Goal: Information Seeking & Learning: Learn about a topic

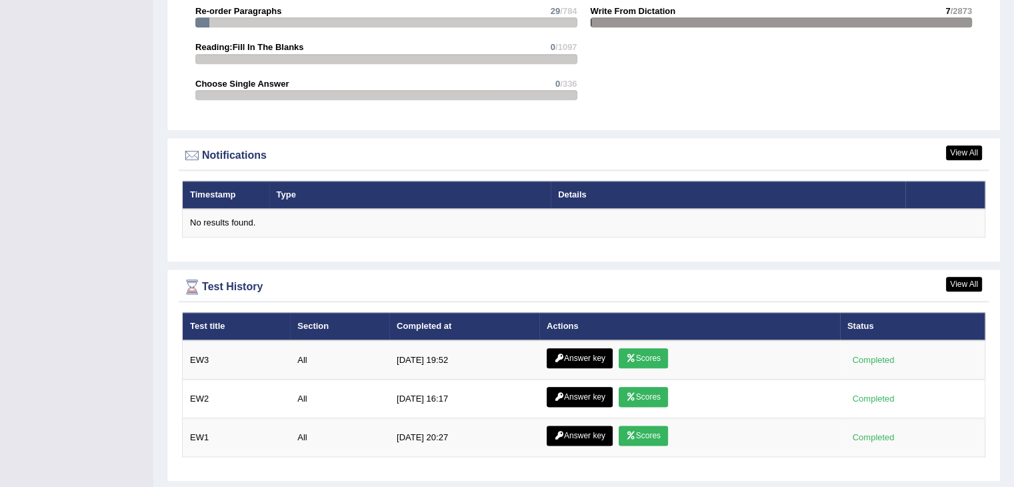
scroll to position [1524, 0]
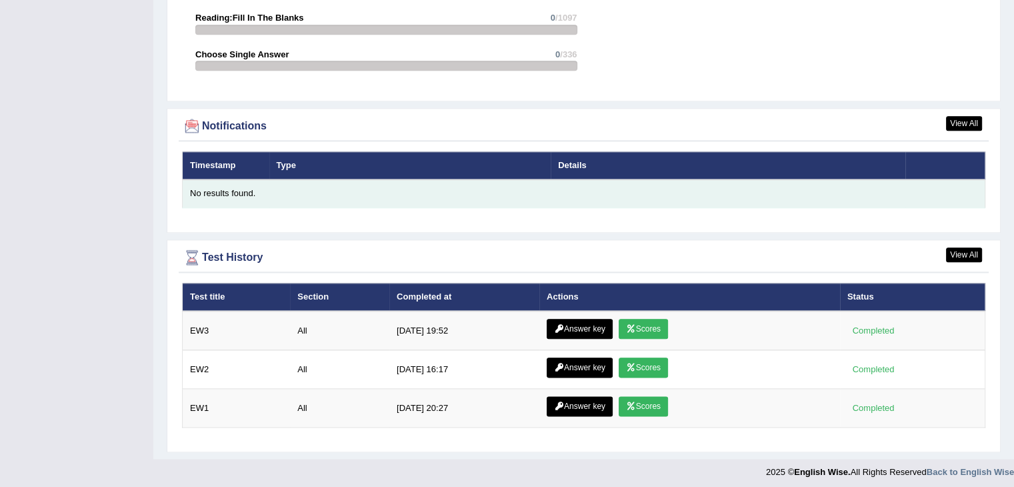
drag, startPoint x: 0, startPoint y: 0, endPoint x: 421, endPoint y: 178, distance: 457.5
click at [421, 178] on table "Timestamp Type Details No results found." at bounding box center [584, 179] width 804 height 57
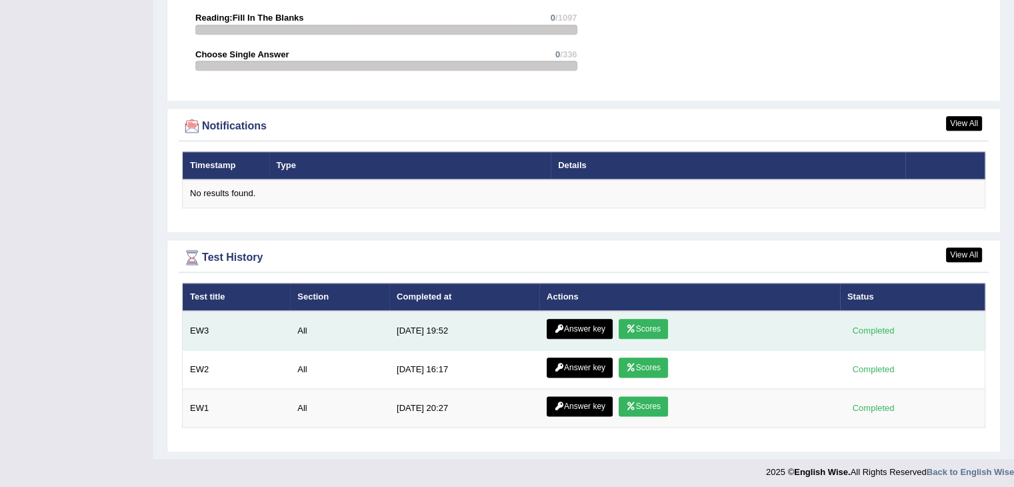
click at [593, 319] on link "Answer key" at bounding box center [580, 329] width 66 height 20
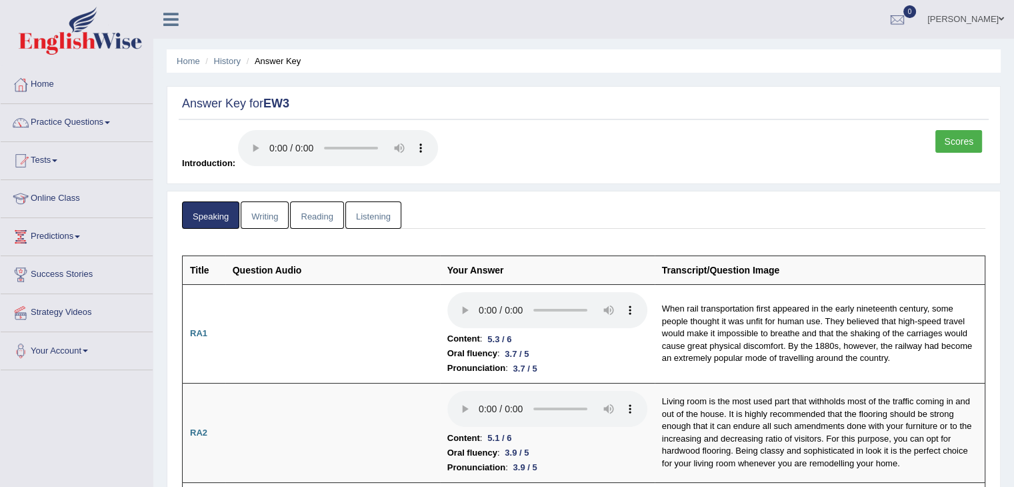
click at [950, 133] on link "Scores" at bounding box center [959, 141] width 47 height 23
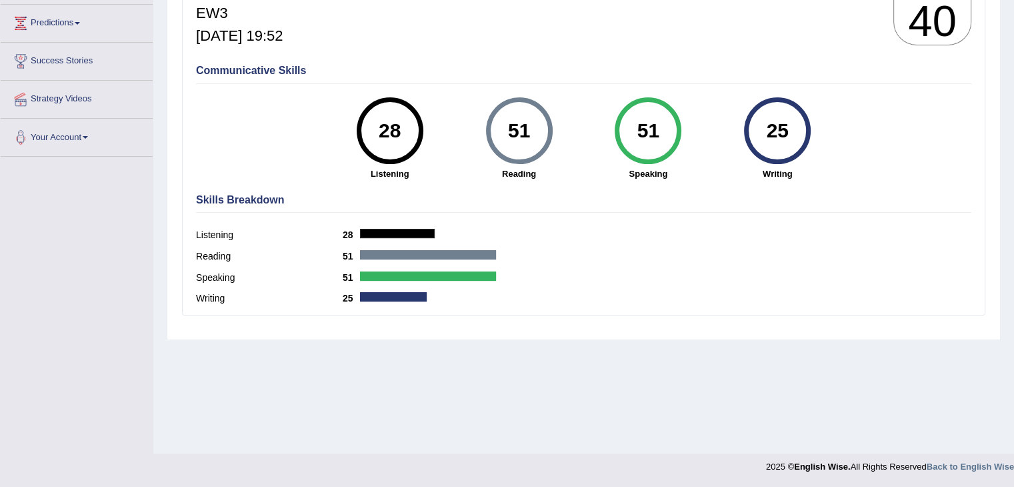
scroll to position [213, 0]
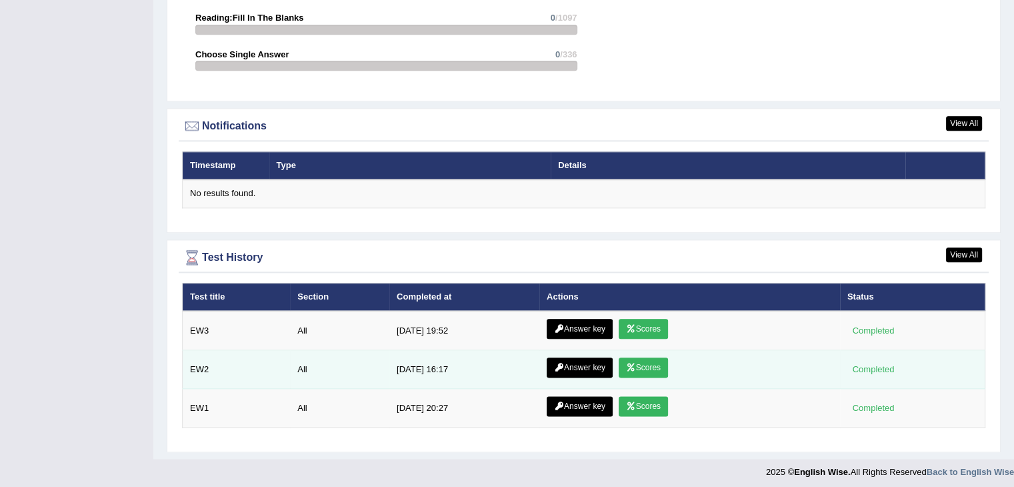
click at [569, 357] on link "Answer key" at bounding box center [580, 367] width 66 height 20
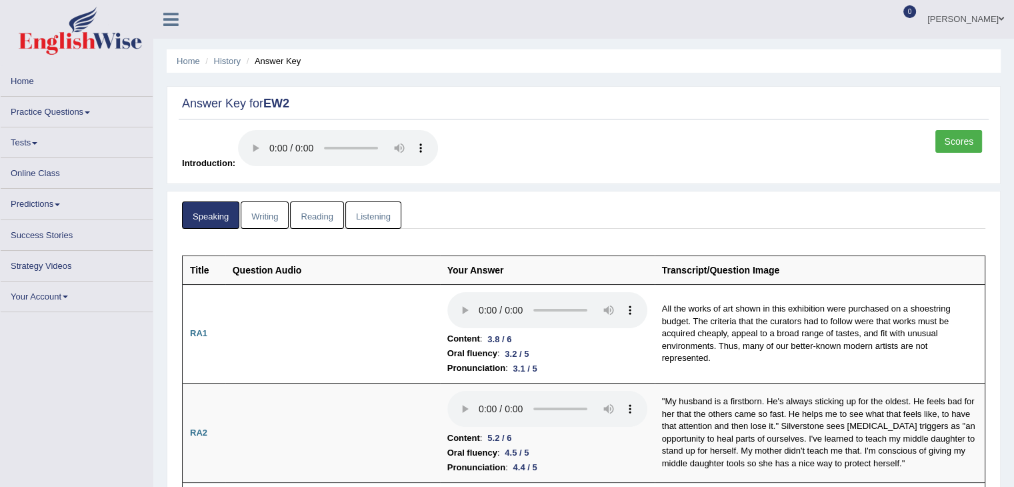
click at [957, 143] on link "Scores" at bounding box center [959, 141] width 47 height 23
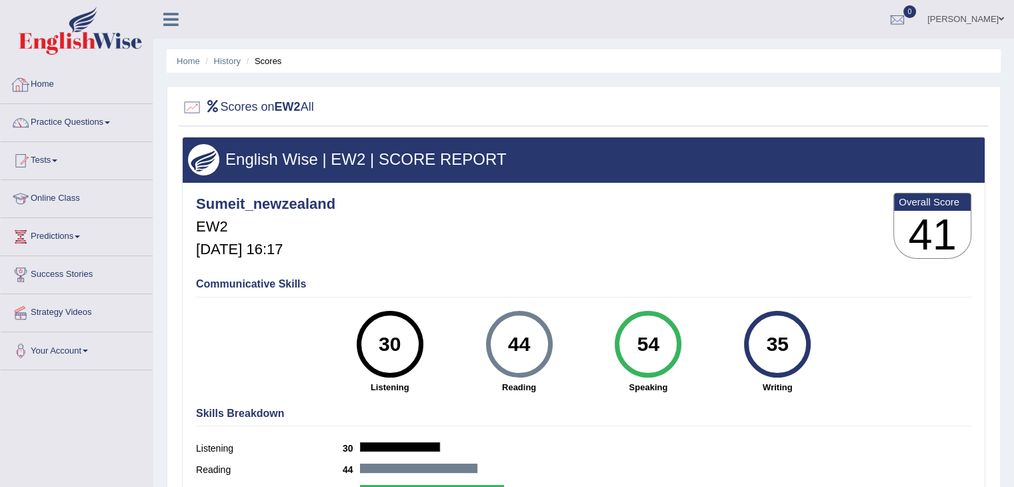
click at [92, 83] on link "Home" at bounding box center [77, 82] width 152 height 33
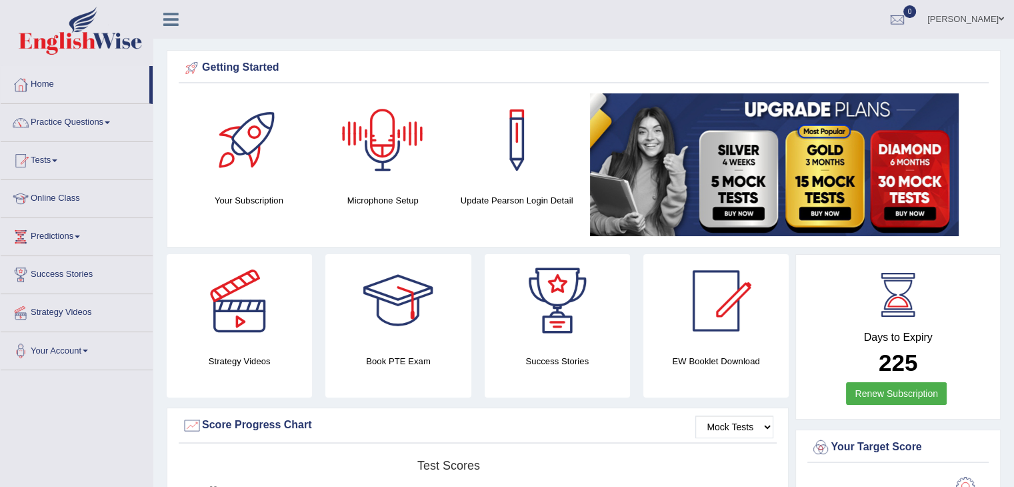
click at [370, 146] on div at bounding box center [382, 139] width 93 height 93
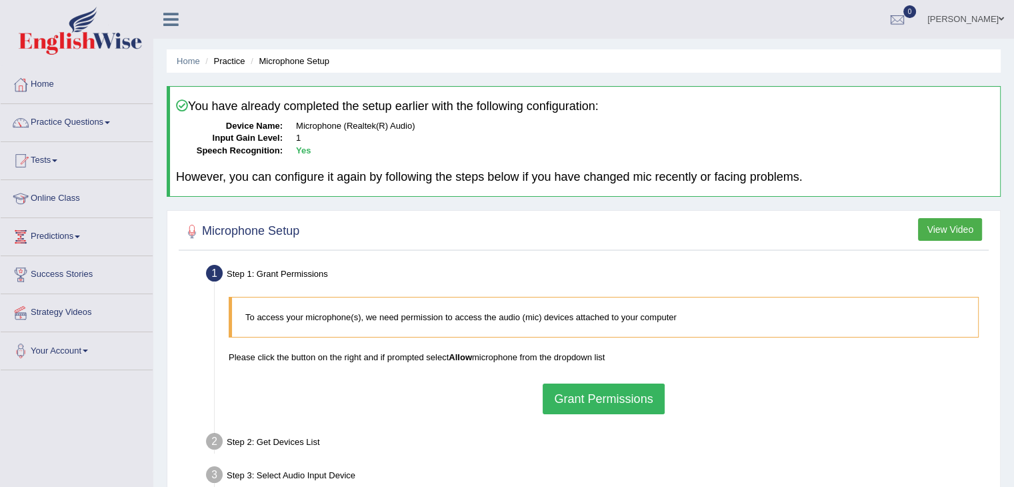
click at [592, 393] on button "Grant Permissions" at bounding box center [603, 398] width 121 height 31
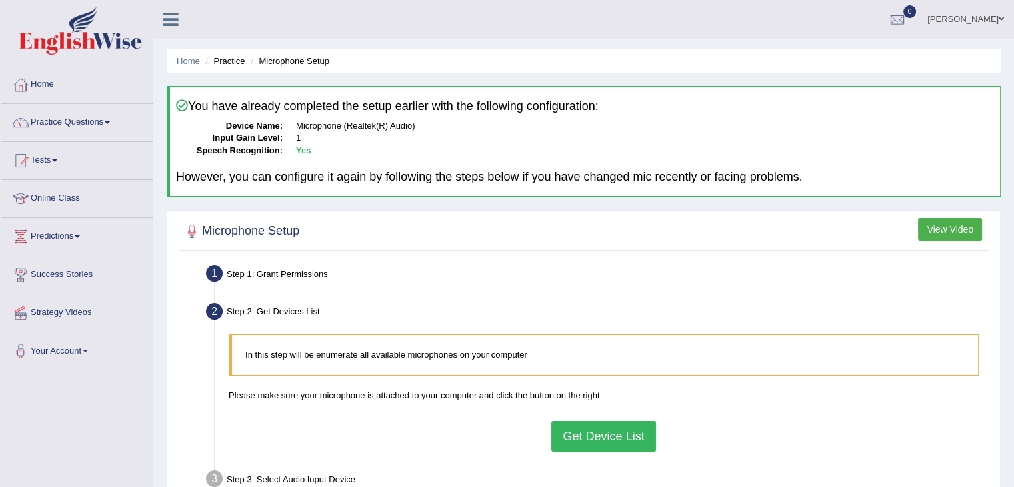
click at [611, 440] on button "Get Device List" at bounding box center [603, 436] width 104 height 31
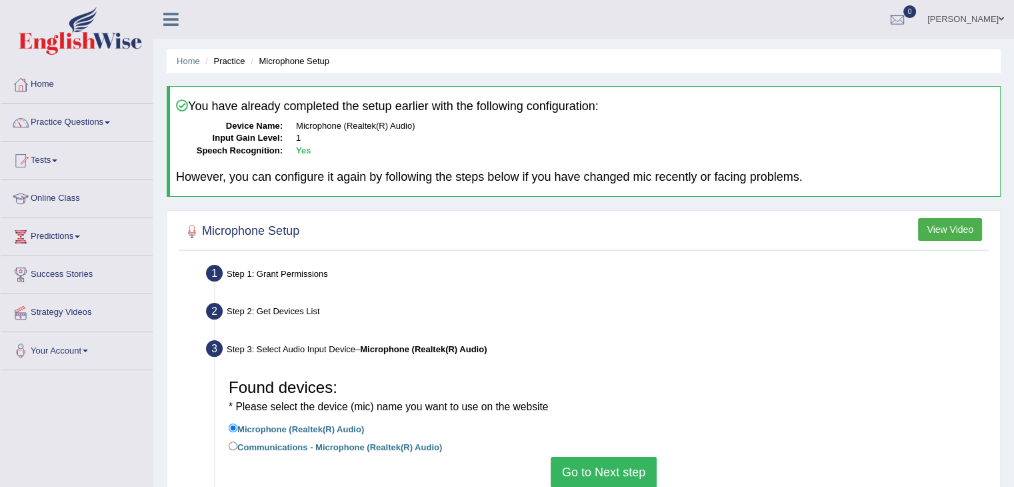
click at [604, 471] on button "Go to Next step" at bounding box center [604, 472] width 106 height 31
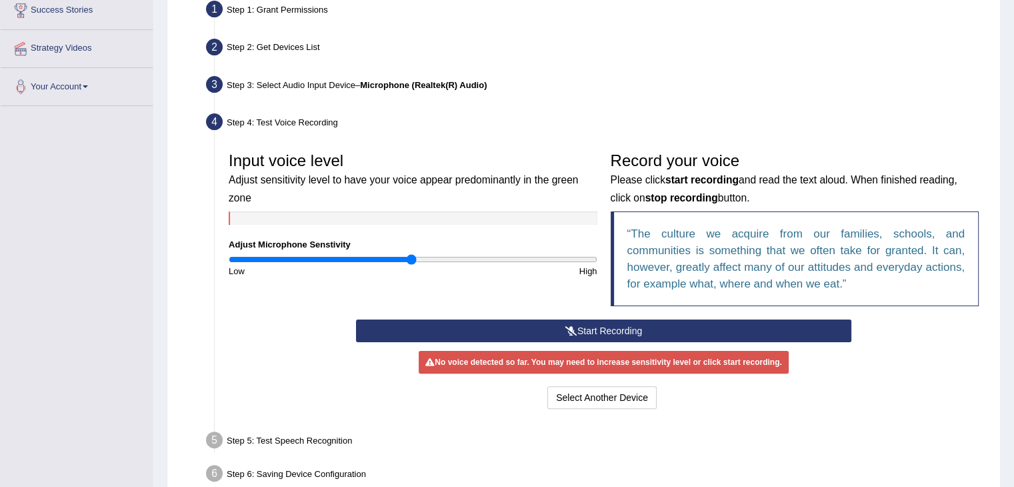
scroll to position [265, 0]
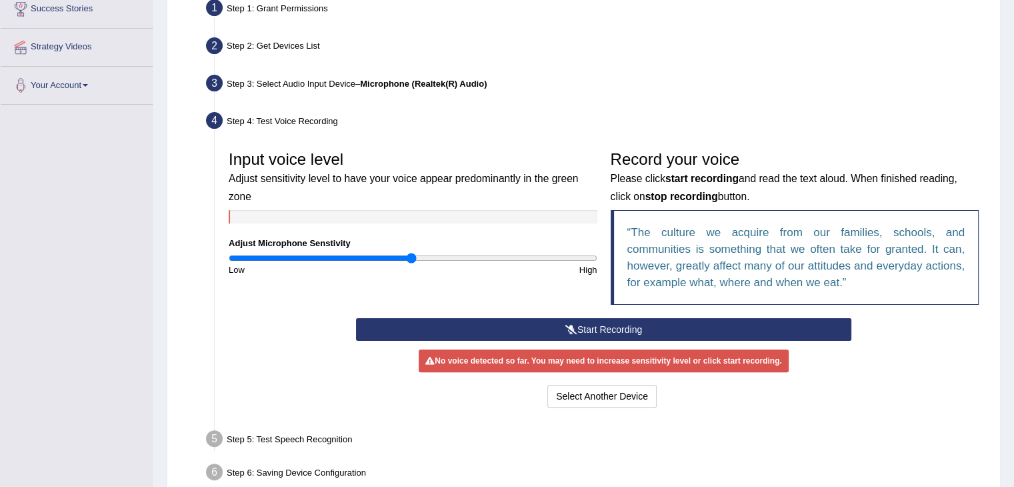
click at [597, 320] on button "Start Recording" at bounding box center [603, 329] width 495 height 23
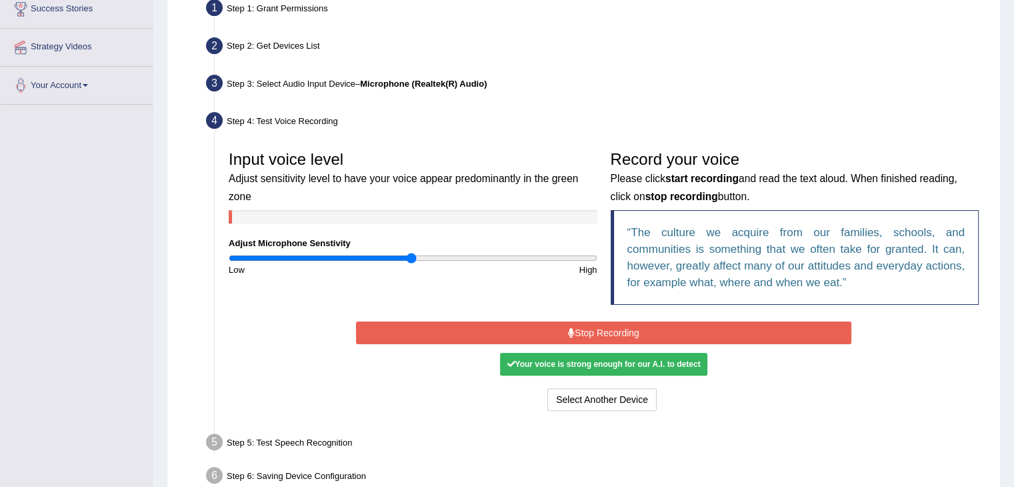
click at [592, 328] on button "Stop Recording" at bounding box center [603, 332] width 495 height 23
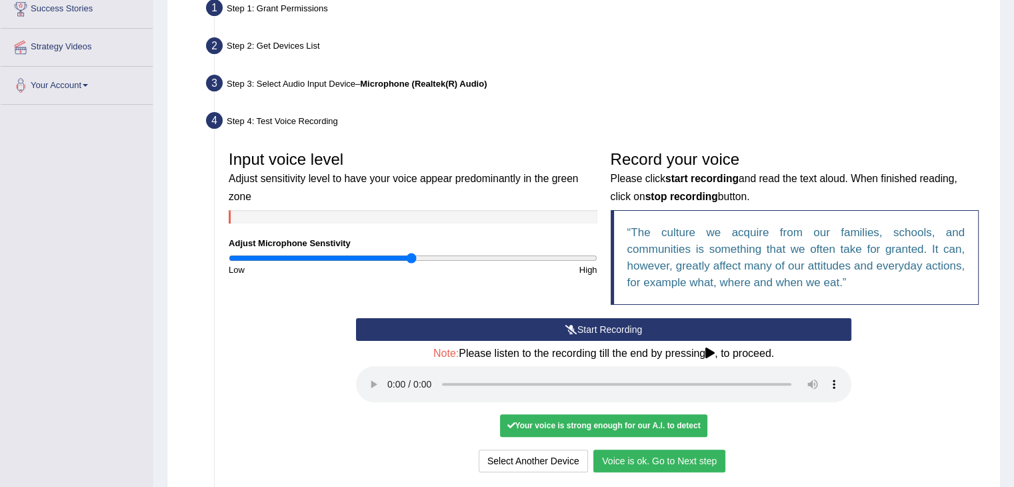
click at [595, 326] on button "Start Recording" at bounding box center [603, 329] width 495 height 23
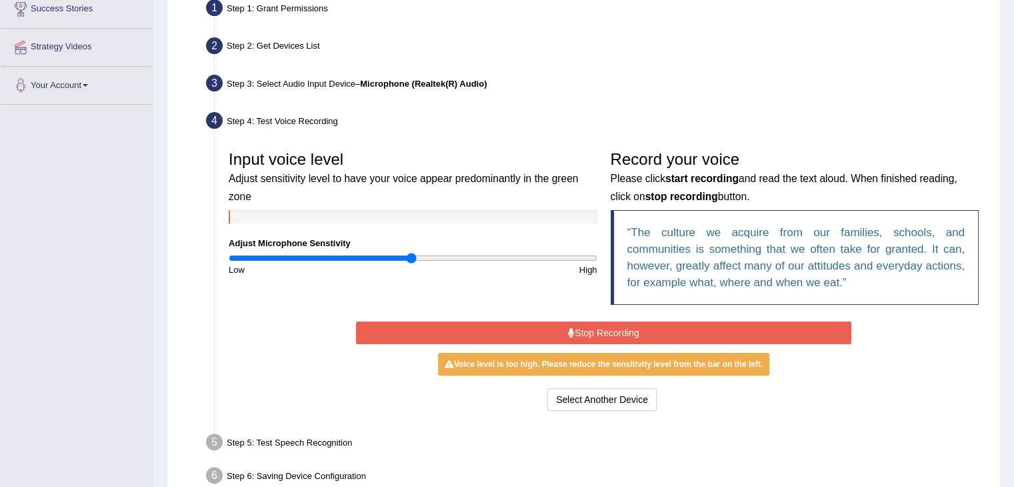
click at [595, 326] on button "Stop Recording" at bounding box center [603, 332] width 495 height 23
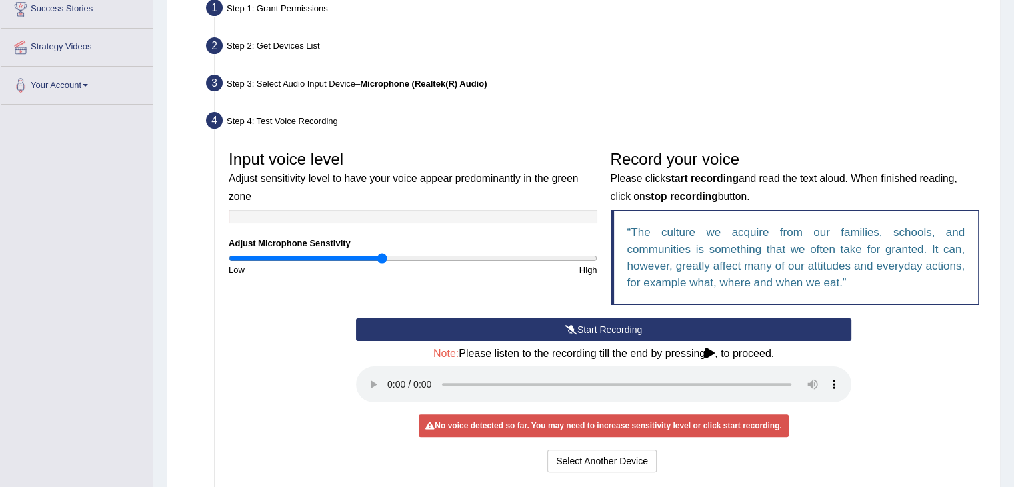
type input "0.84"
click at [382, 259] on input "range" at bounding box center [413, 258] width 369 height 11
click at [647, 328] on button "Start Recording" at bounding box center [603, 329] width 495 height 23
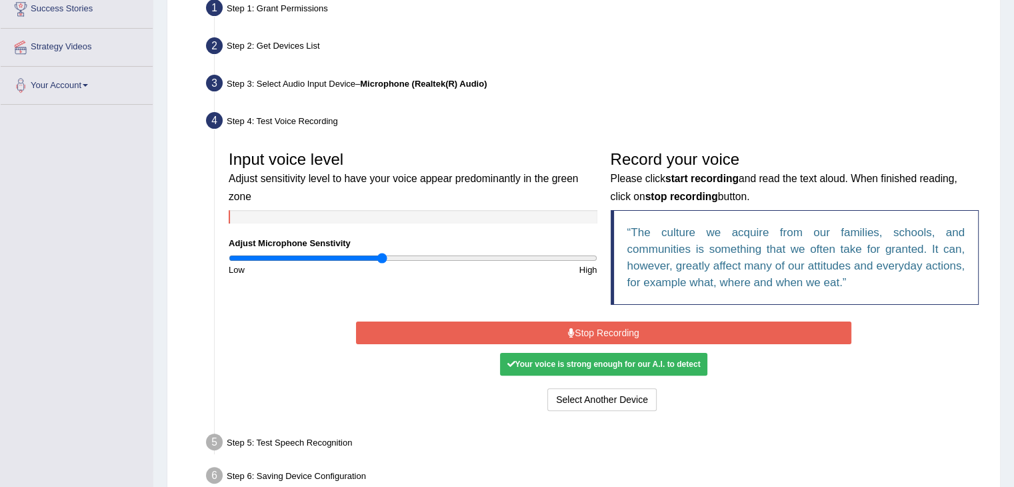
click at [647, 328] on button "Stop Recording" at bounding box center [603, 332] width 495 height 23
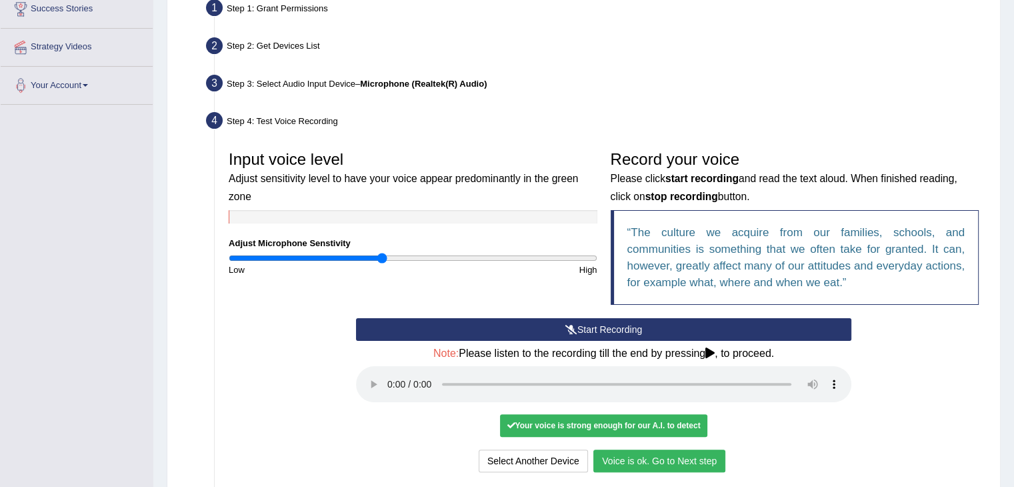
click at [536, 417] on div "Your voice is strong enough for our A.I. to detect" at bounding box center [603, 425] width 207 height 23
click at [619, 457] on button "Voice is ok. Go to Next step" at bounding box center [659, 460] width 132 height 23
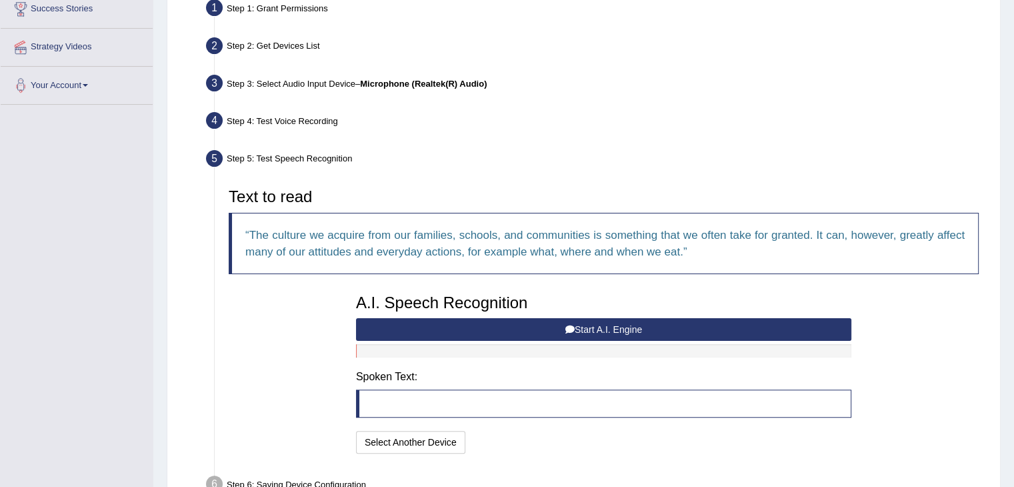
click at [583, 325] on button "Start A.I. Engine" at bounding box center [603, 329] width 495 height 23
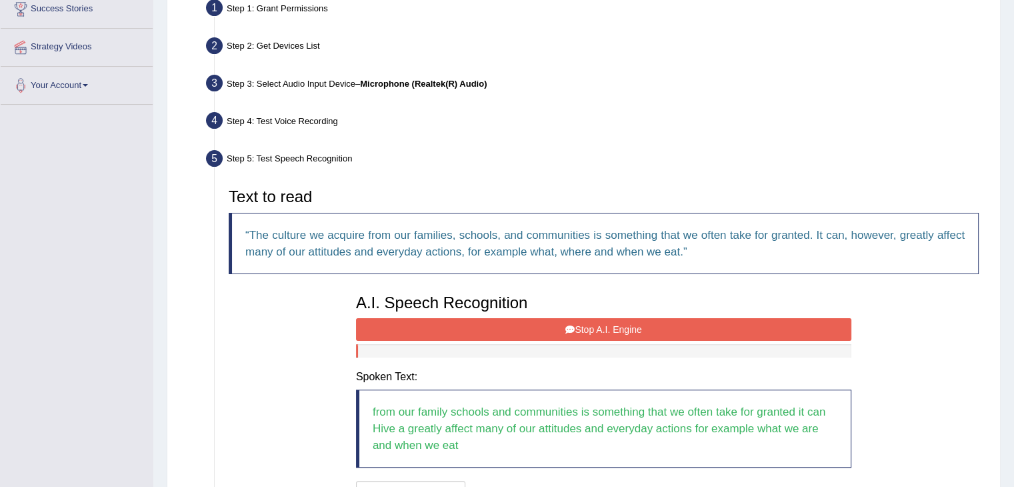
click at [583, 325] on button "Stop A.I. Engine" at bounding box center [603, 329] width 495 height 23
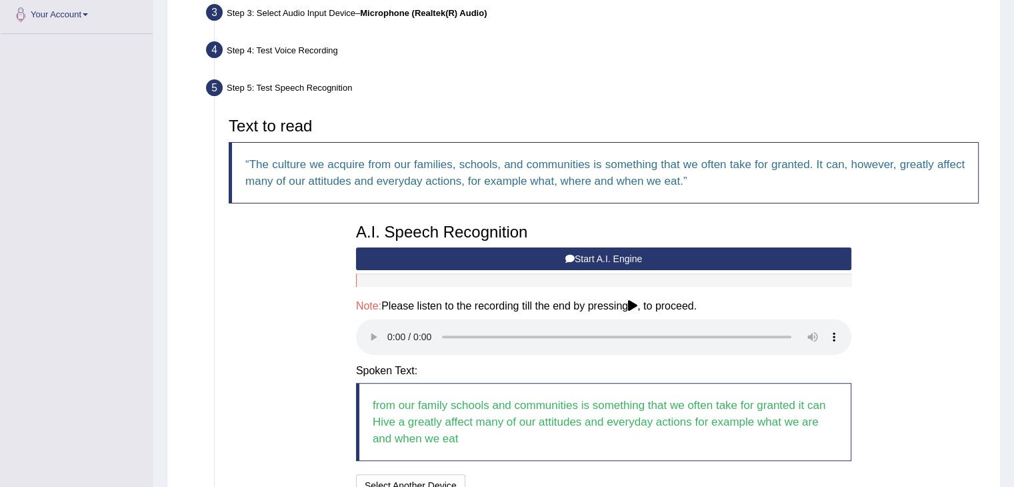
scroll to position [460, 0]
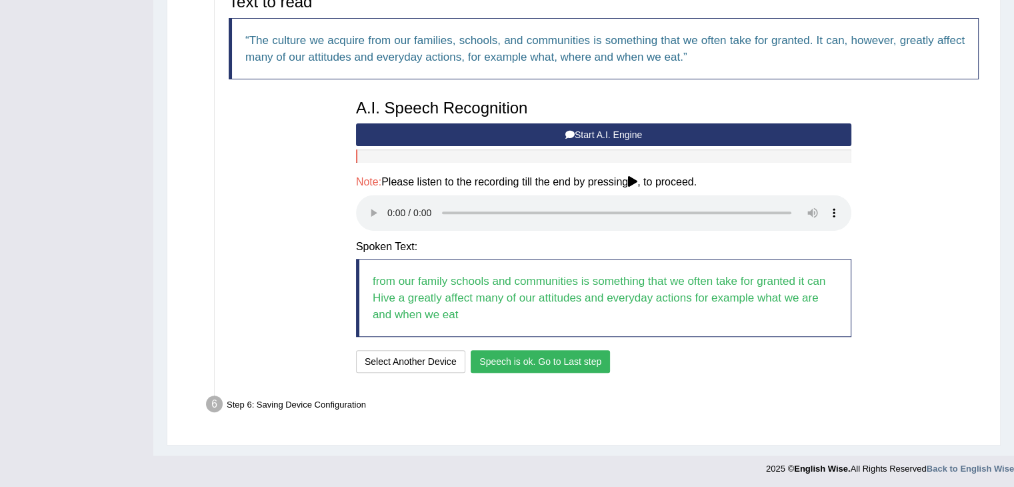
click at [556, 359] on button "Speech is ok. Go to Last step" at bounding box center [540, 361] width 139 height 23
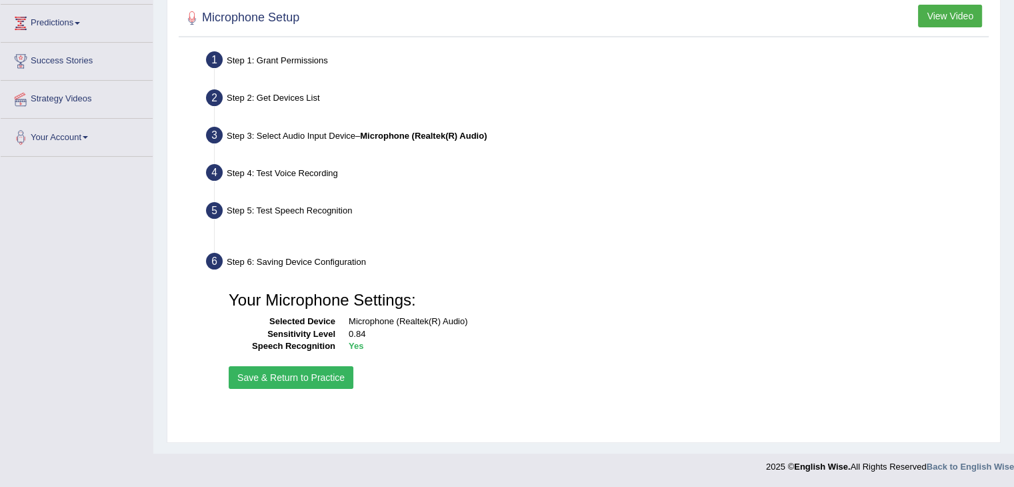
scroll to position [213, 0]
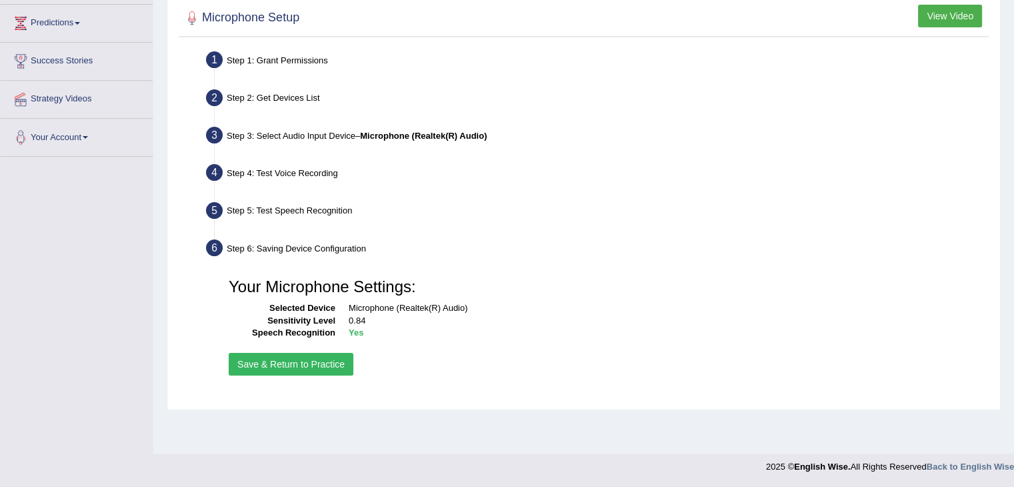
click at [266, 364] on button "Save & Return to Practice" at bounding box center [291, 364] width 125 height 23
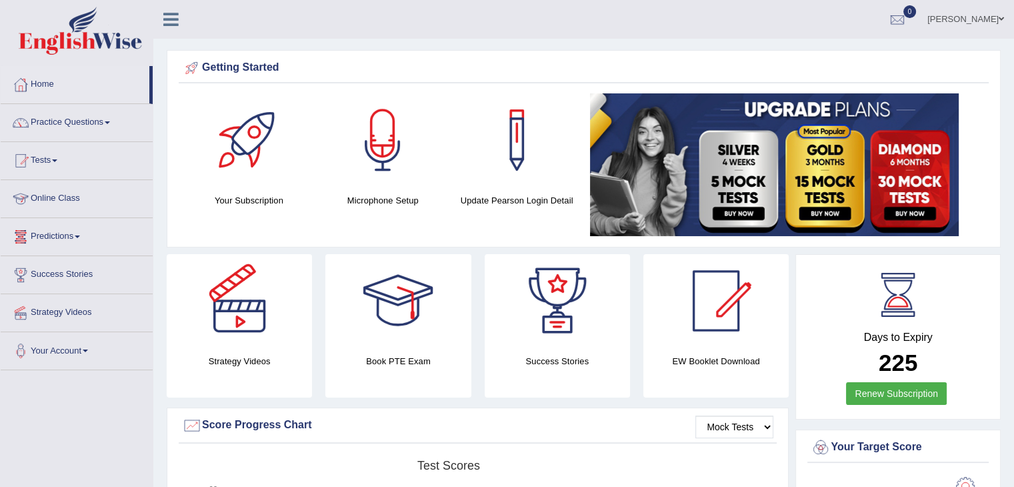
click at [61, 197] on link "Online Class" at bounding box center [77, 196] width 152 height 33
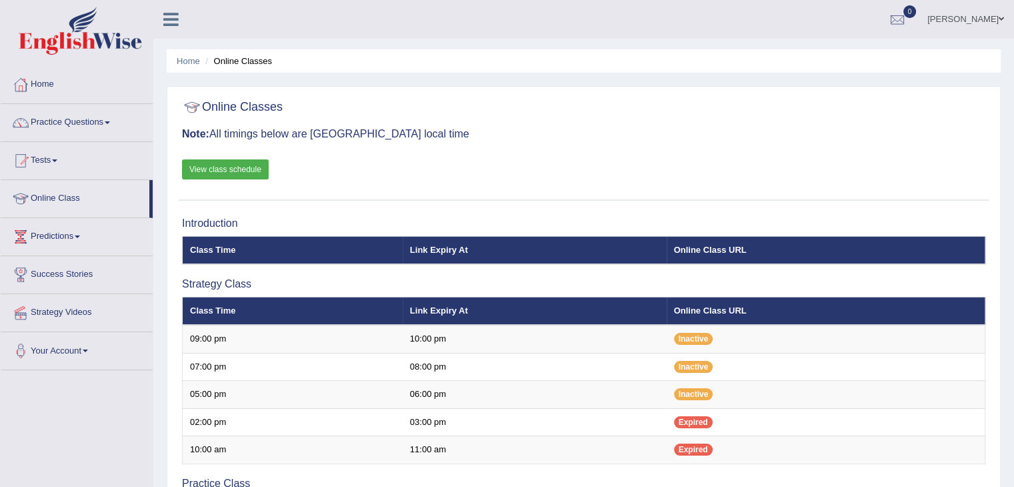
click at [211, 167] on link "View class schedule" at bounding box center [225, 169] width 87 height 20
click at [104, 118] on link "Practice Questions" at bounding box center [77, 120] width 152 height 33
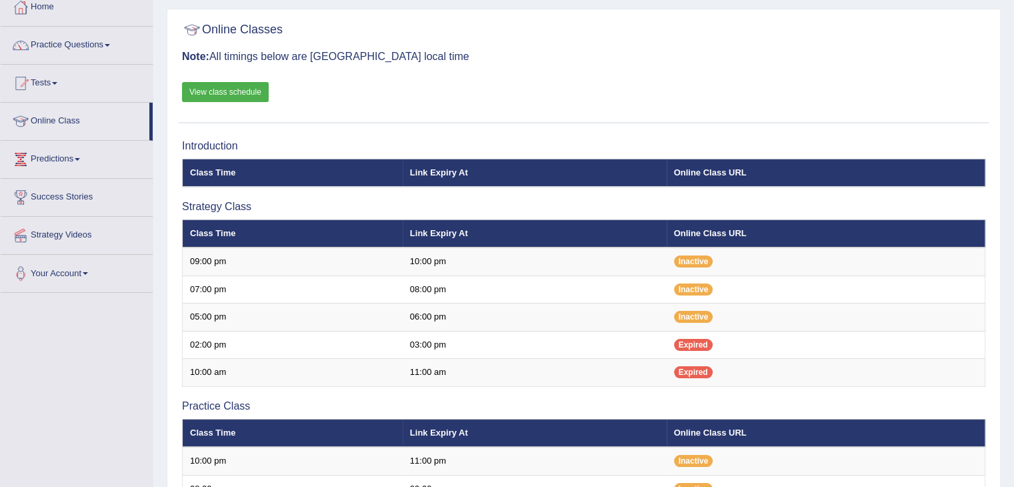
scroll to position [77, 0]
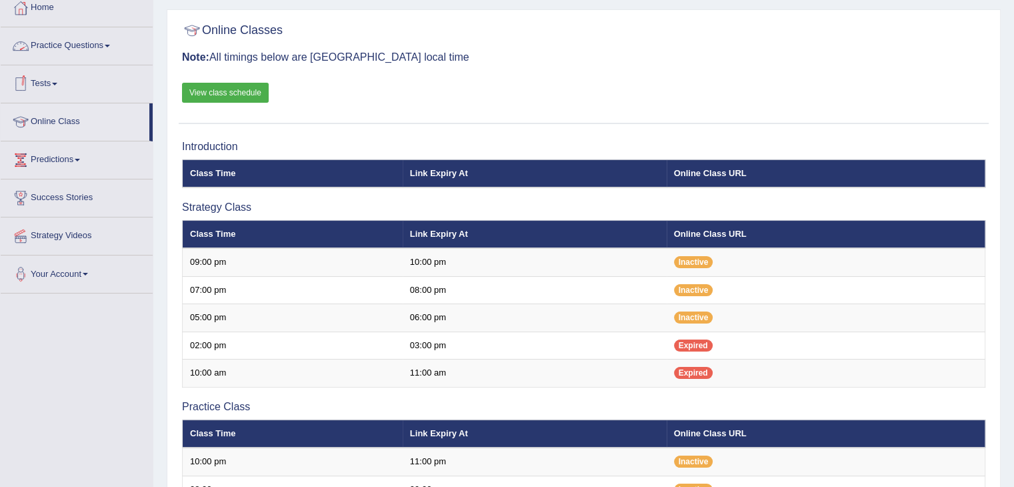
click at [107, 47] on link "Practice Questions" at bounding box center [77, 43] width 152 height 33
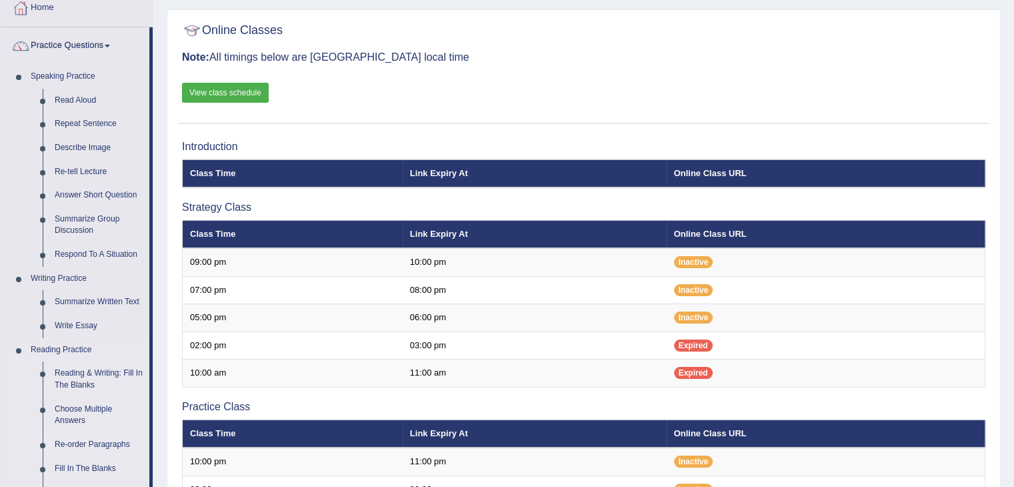
click at [83, 445] on link "Re-order Paragraphs" at bounding box center [99, 445] width 101 height 24
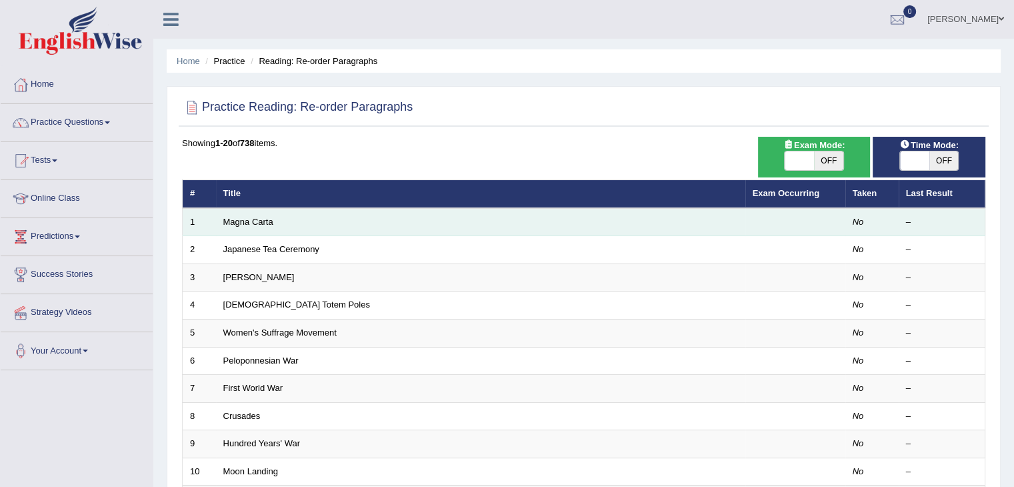
click at [339, 219] on td "Magna Carta" at bounding box center [480, 222] width 529 height 28
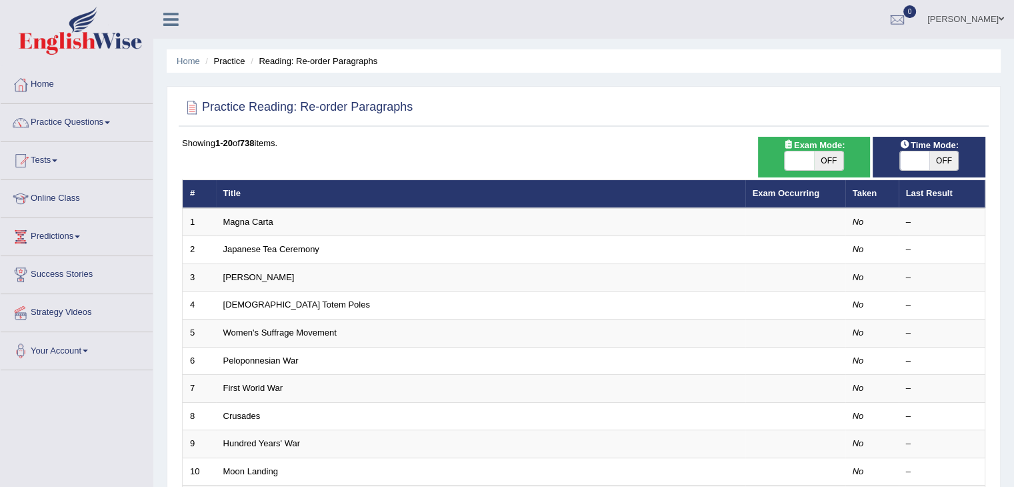
click at [829, 163] on span "OFF" at bounding box center [828, 160] width 29 height 19
checkbox input "true"
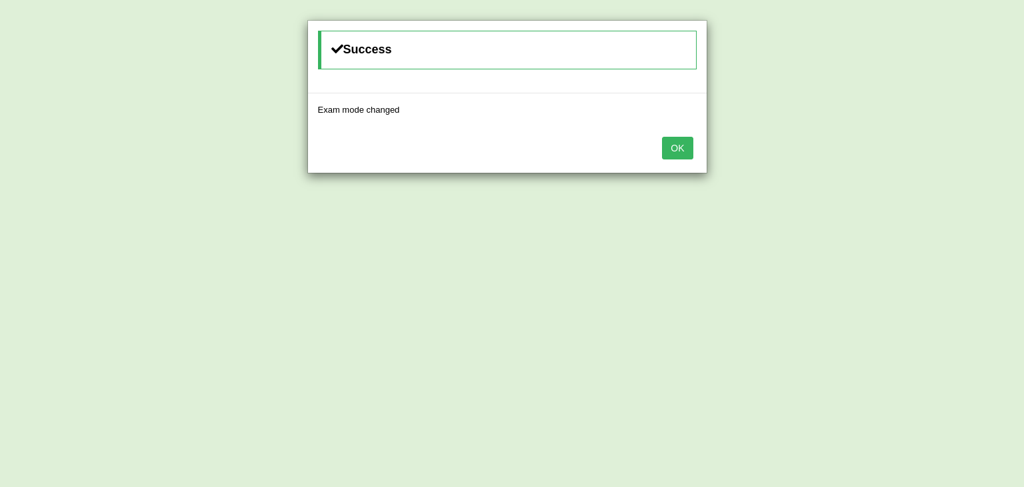
click at [676, 140] on button "OK" at bounding box center [677, 148] width 31 height 23
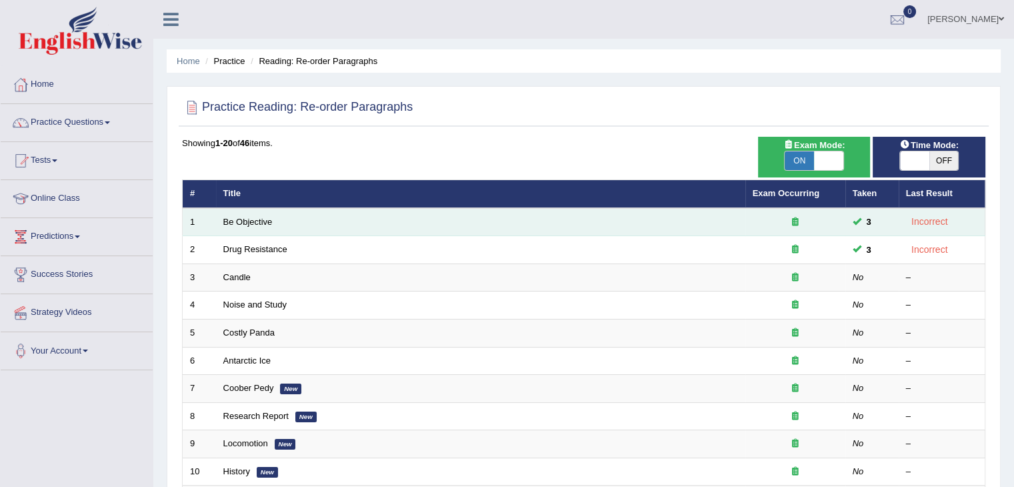
click at [373, 214] on td "Be Objective" at bounding box center [480, 222] width 529 height 28
click at [265, 220] on link "Be Objective" at bounding box center [247, 222] width 49 height 10
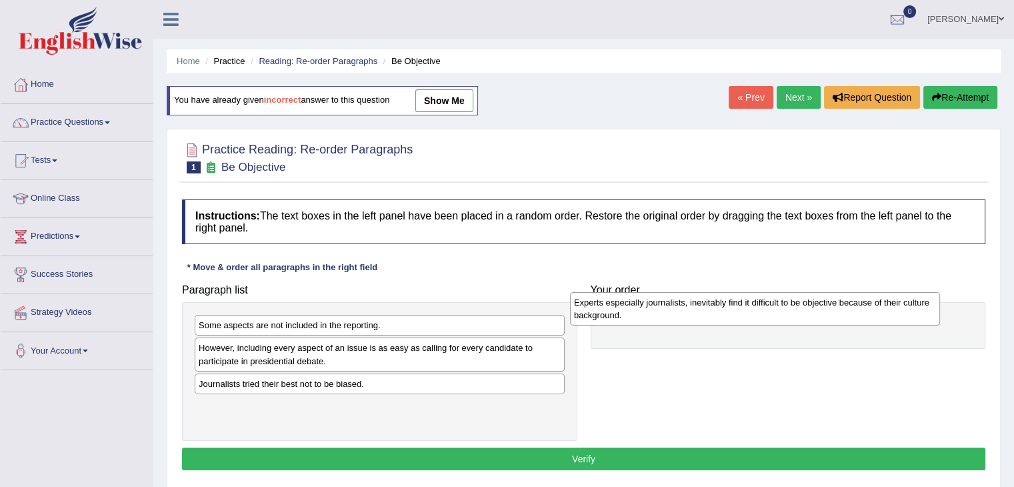
drag, startPoint x: 421, startPoint y: 335, endPoint x: 804, endPoint y: 309, distance: 382.9
click at [804, 309] on div "Experts especially journalists, inevitably find it difficult to be objective be…" at bounding box center [755, 308] width 370 height 33
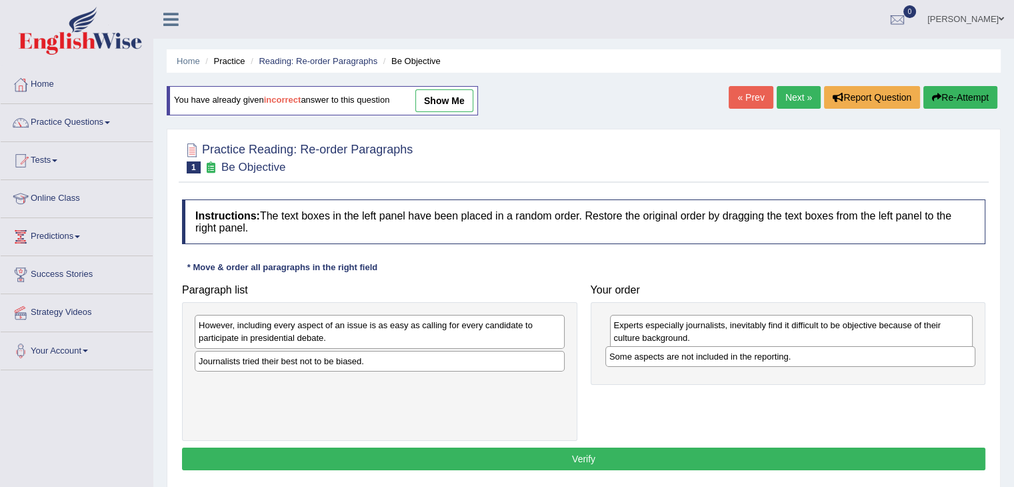
drag, startPoint x: 491, startPoint y: 323, endPoint x: 902, endPoint y: 354, distance: 412.0
click at [902, 354] on div "Some aspects are not included in the reporting." at bounding box center [790, 356] width 370 height 21
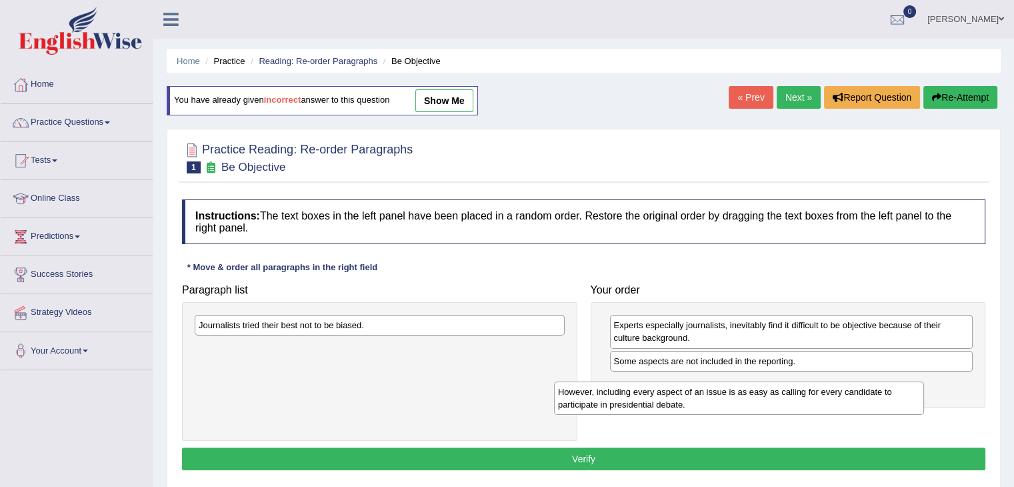
drag, startPoint x: 390, startPoint y: 323, endPoint x: 846, endPoint y: 371, distance: 458.6
click at [846, 381] on div "However, including every aspect of an issue is as easy as calling for every can…" at bounding box center [739, 397] width 370 height 33
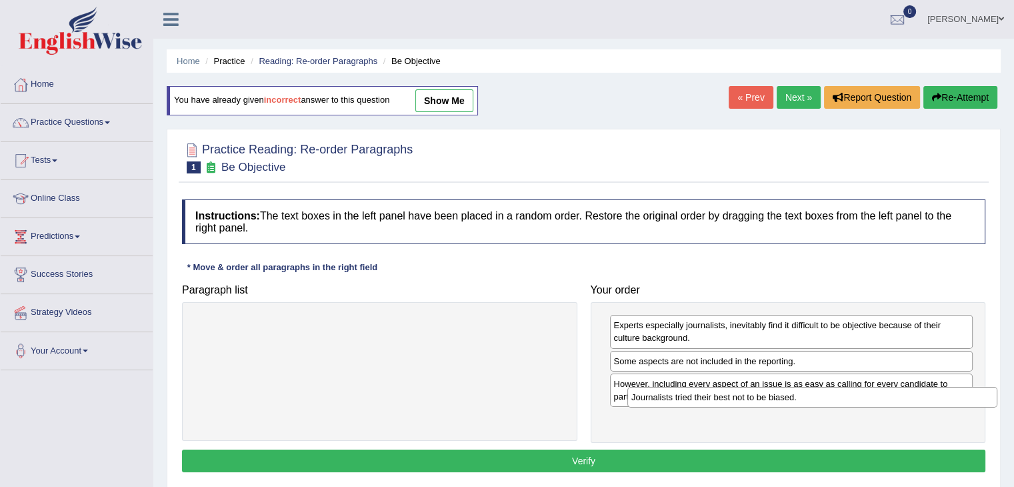
drag, startPoint x: 365, startPoint y: 327, endPoint x: 798, endPoint y: 399, distance: 438.7
click at [798, 399] on div "Journalists tried their best not to be biased." at bounding box center [812, 397] width 370 height 21
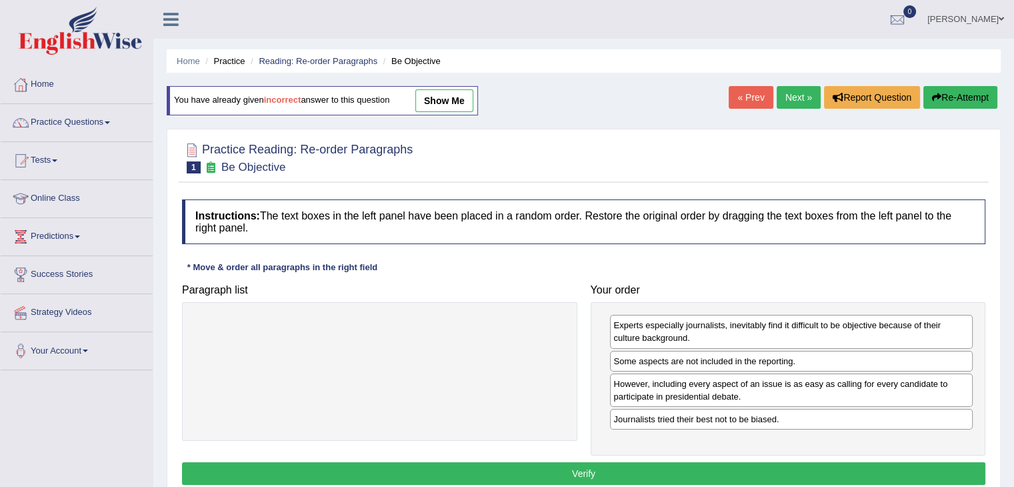
click at [692, 472] on button "Verify" at bounding box center [584, 473] width 804 height 23
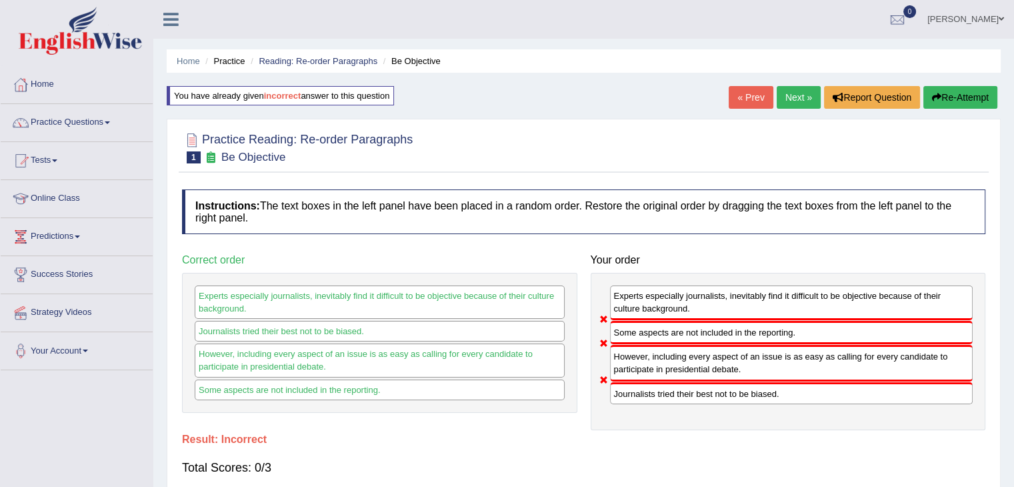
click at [790, 96] on link "Next »" at bounding box center [799, 97] width 44 height 23
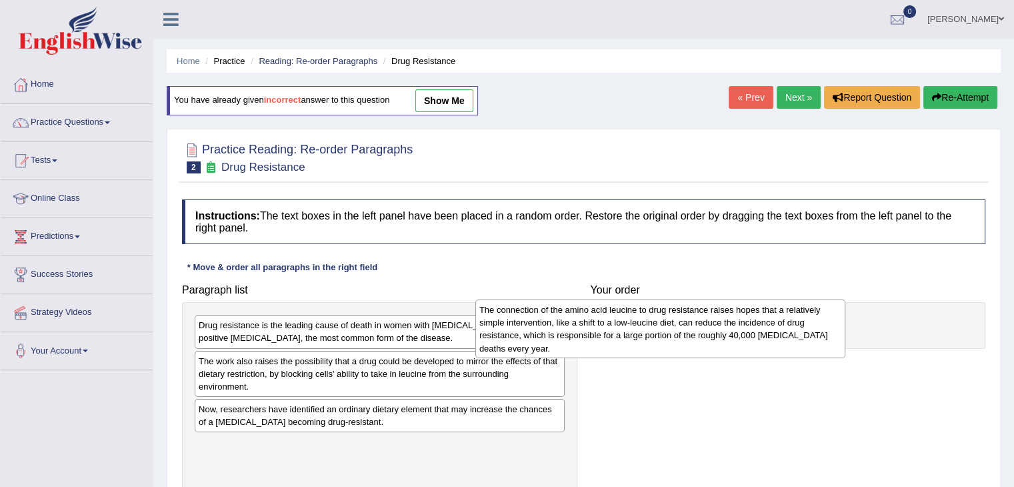
drag, startPoint x: 381, startPoint y: 329, endPoint x: 694, endPoint y: 312, distance: 312.5
click at [694, 312] on div "The connection of the amino acid leucine to drug resistance raises hopes that a…" at bounding box center [660, 328] width 370 height 59
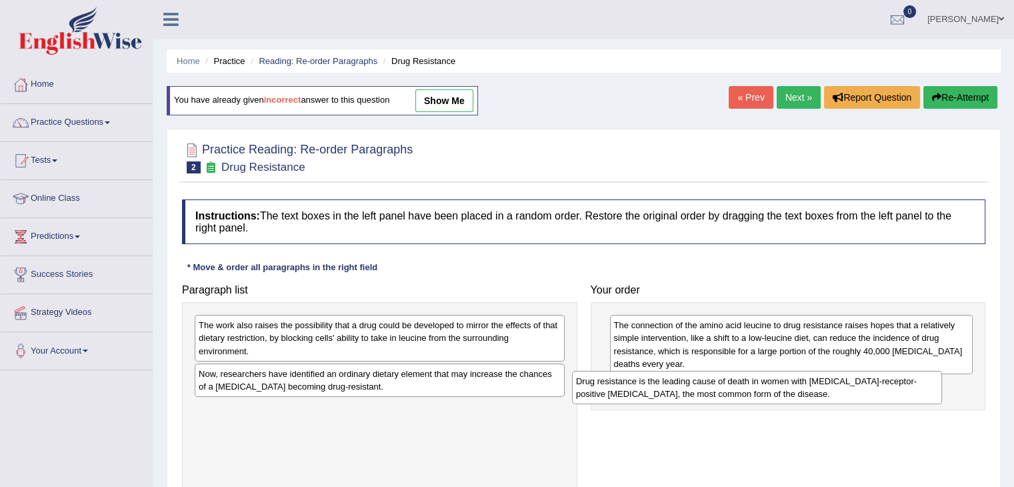
drag, startPoint x: 405, startPoint y: 335, endPoint x: 798, endPoint y: 391, distance: 396.0
click at [798, 391] on div "Drug resistance is the leading cause of death in women with estrogen-receptor-p…" at bounding box center [757, 387] width 370 height 33
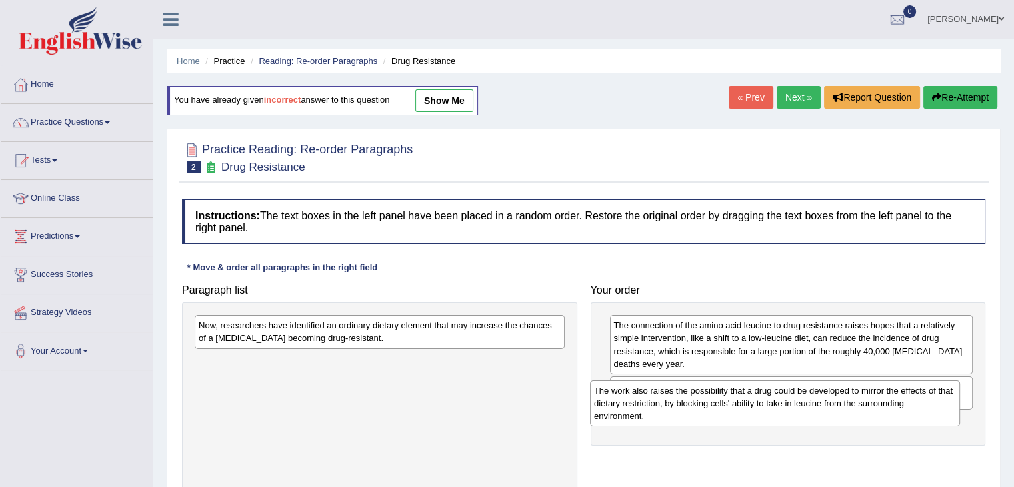
drag, startPoint x: 333, startPoint y: 336, endPoint x: 738, endPoint y: 405, distance: 410.6
click at [738, 405] on div "The work also raises the possibility that a drug could be developed to mirror t…" at bounding box center [775, 403] width 370 height 46
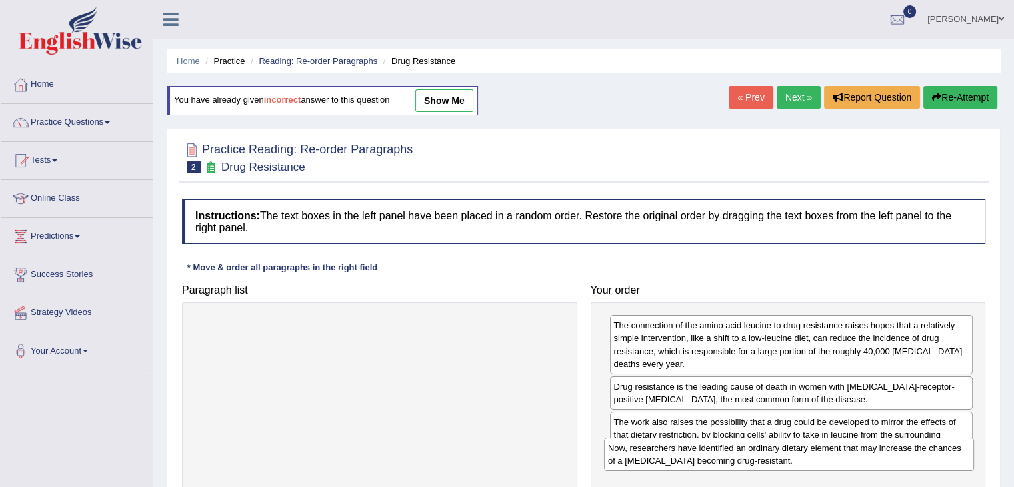
drag, startPoint x: 357, startPoint y: 328, endPoint x: 768, endPoint y: 449, distance: 428.8
click at [768, 449] on div "Now, researchers have identified an ordinary dietary element that may increase …" at bounding box center [789, 453] width 370 height 33
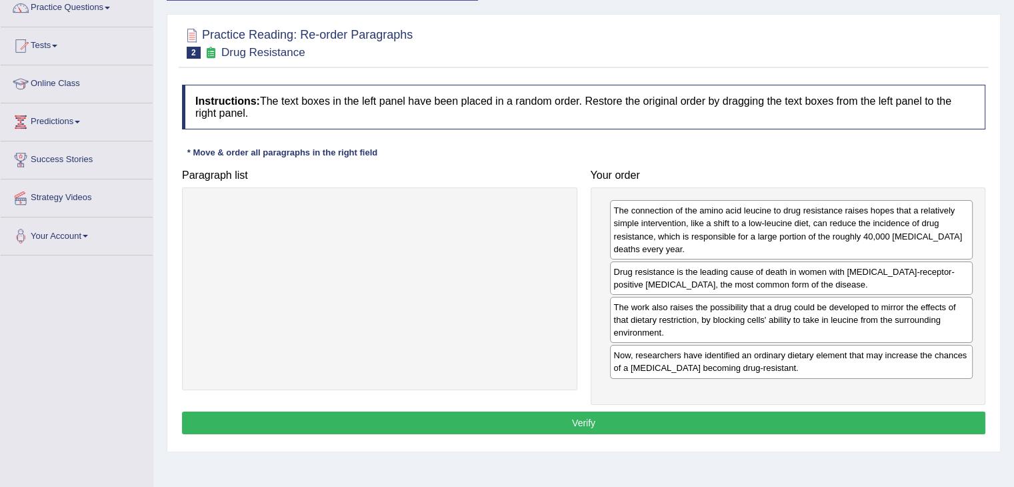
scroll to position [116, 0]
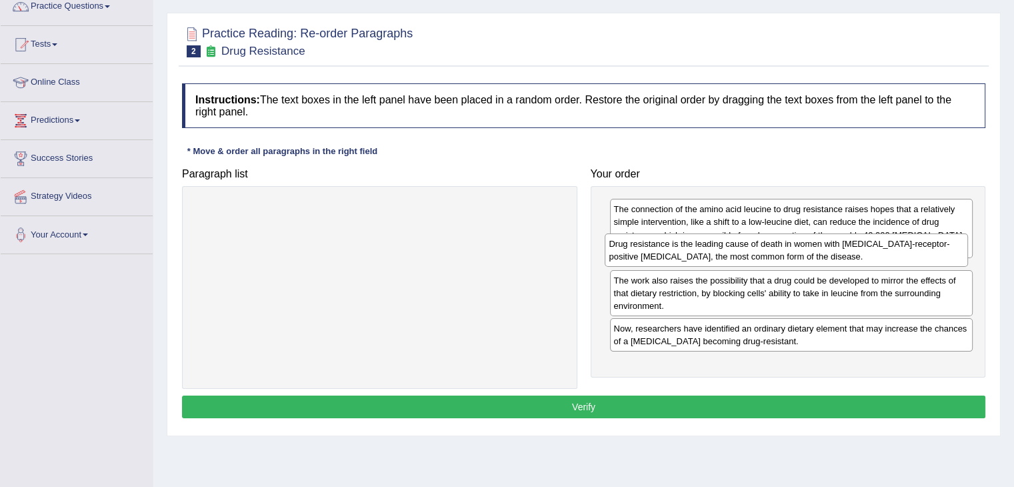
drag, startPoint x: 701, startPoint y: 275, endPoint x: 692, endPoint y: 234, distance: 42.2
click at [692, 234] on div "Drug resistance is the leading cause of death in women with estrogen-receptor-p…" at bounding box center [786, 249] width 363 height 33
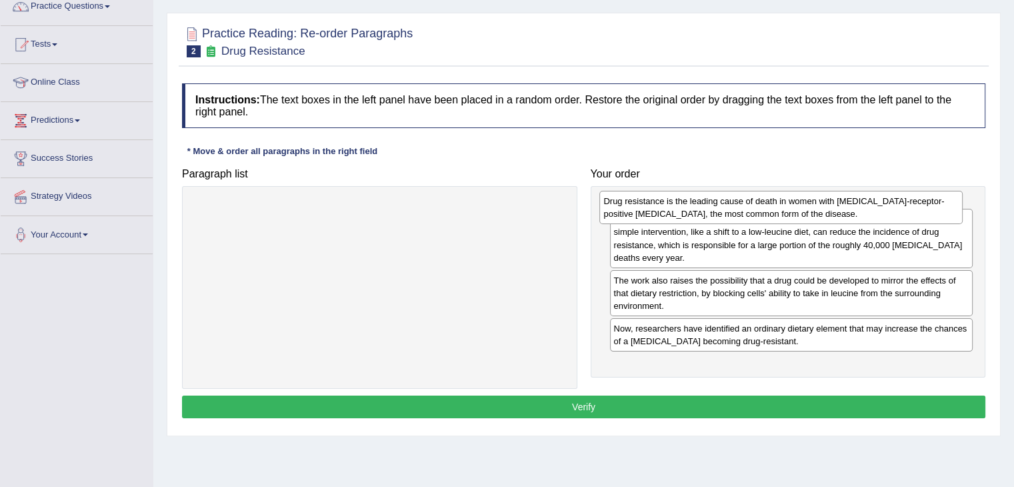
drag, startPoint x: 691, startPoint y: 270, endPoint x: 681, endPoint y: 201, distance: 69.4
click at [681, 201] on div "Drug resistance is the leading cause of death in women with estrogen-receptor-p…" at bounding box center [780, 207] width 363 height 33
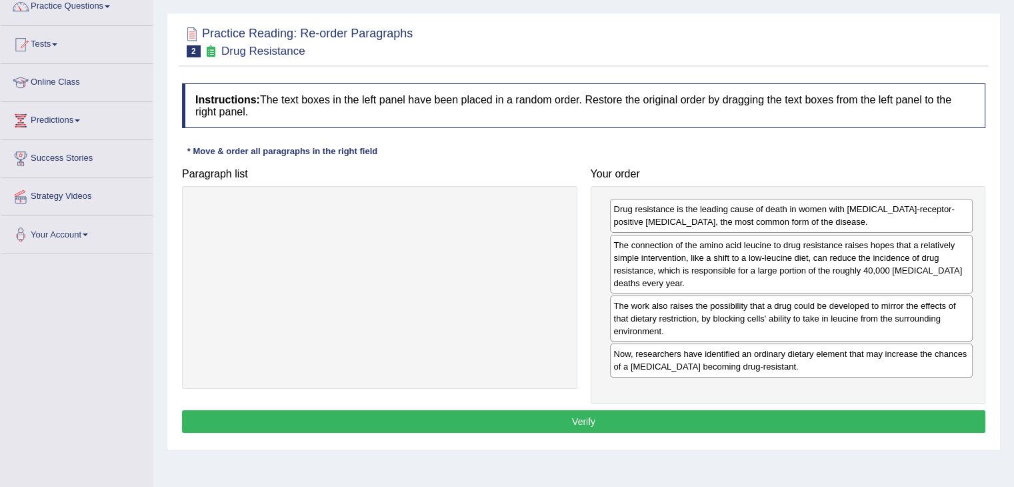
click at [696, 412] on button "Verify" at bounding box center [584, 421] width 804 height 23
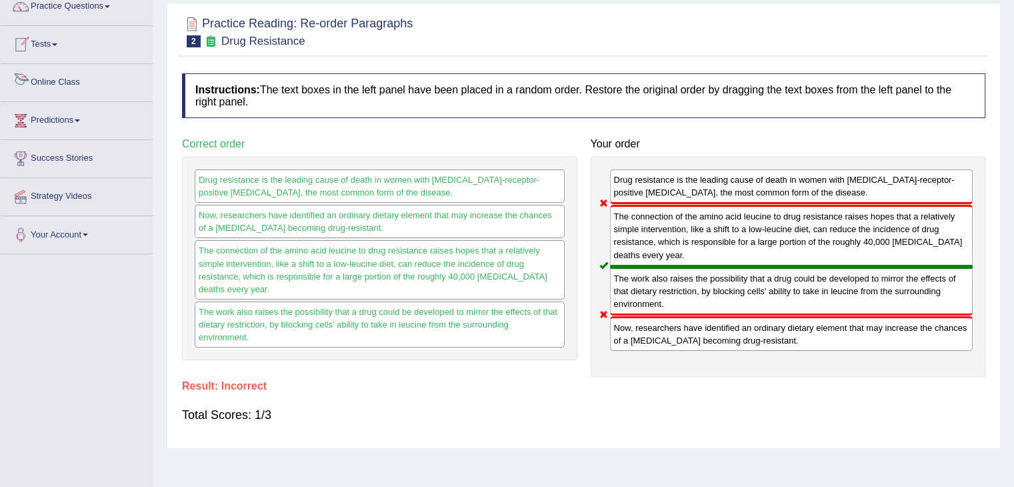
click at [72, 77] on link "Online Class" at bounding box center [77, 80] width 152 height 33
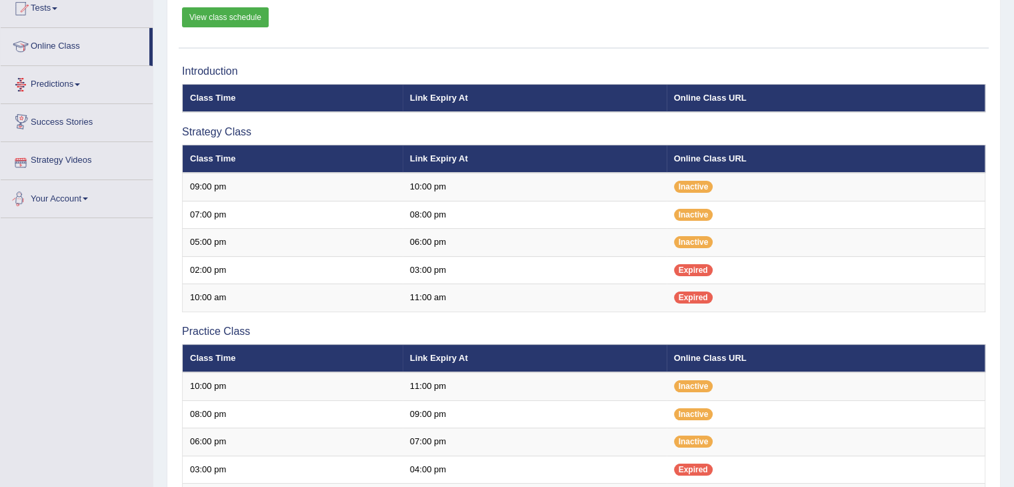
scroll to position [146, 0]
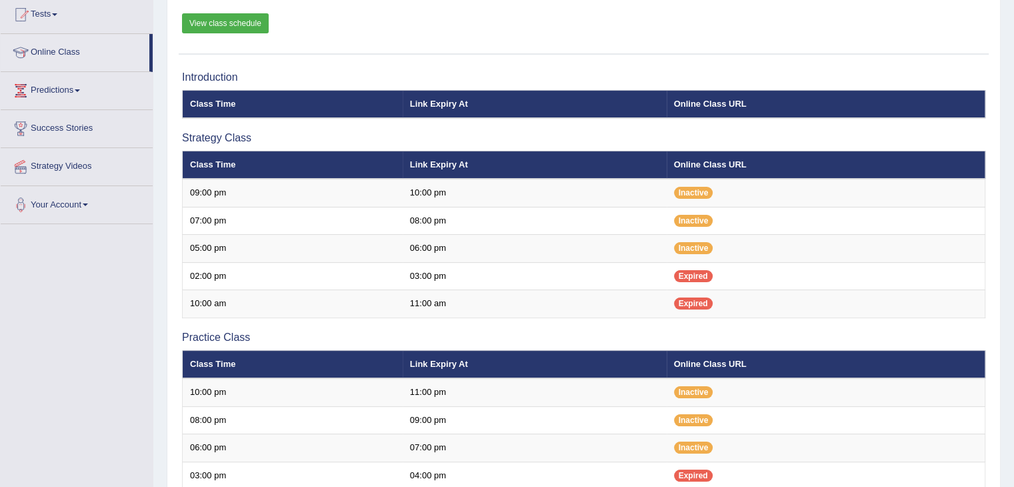
click at [72, 77] on link "Predictions" at bounding box center [77, 88] width 152 height 33
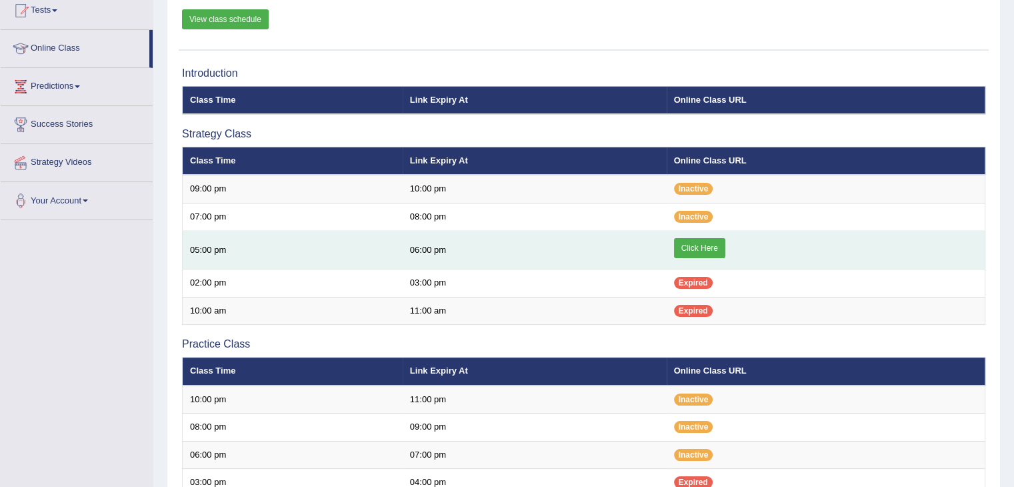
click at [696, 244] on link "Click Here" at bounding box center [699, 248] width 51 height 20
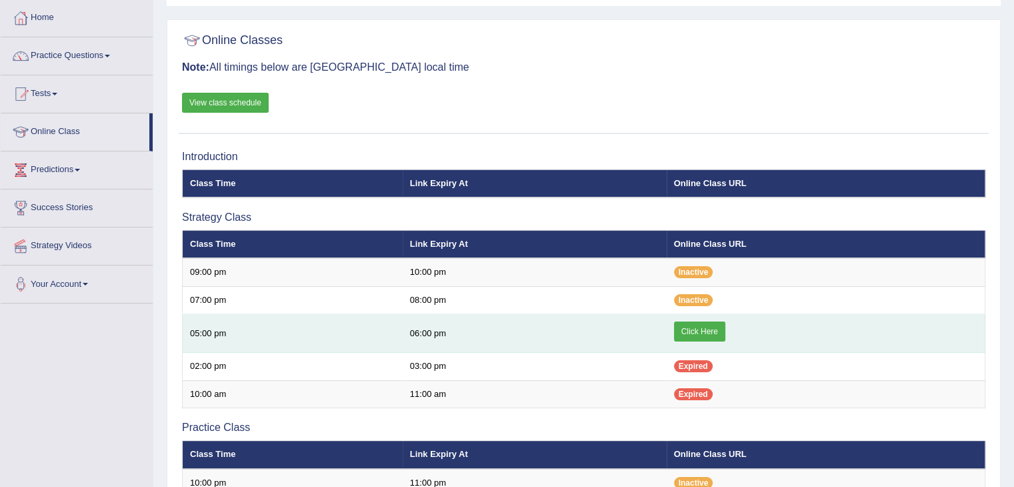
scroll to position [66, 0]
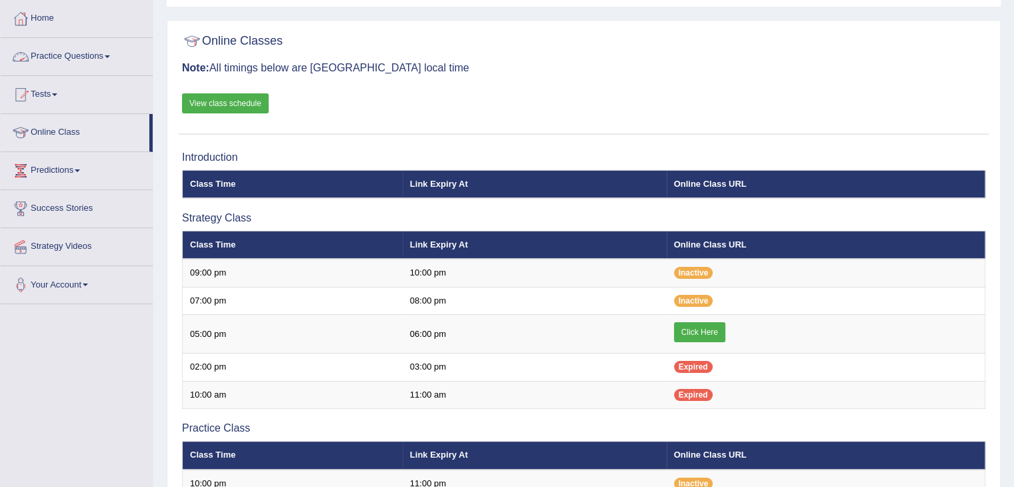
click at [84, 57] on link "Practice Questions" at bounding box center [77, 54] width 152 height 33
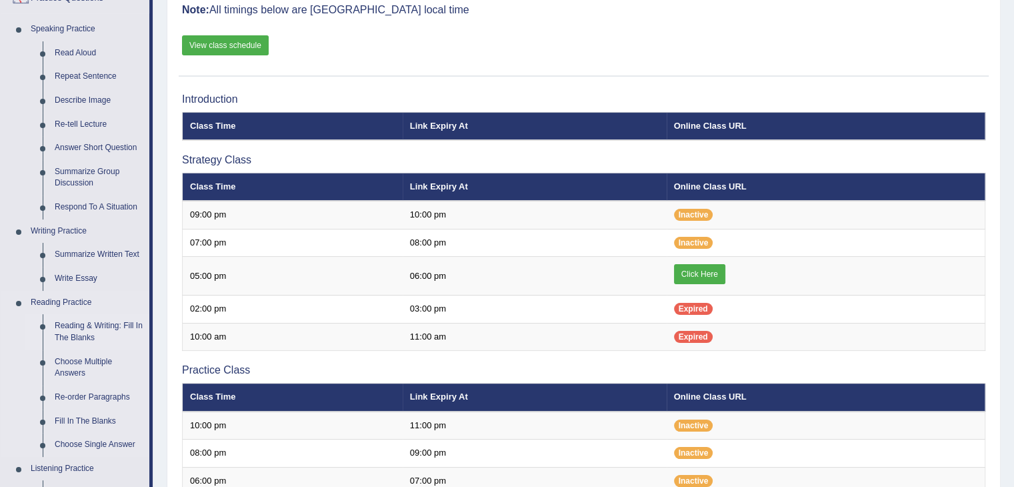
scroll to position [126, 0]
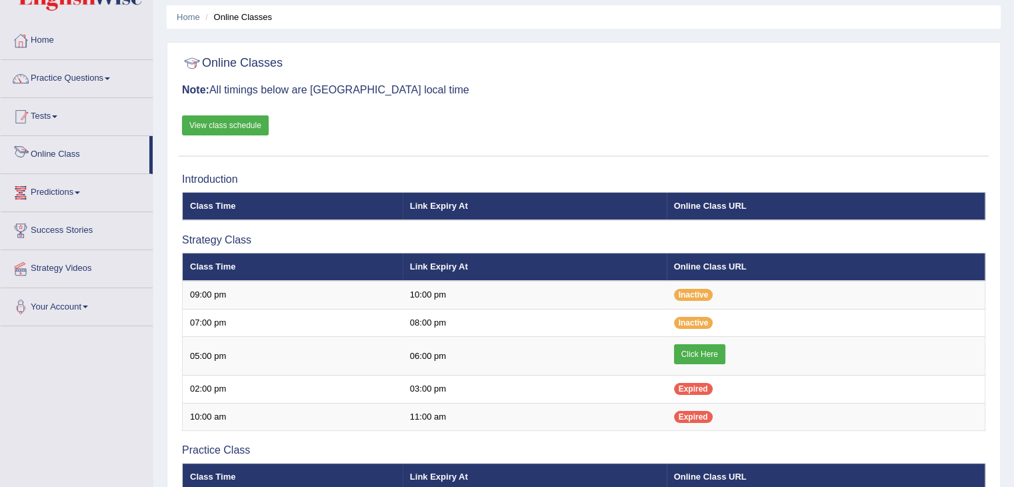
scroll to position [31, 0]
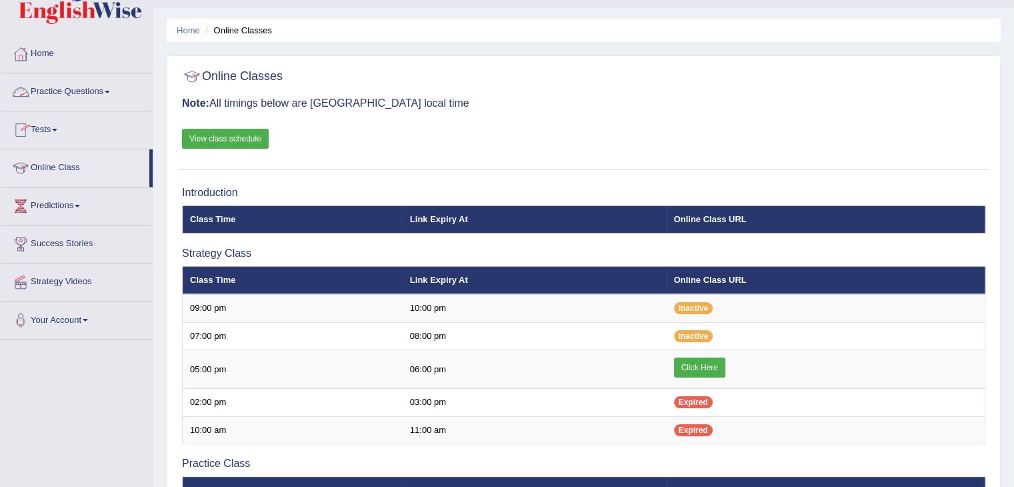
click at [103, 90] on link "Practice Questions" at bounding box center [77, 89] width 152 height 33
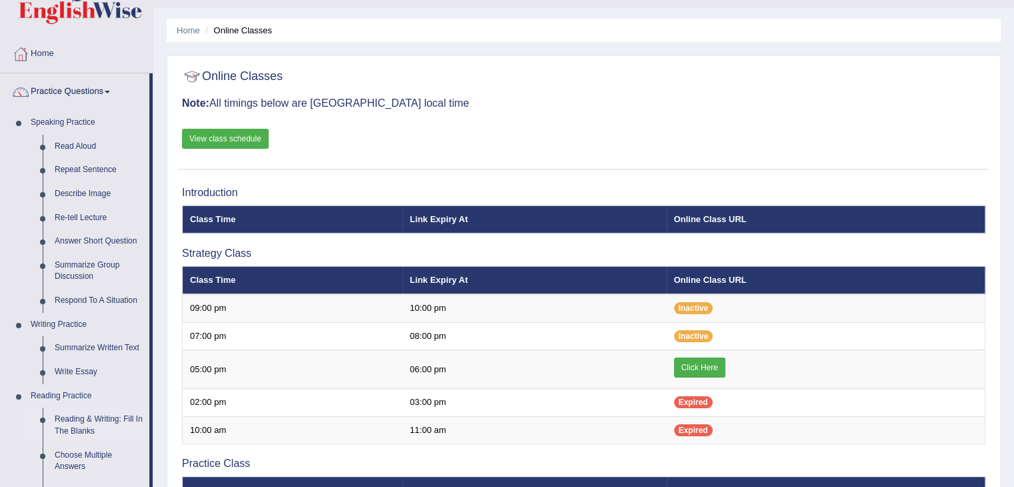
click at [83, 424] on link "Reading & Writing: Fill In The Blanks" at bounding box center [99, 424] width 101 height 35
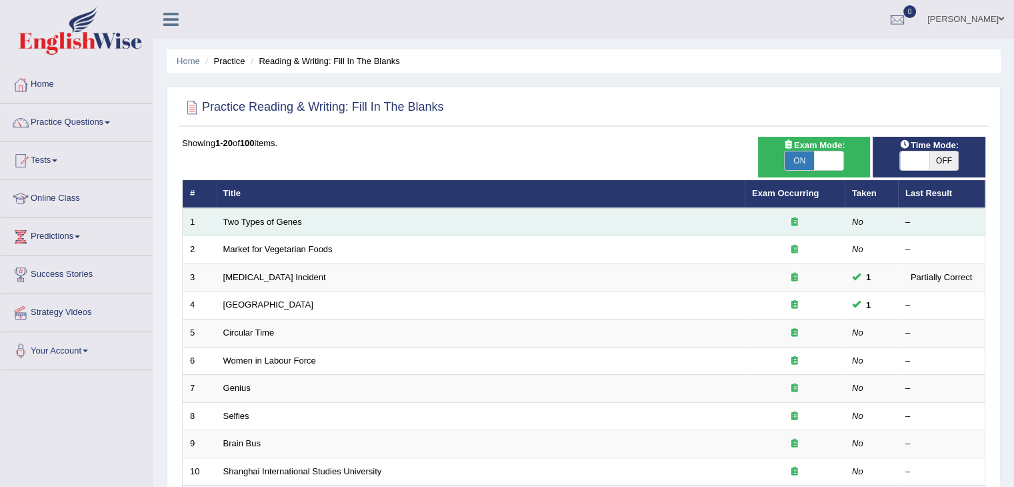
click at [341, 227] on td "Two Types of Genes" at bounding box center [480, 222] width 529 height 28
click at [275, 217] on link "Two Types of Genes" at bounding box center [262, 222] width 79 height 10
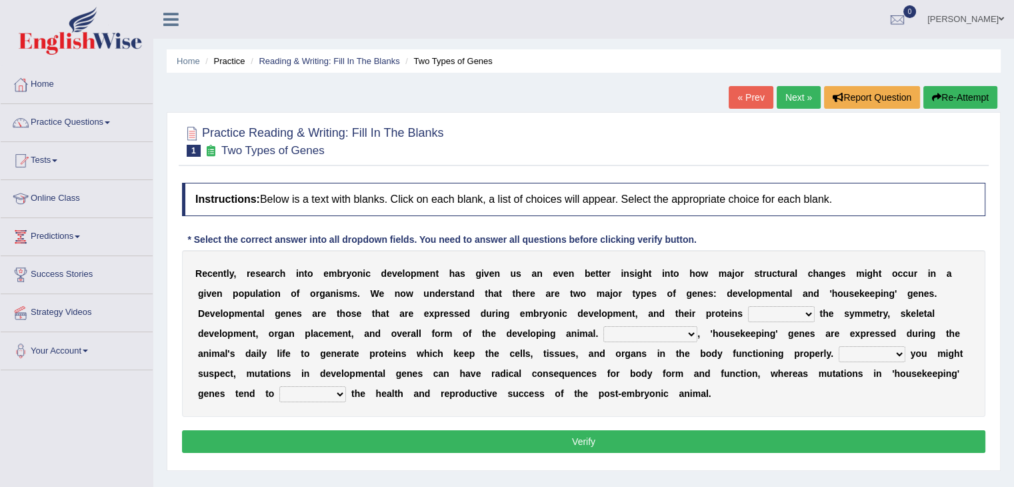
click at [808, 311] on select "push control hold elevate" at bounding box center [781, 314] width 67 height 16
select select "control"
click at [748, 306] on select "push control hold elevate" at bounding box center [781, 314] width 67 height 16
click at [690, 331] on select "Correspondingly Inclusively Conversely In contrast" at bounding box center [650, 334] width 94 height 16
click at [692, 331] on select "Correspondingly Inclusively Conversely In contrast" at bounding box center [650, 334] width 94 height 16
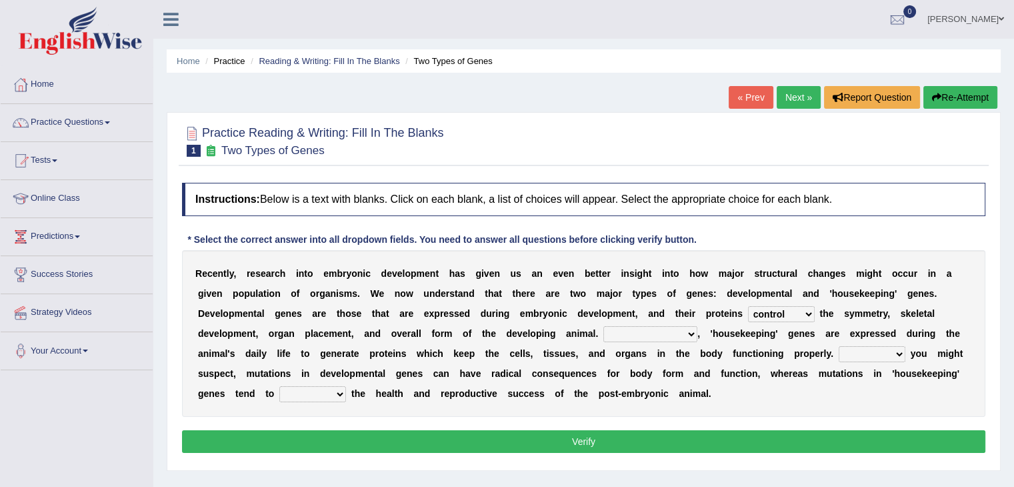
click at [692, 331] on select "Correspondingly Inclusively Conversely In contrast" at bounding box center [650, 334] width 94 height 16
select select "Inclusively"
click at [603, 326] on select "Correspondingly Inclusively Conversely In contrast" at bounding box center [650, 334] width 94 height 16
click at [900, 352] on select "For As With Within" at bounding box center [872, 354] width 67 height 16
select select "As"
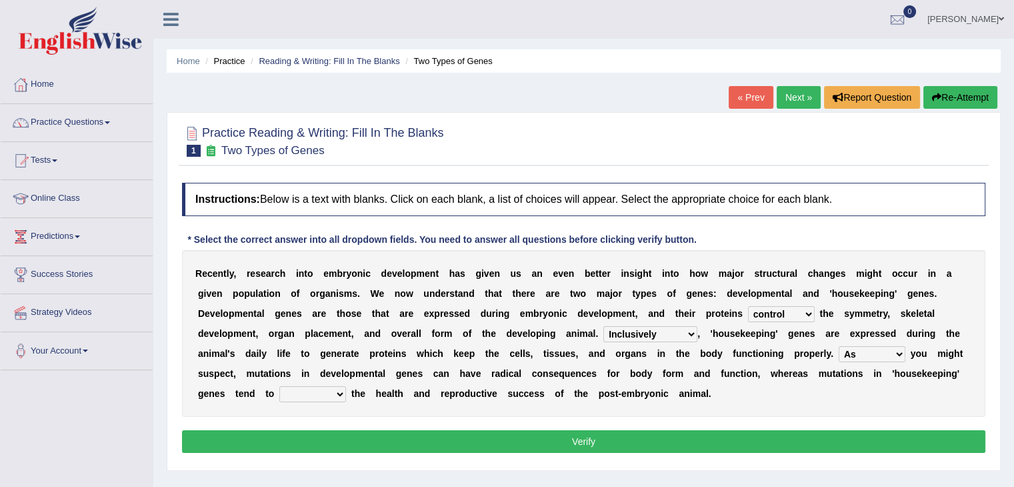
click at [839, 346] on select "For As With Within" at bounding box center [872, 354] width 67 height 16
click at [336, 391] on select "affect effect interrupt defect" at bounding box center [312, 394] width 67 height 16
select select "affect"
click at [279, 386] on select "affect effect interrupt defect" at bounding box center [312, 394] width 67 height 16
click at [608, 435] on button "Verify" at bounding box center [584, 441] width 804 height 23
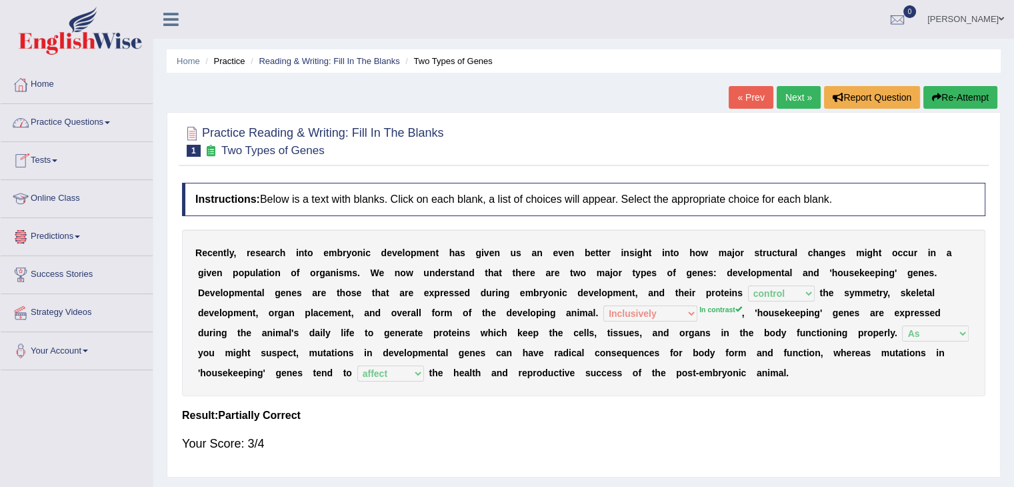
click at [50, 83] on link "Home" at bounding box center [77, 82] width 152 height 33
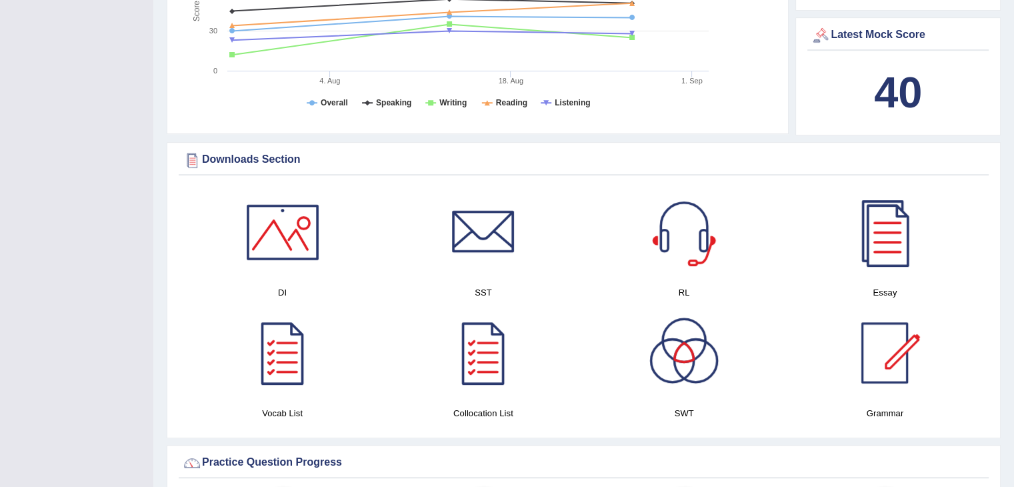
scroll to position [544, 0]
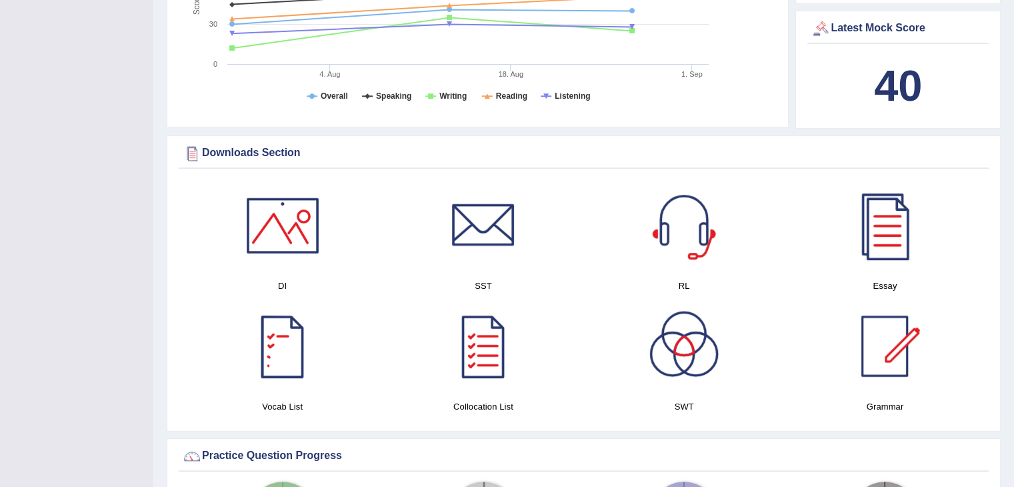
click at [281, 350] on div at bounding box center [282, 345] width 93 height 93
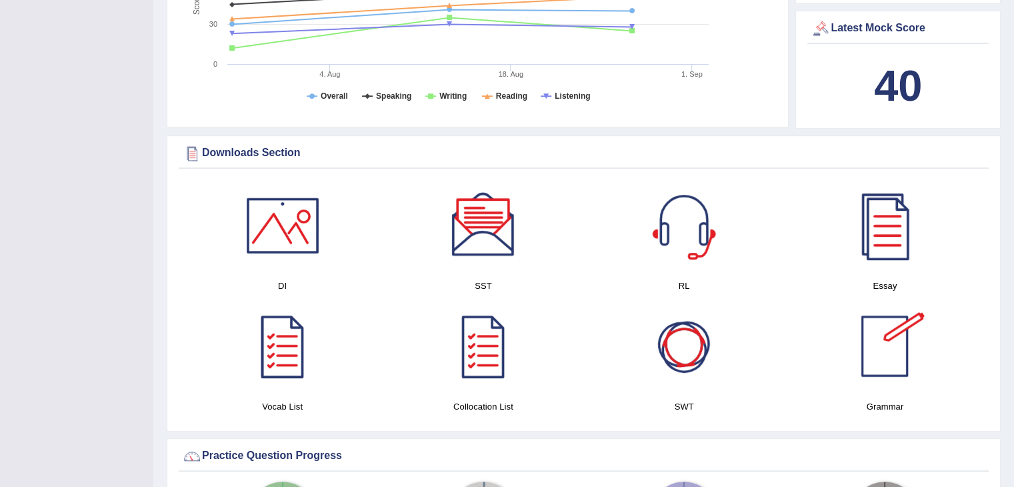
click at [886, 345] on div at bounding box center [884, 345] width 93 height 93
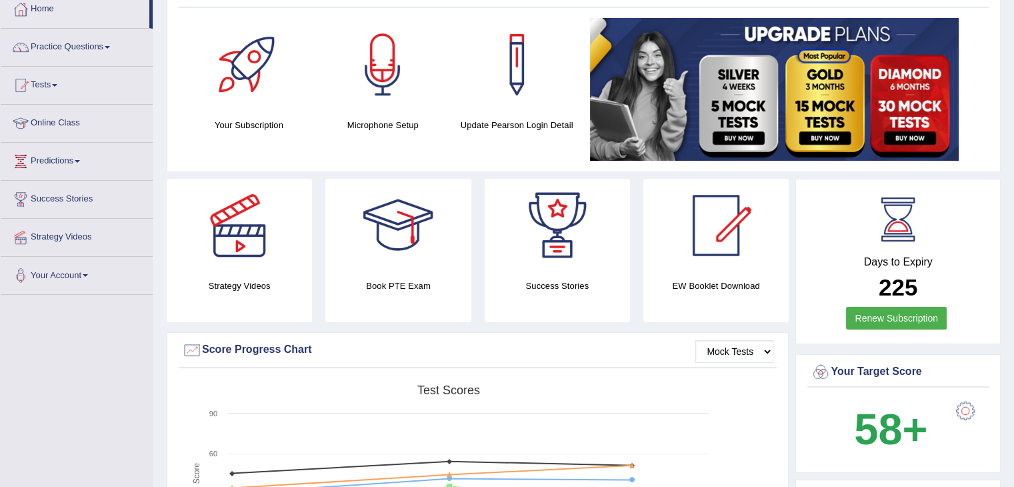
scroll to position [75, 0]
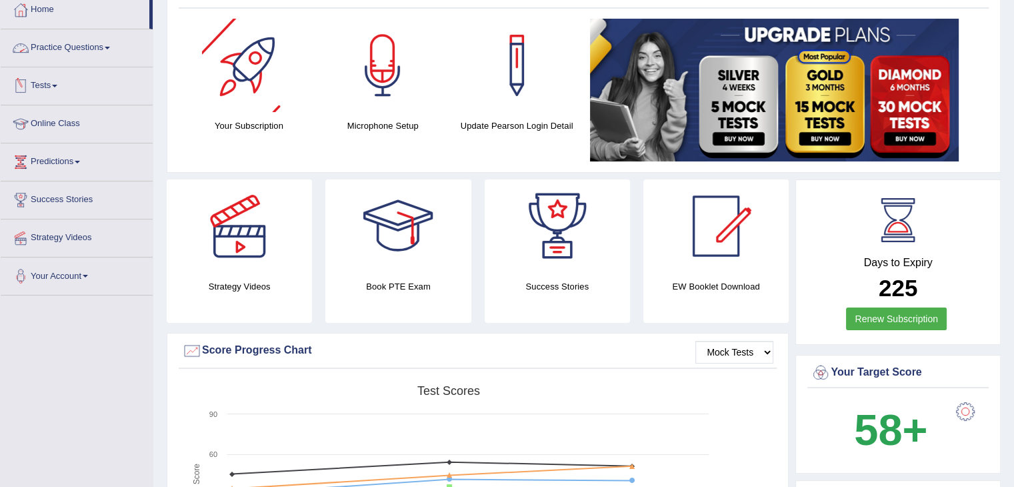
click at [93, 37] on link "Practice Questions" at bounding box center [77, 45] width 152 height 33
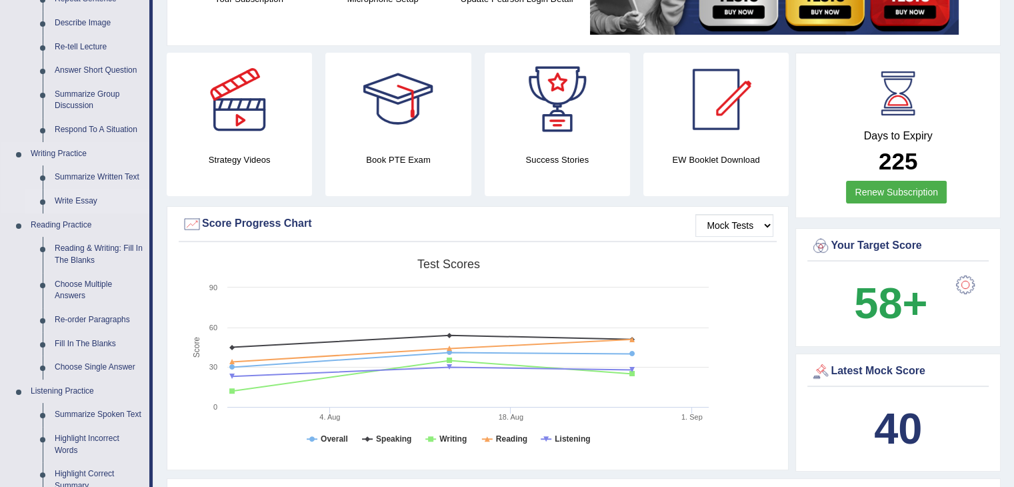
scroll to position [202, 0]
click at [67, 283] on link "Choose Multiple Answers" at bounding box center [99, 289] width 101 height 35
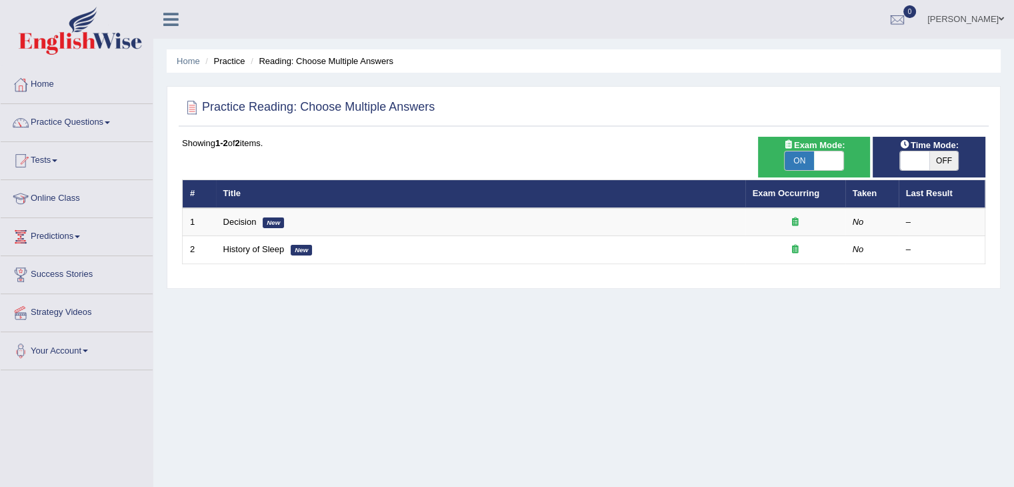
click at [814, 159] on span "ON" at bounding box center [799, 160] width 29 height 19
checkbox input "false"
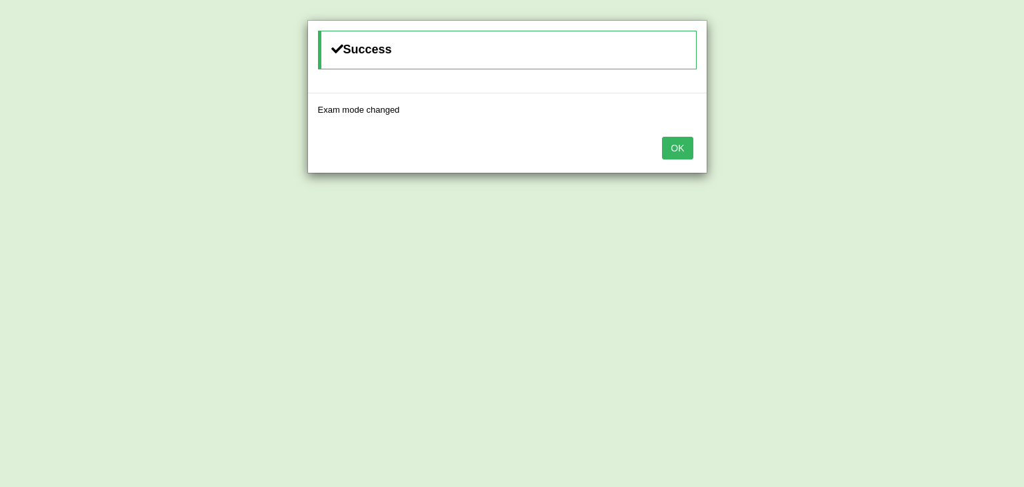
click at [682, 151] on button "OK" at bounding box center [677, 148] width 31 height 23
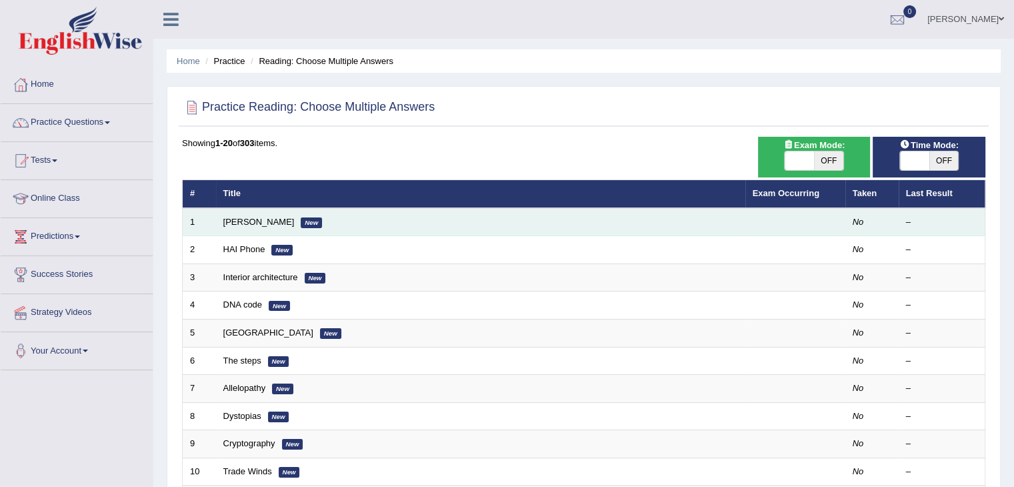
click at [311, 220] on td "[PERSON_NAME] New" at bounding box center [480, 222] width 529 height 28
click at [311, 220] on td "Damian Scarf New" at bounding box center [480, 222] width 529 height 28
click at [243, 218] on link "[PERSON_NAME]" at bounding box center [258, 222] width 71 height 10
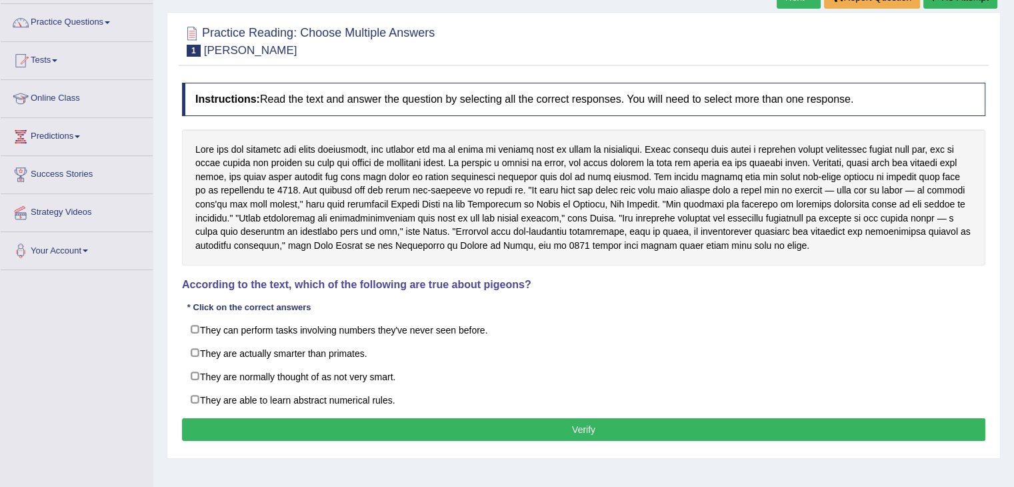
scroll to position [101, 0]
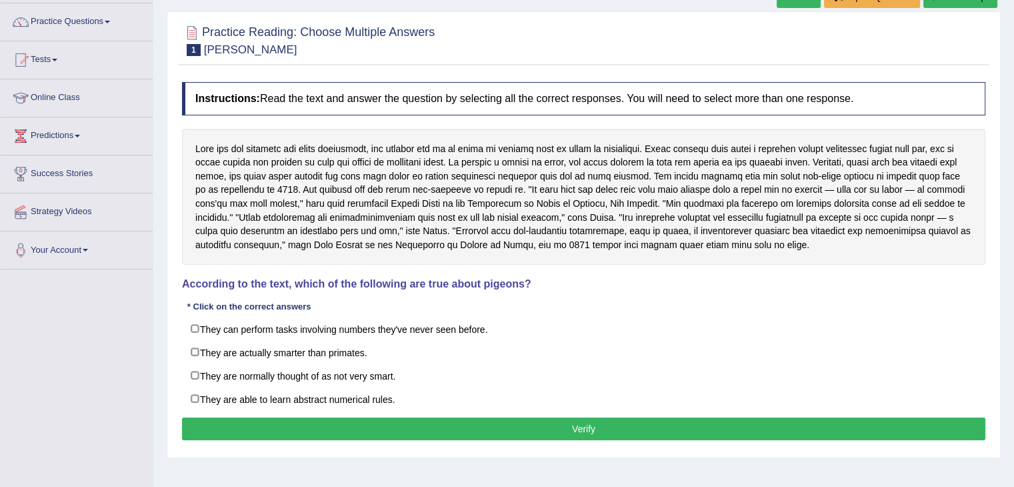
drag, startPoint x: 0, startPoint y: 0, endPoint x: 134, endPoint y: 294, distance: 323.2
click at [134, 294] on div "Toggle navigation Home Practice Questions Speaking Practice Read Aloud Repeat S…" at bounding box center [507, 246] width 1014 height 694
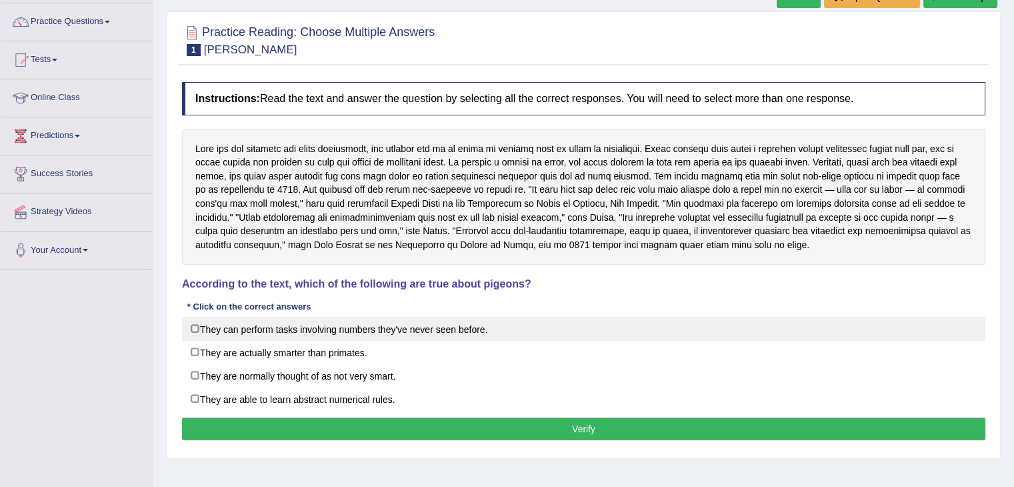
click at [193, 321] on label "They can perform tasks involving numbers they've never seen before." at bounding box center [584, 329] width 804 height 24
checkbox input "true"
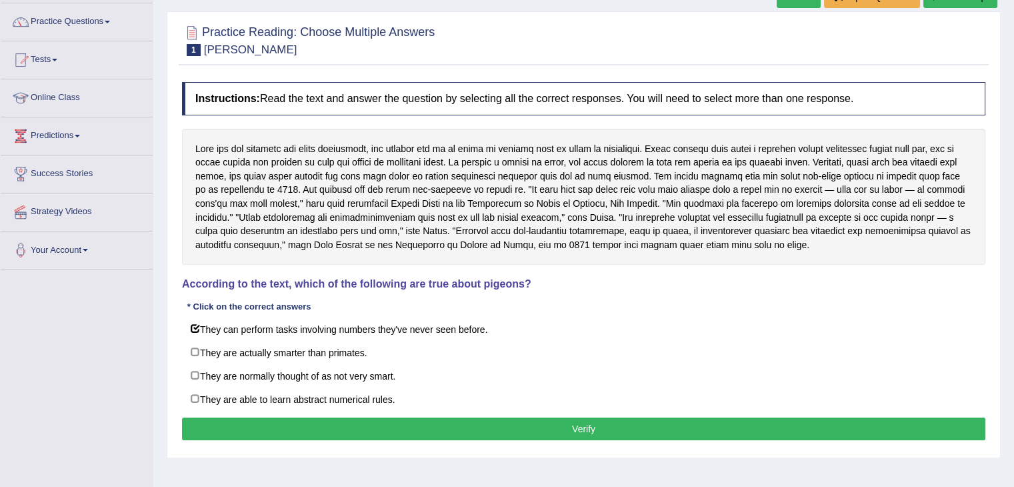
click at [526, 422] on button "Verify" at bounding box center [584, 428] width 804 height 23
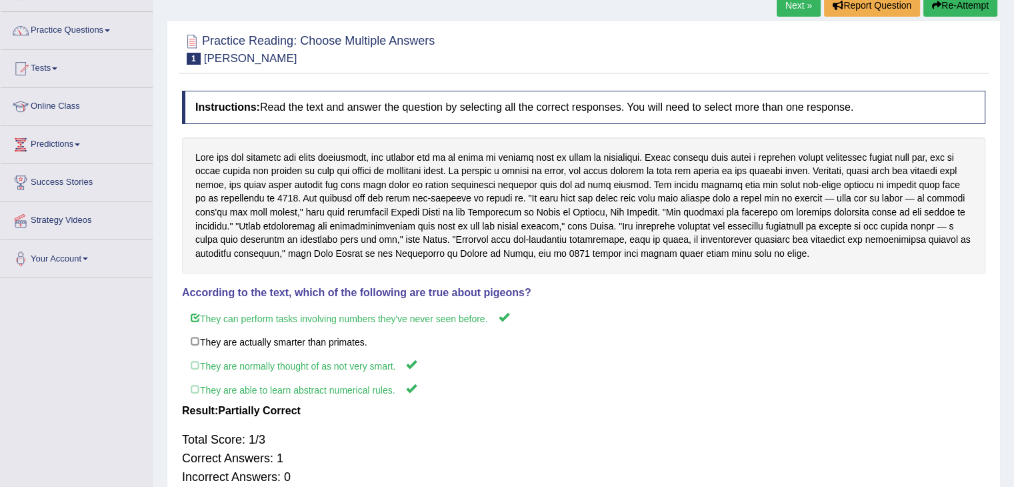
scroll to position [91, 0]
click at [109, 30] on link "Practice Questions" at bounding box center [77, 29] width 152 height 33
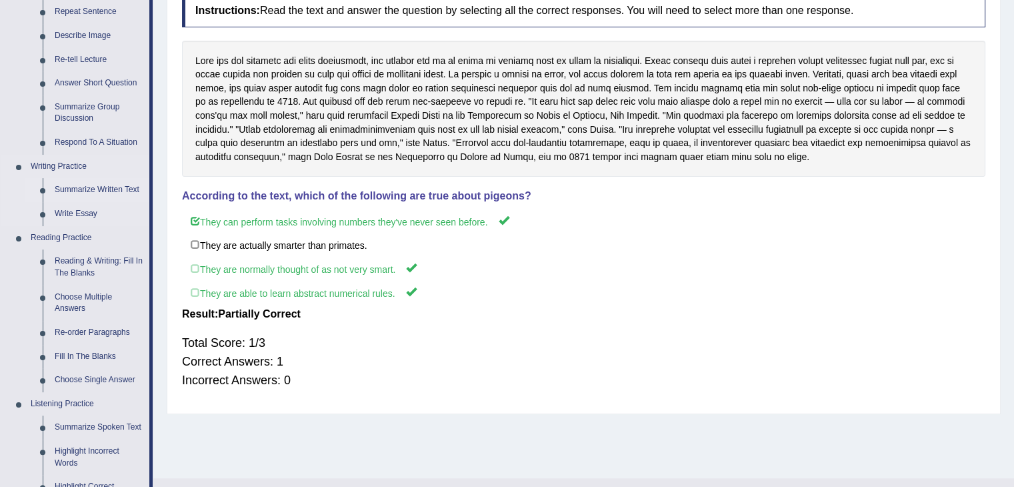
scroll to position [189, 0]
click at [79, 329] on link "Re-order Paragraphs" at bounding box center [99, 332] width 101 height 24
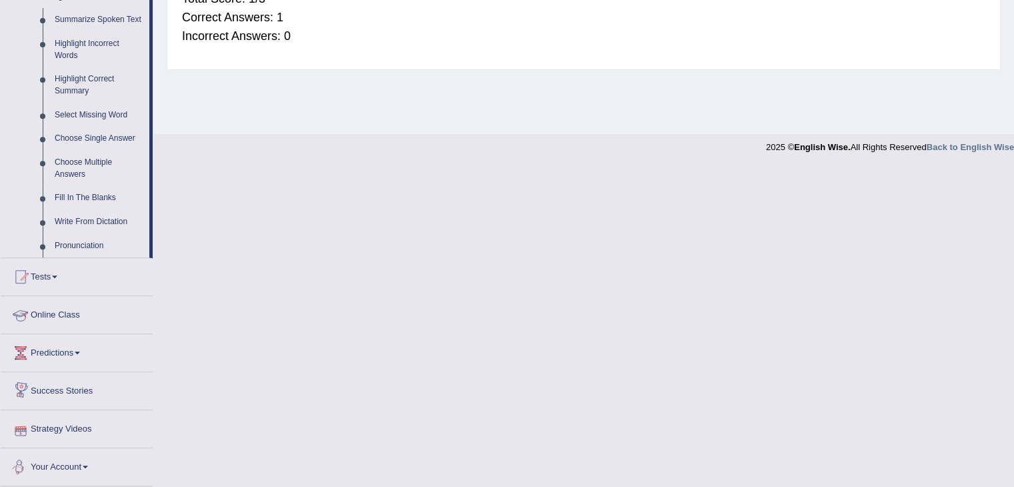
scroll to position [505, 0]
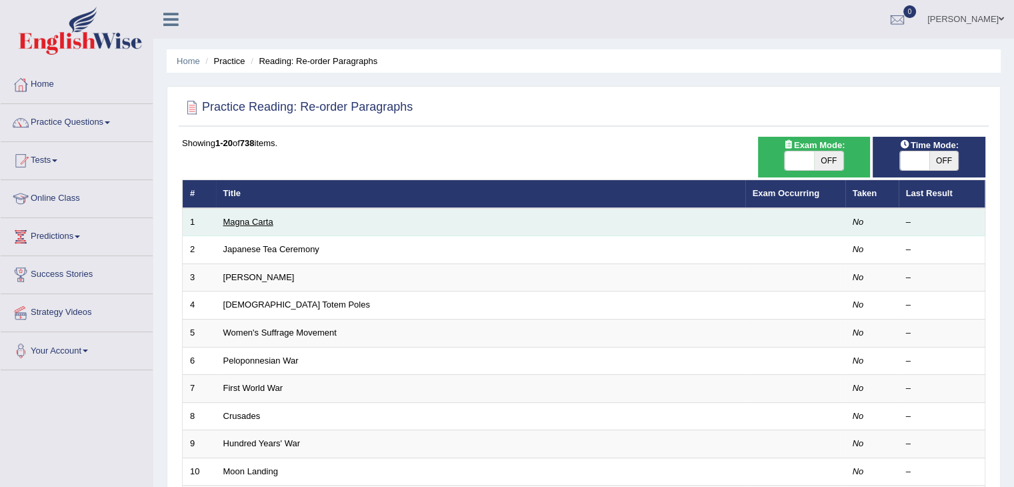
click at [254, 218] on link "Magna Carta" at bounding box center [248, 222] width 50 height 10
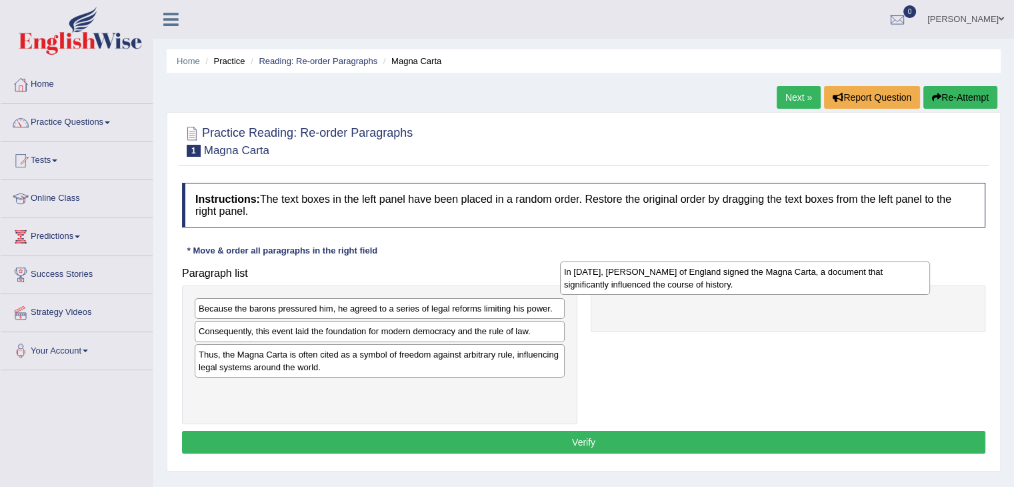
drag, startPoint x: 265, startPoint y: 335, endPoint x: 630, endPoint y: 276, distance: 370.2
click at [630, 276] on div "In 1215, King John of England signed the Magna Carta, a document that significa…" at bounding box center [745, 277] width 370 height 33
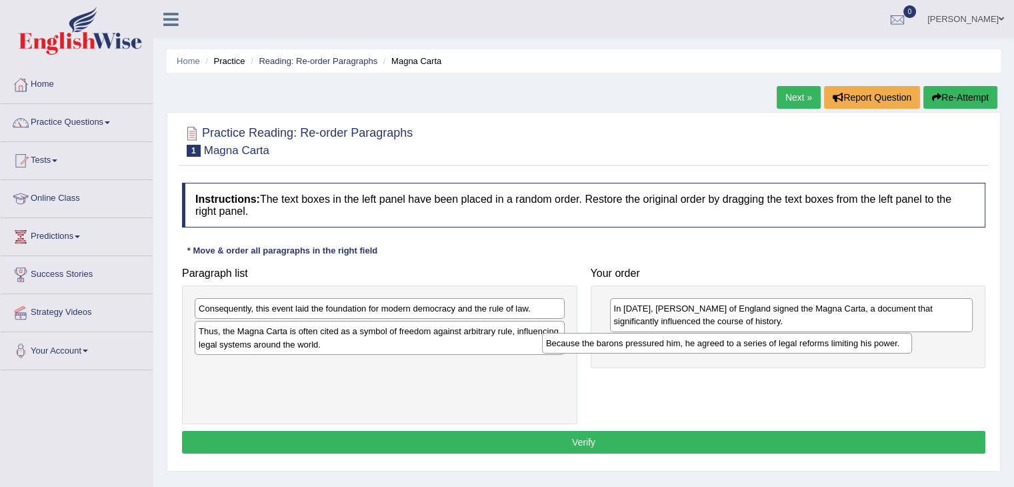
drag, startPoint x: 327, startPoint y: 311, endPoint x: 691, endPoint y: 347, distance: 365.2
click at [691, 347] on div "Because the barons pressured him, he agreed to a series of legal reforms limiti…" at bounding box center [727, 343] width 370 height 21
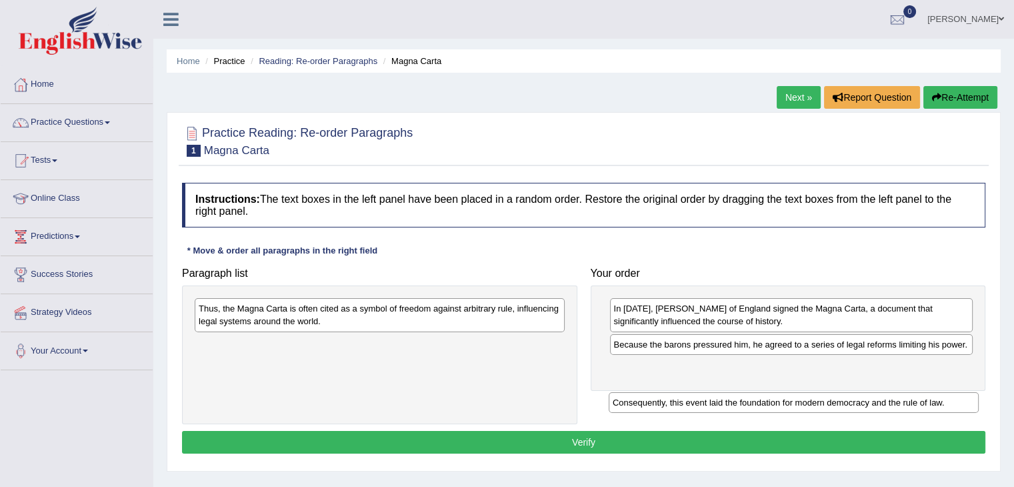
drag, startPoint x: 370, startPoint y: 307, endPoint x: 784, endPoint y: 399, distance: 424.2
click at [784, 399] on div "Consequently, this event laid the foundation for modern democracy and the rule …" at bounding box center [794, 402] width 370 height 21
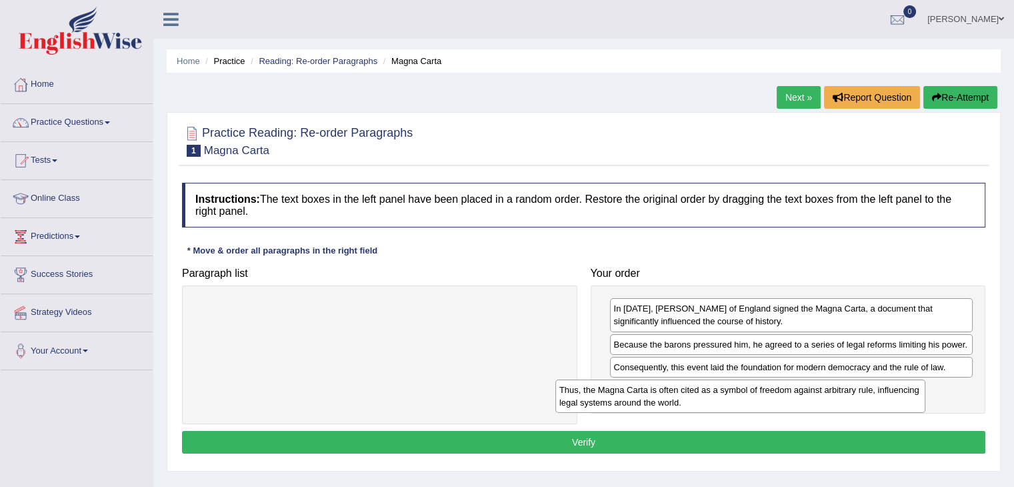
drag, startPoint x: 357, startPoint y: 311, endPoint x: 721, endPoint y: 393, distance: 373.2
click at [721, 393] on div "Thus, the Magna Carta is often cited as a symbol of freedom against arbitrary r…" at bounding box center [740, 395] width 370 height 33
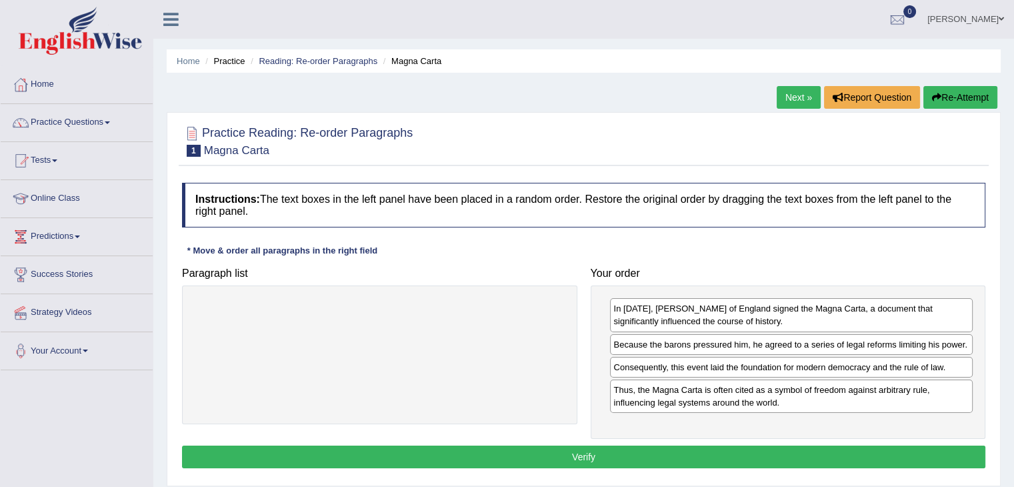
click at [558, 451] on button "Verify" at bounding box center [584, 456] width 804 height 23
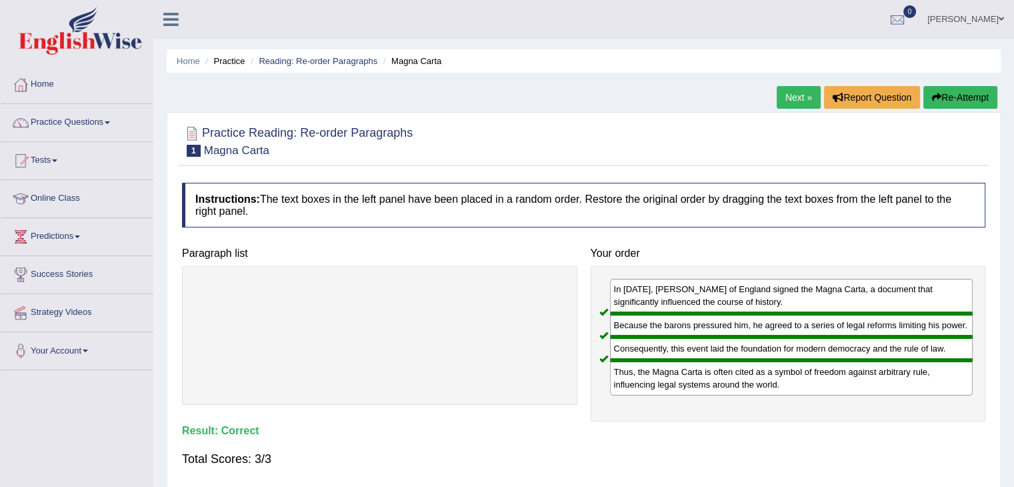
click at [790, 95] on link "Next »" at bounding box center [799, 97] width 44 height 23
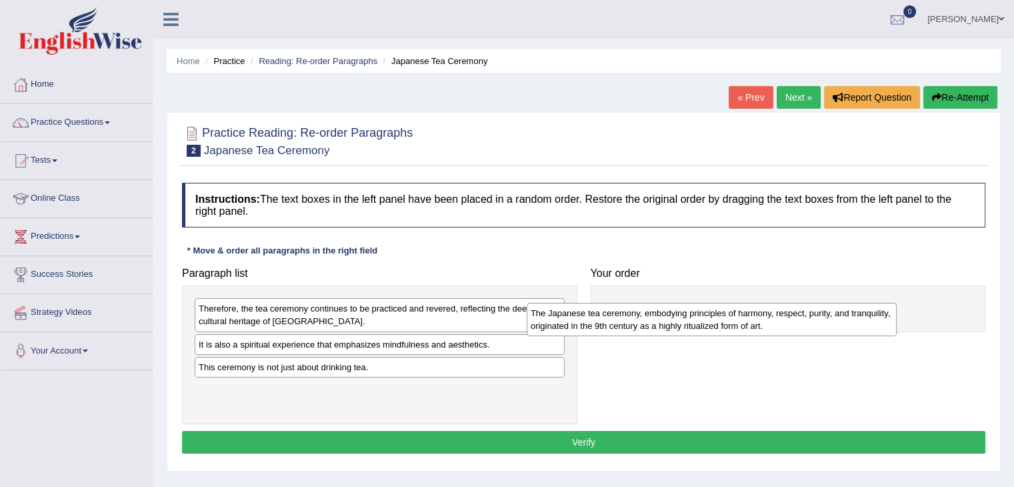
drag, startPoint x: 421, startPoint y: 355, endPoint x: 776, endPoint y: 321, distance: 356.4
click at [776, 321] on div "The Japanese tea ceremony, embodying principles of harmony, respect, purity, an…" at bounding box center [712, 319] width 370 height 33
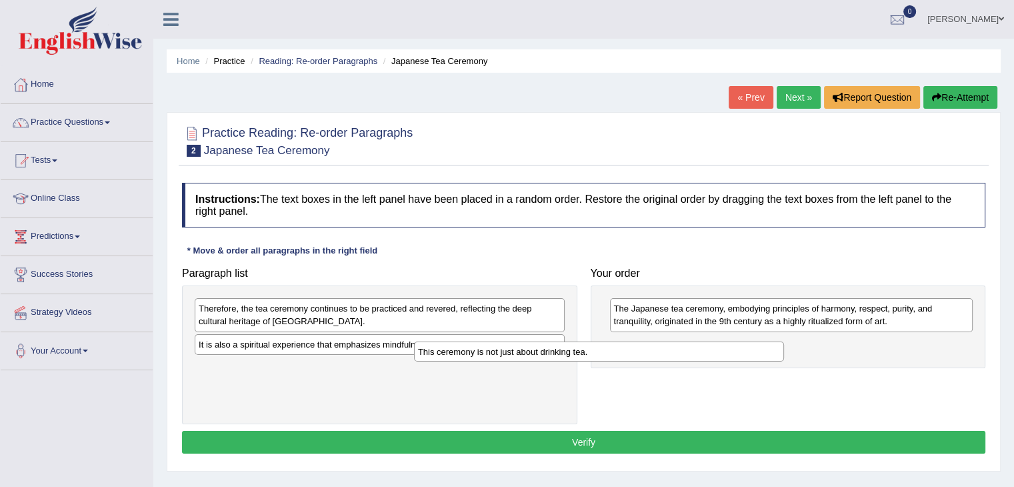
drag, startPoint x: 453, startPoint y: 363, endPoint x: 788, endPoint y: 334, distance: 335.4
click at [784, 341] on div "This ceremony is not just about drinking tea." at bounding box center [599, 351] width 370 height 21
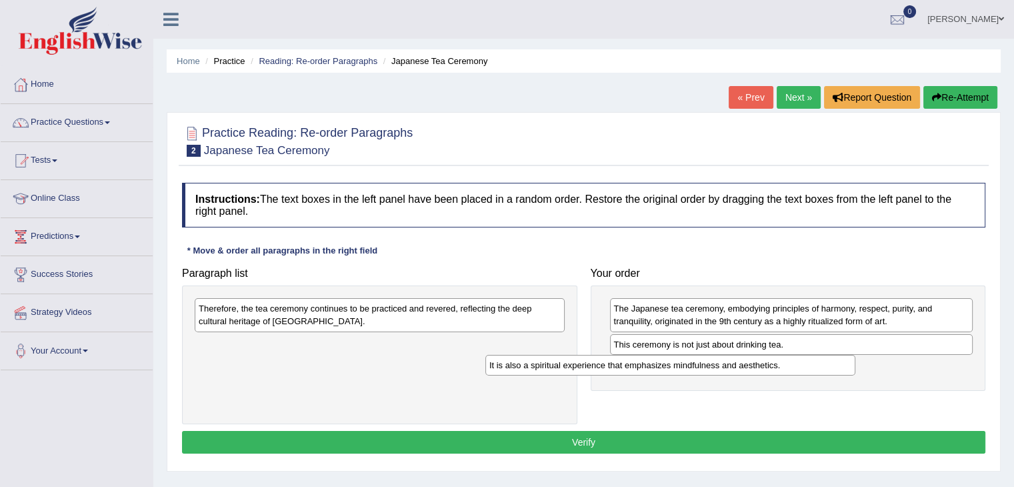
drag, startPoint x: 510, startPoint y: 345, endPoint x: 900, endPoint y: 353, distance: 390.2
click at [856, 355] on div "It is also a spiritual experience that emphasizes mindfulness and aesthetics." at bounding box center [670, 365] width 370 height 21
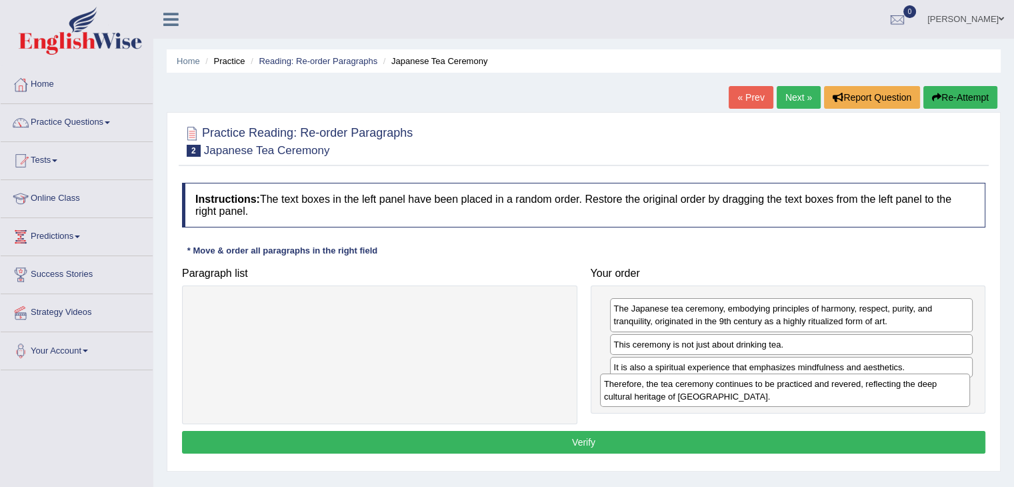
drag, startPoint x: 345, startPoint y: 312, endPoint x: 751, endPoint y: 387, distance: 412.4
click at [751, 387] on div "Therefore, the tea ceremony continues to be practiced and revered, reflecting t…" at bounding box center [785, 389] width 370 height 33
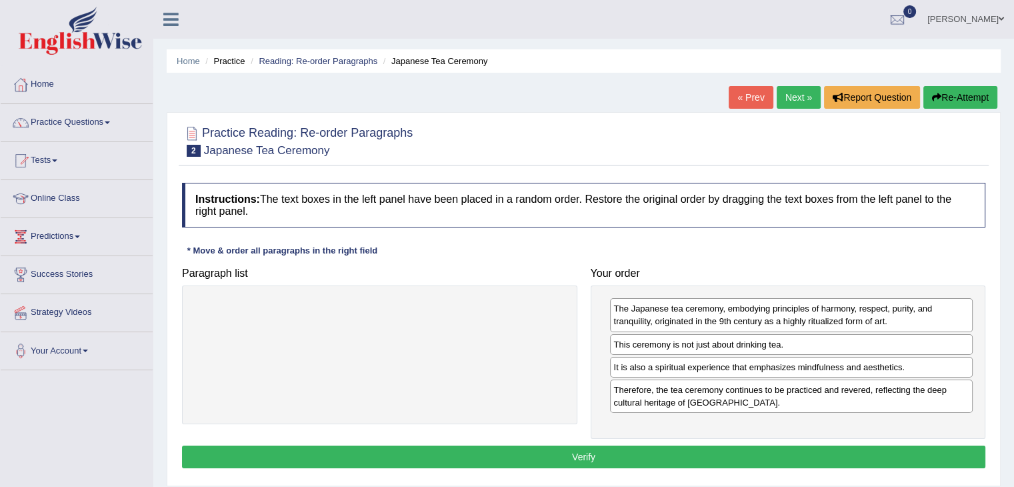
click at [600, 451] on button "Verify" at bounding box center [584, 456] width 804 height 23
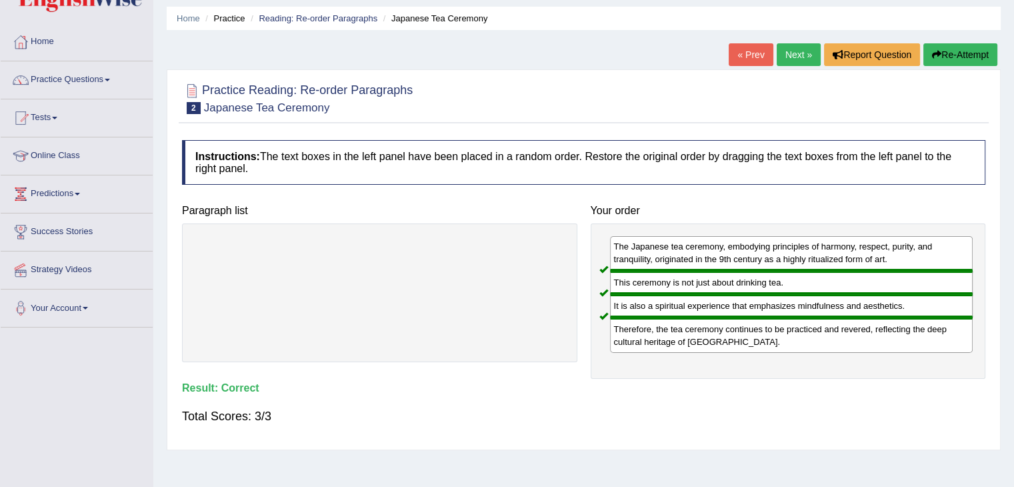
scroll to position [47, 0]
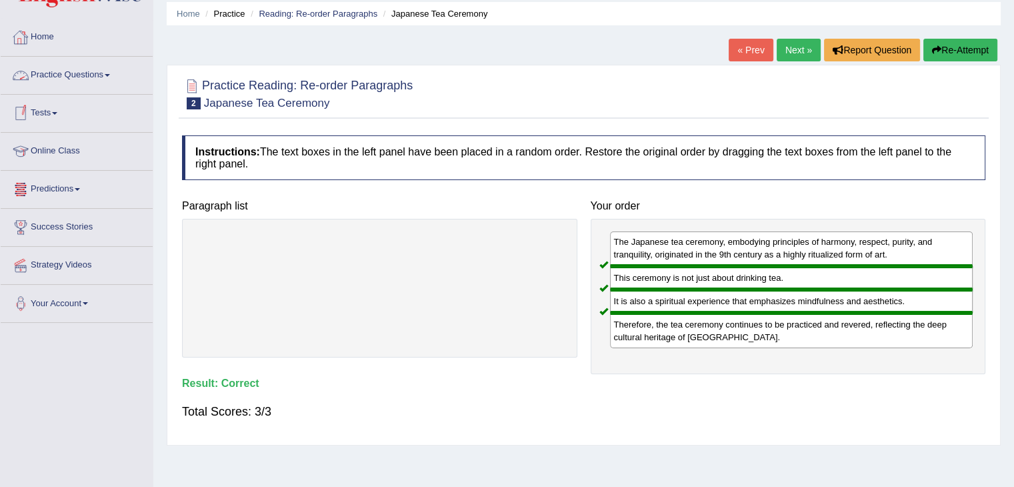
click at [103, 83] on link "Practice Questions" at bounding box center [77, 73] width 152 height 33
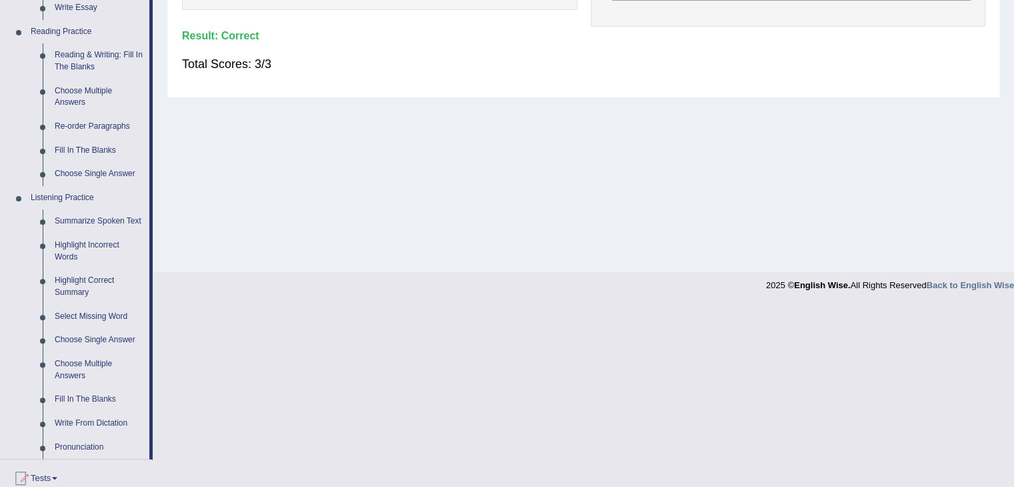
scroll to position [448, 0]
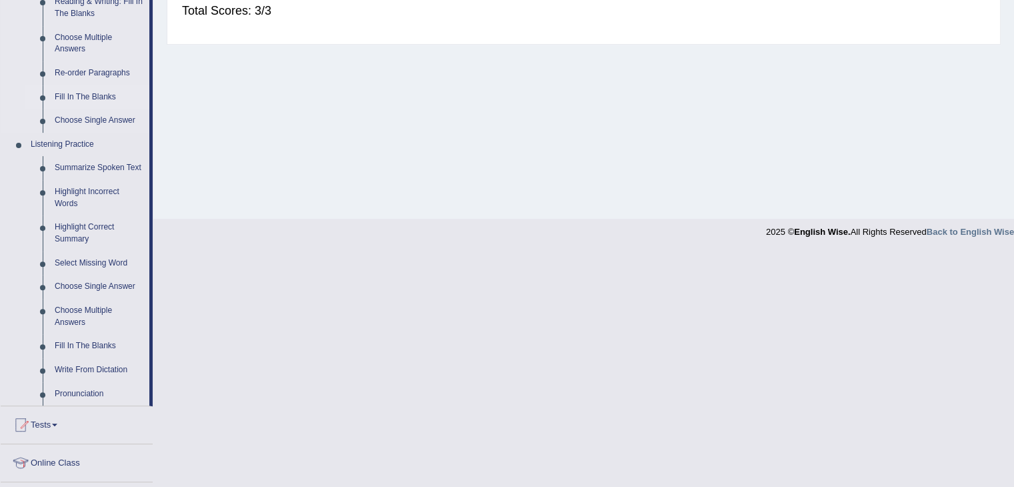
click at [89, 98] on link "Fill In The Blanks" at bounding box center [99, 97] width 101 height 24
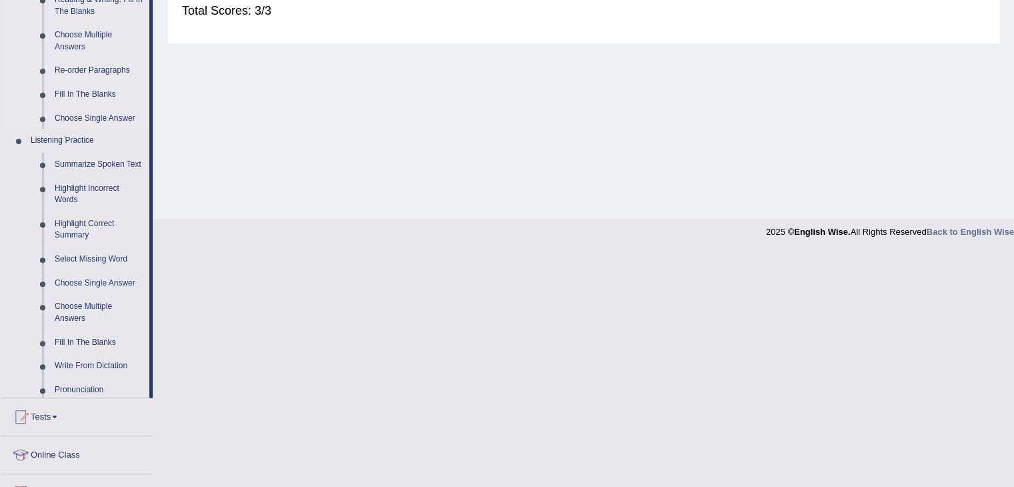
scroll to position [213, 0]
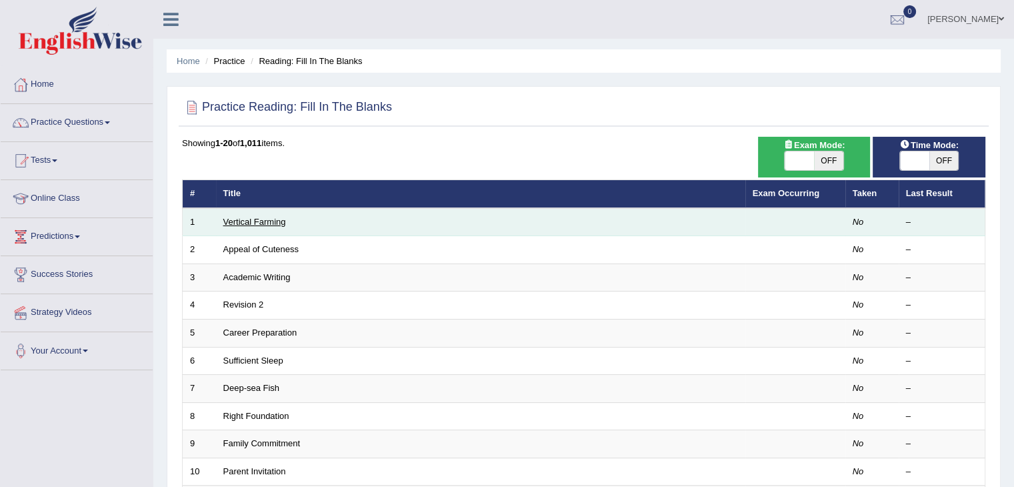
click at [259, 219] on link "Vertical Farming" at bounding box center [254, 222] width 63 height 10
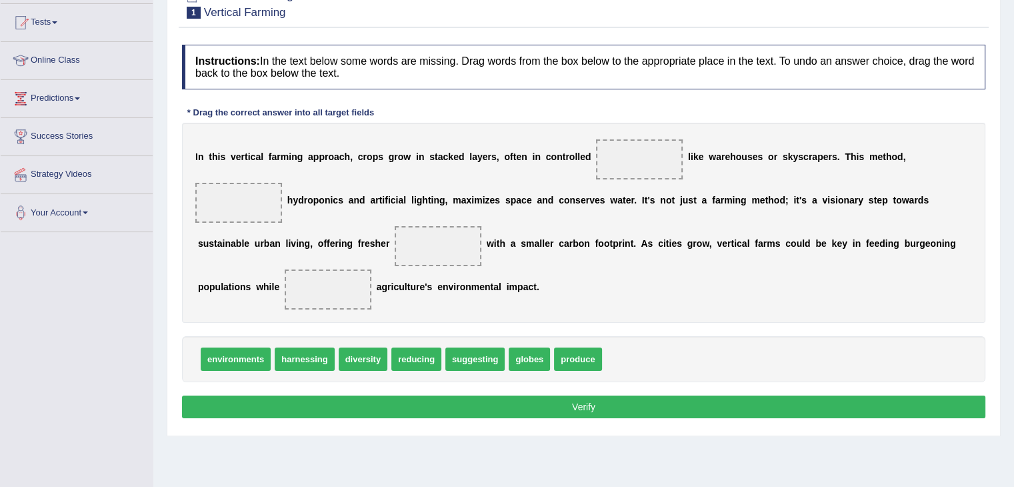
scroll to position [139, 0]
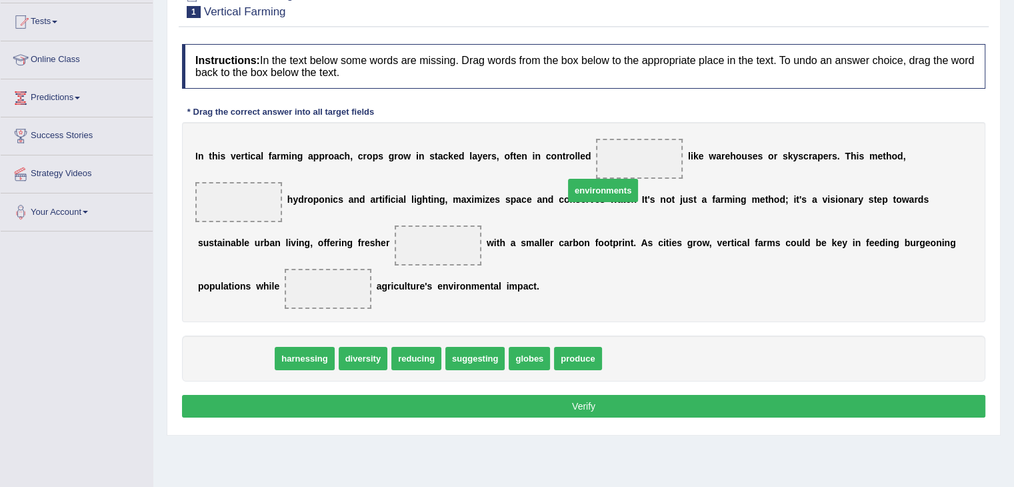
drag, startPoint x: 239, startPoint y: 358, endPoint x: 609, endPoint y: 188, distance: 406.7
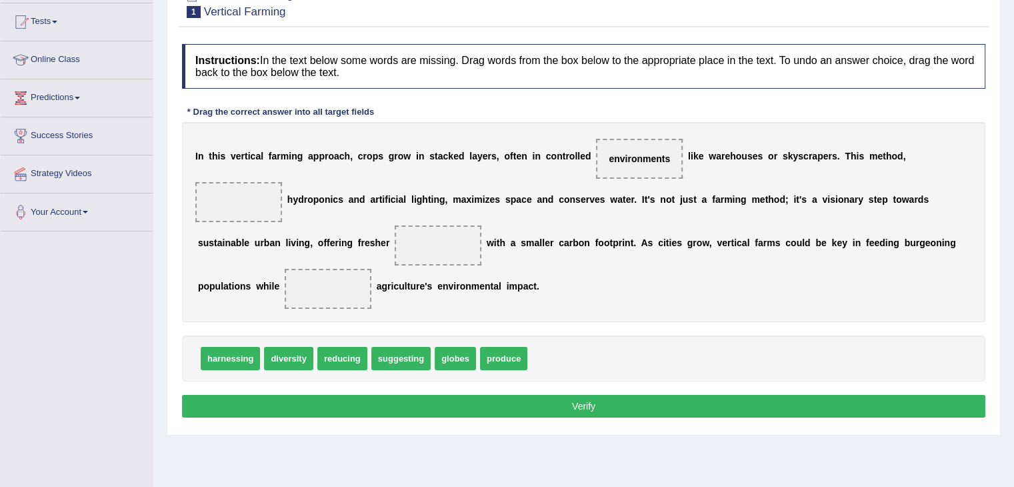
drag, startPoint x: 227, startPoint y: 363, endPoint x: 214, endPoint y: 289, distance: 75.9
click at [214, 347] on span "harnessing" at bounding box center [230, 358] width 59 height 23
drag, startPoint x: 241, startPoint y: 351, endPoint x: 247, endPoint y: 256, distance: 95.5
click at [247, 309] on span "harnessing" at bounding box center [231, 320] width 59 height 23
drag, startPoint x: 243, startPoint y: 365, endPoint x: 241, endPoint y: 209, distance: 155.4
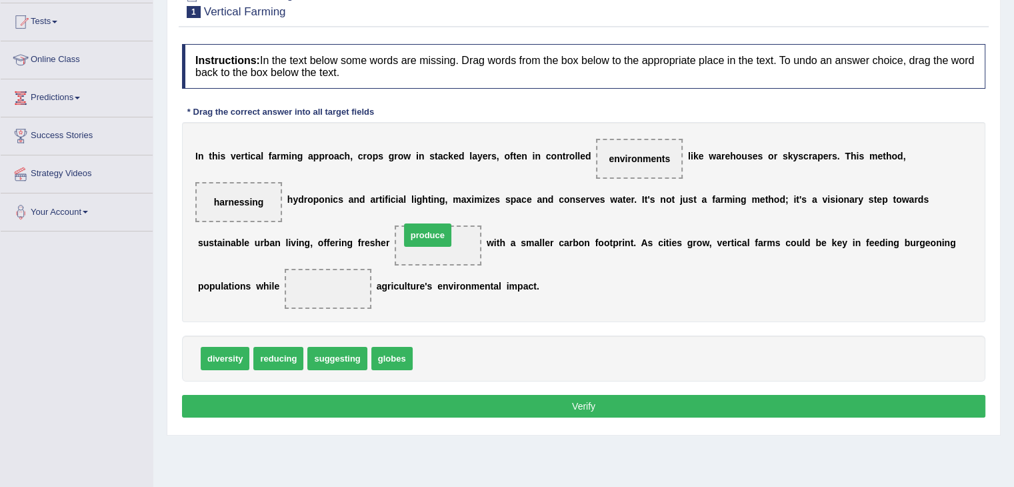
drag, startPoint x: 432, startPoint y: 361, endPoint x: 419, endPoint y: 236, distance: 126.0
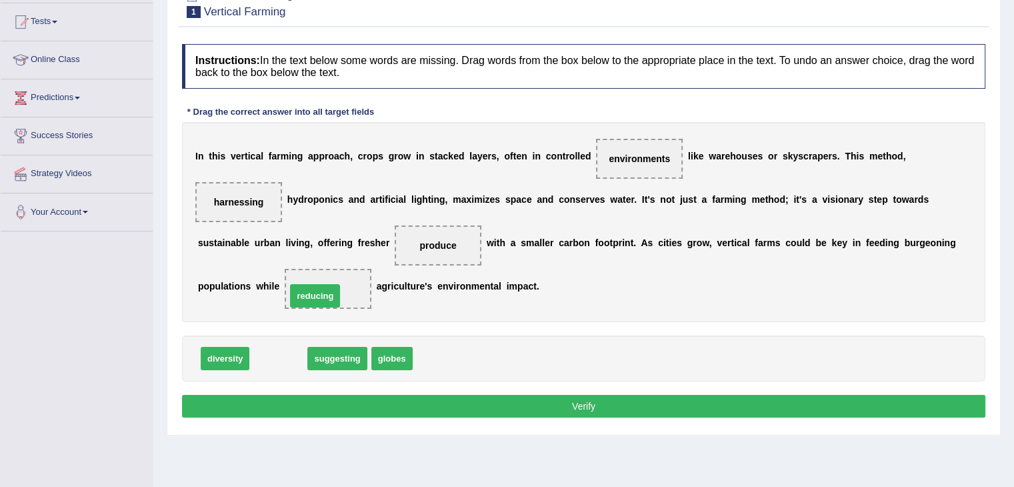
drag, startPoint x: 277, startPoint y: 357, endPoint x: 314, endPoint y: 294, distance: 72.6
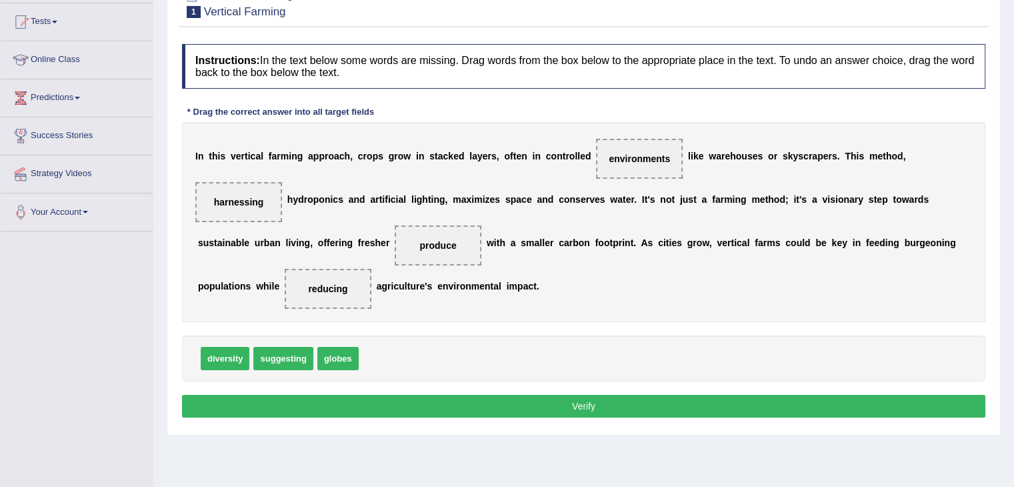
click at [596, 389] on div "Instructions: In the text below some words are missing. Drag words from the box…" at bounding box center [584, 232] width 810 height 391
click at [587, 404] on button "Verify" at bounding box center [584, 406] width 804 height 23
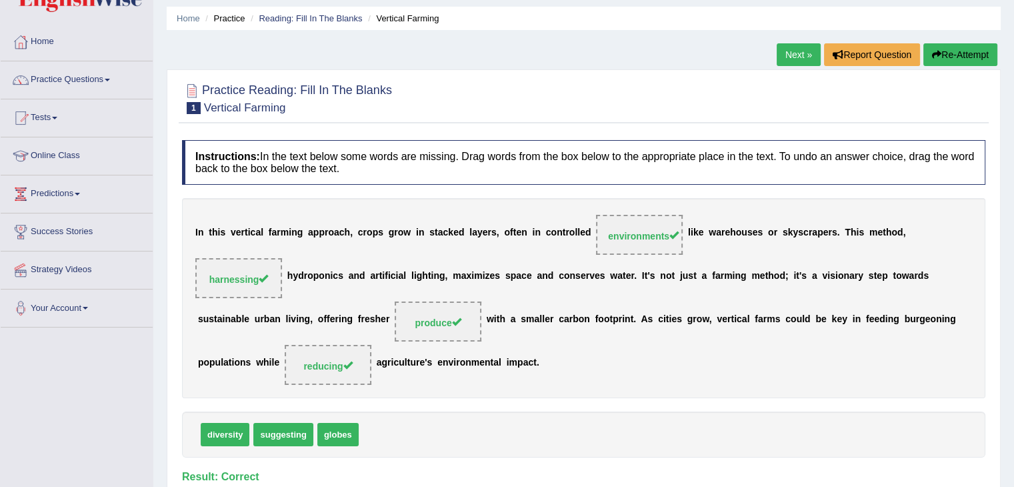
scroll to position [32, 0]
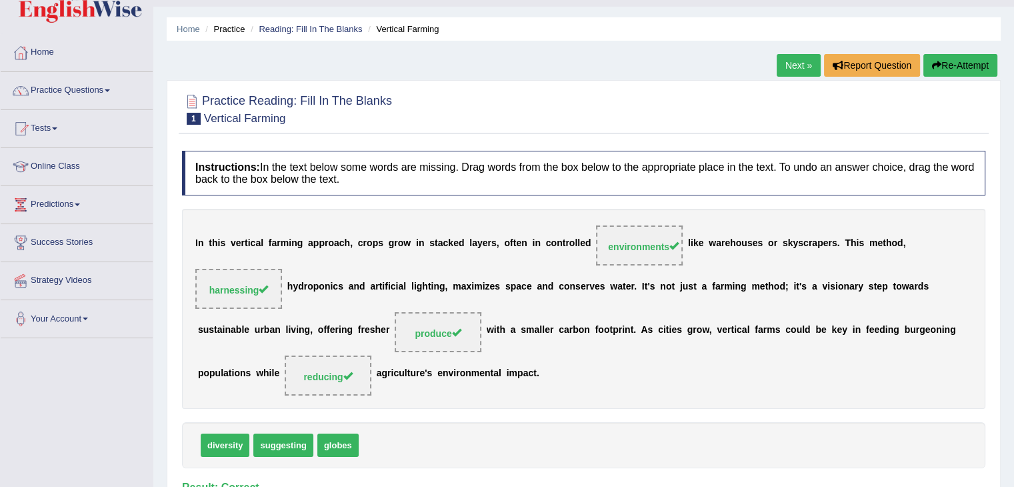
click at [790, 61] on link "Next »" at bounding box center [799, 65] width 44 height 23
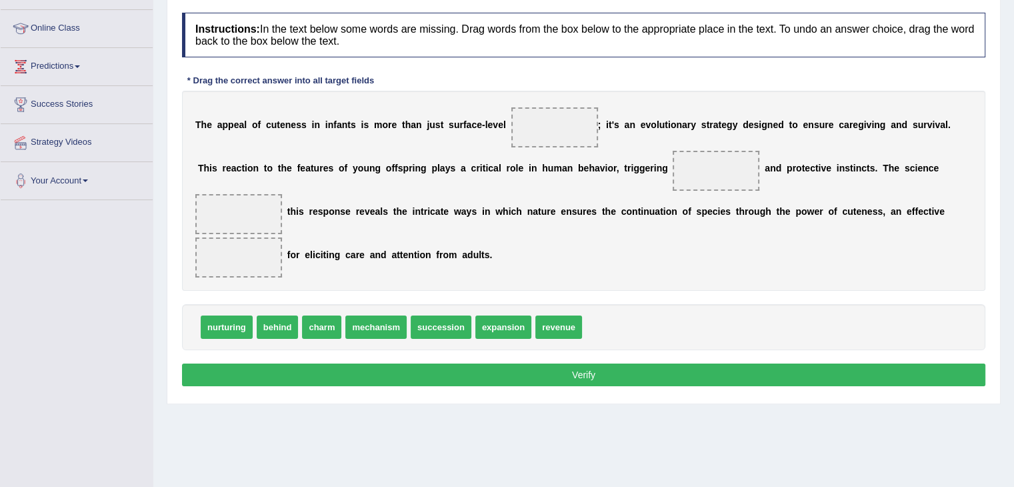
scroll to position [169, 0]
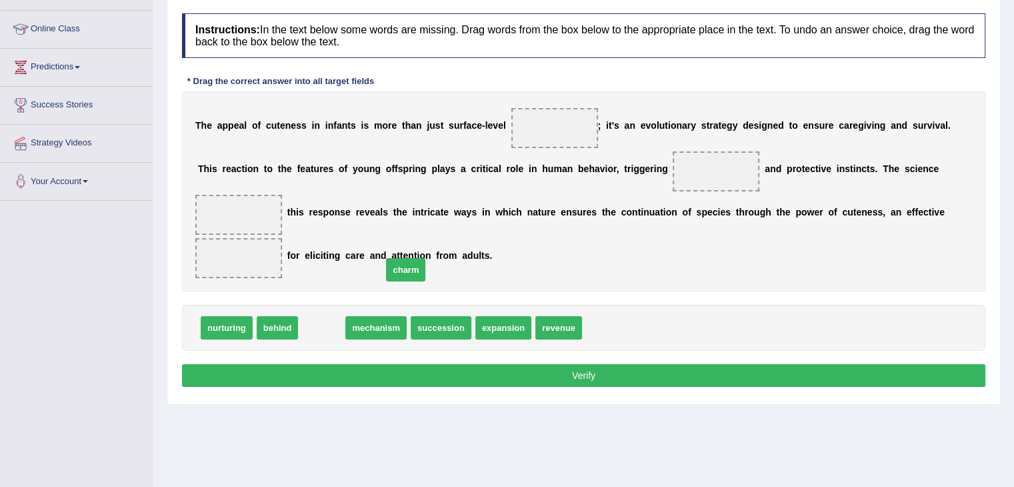
drag, startPoint x: 321, startPoint y: 325, endPoint x: 551, endPoint y: 162, distance: 281.8
click at [425, 258] on span "charm" at bounding box center [405, 269] width 39 height 23
drag, startPoint x: 313, startPoint y: 329, endPoint x: 547, endPoint y: 110, distance: 320.3
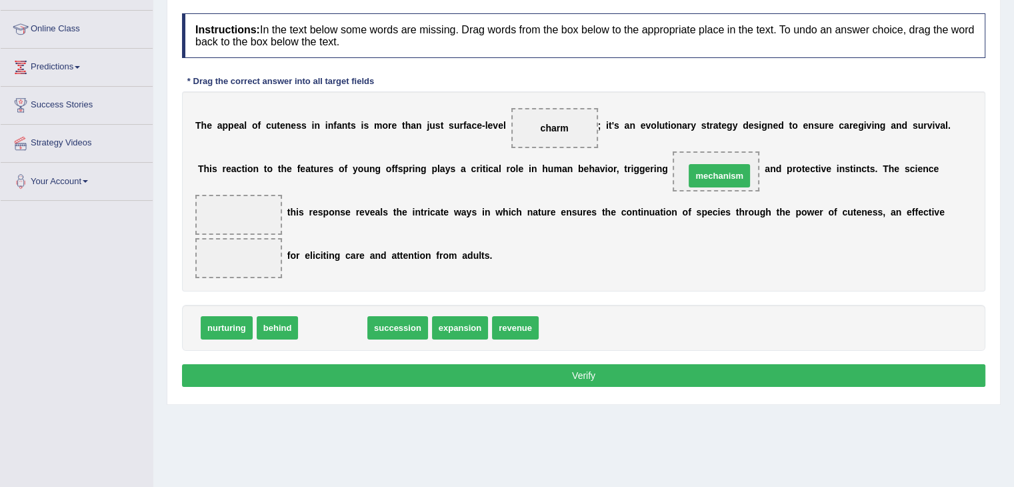
drag, startPoint x: 325, startPoint y: 326, endPoint x: 712, endPoint y: 174, distance: 415.6
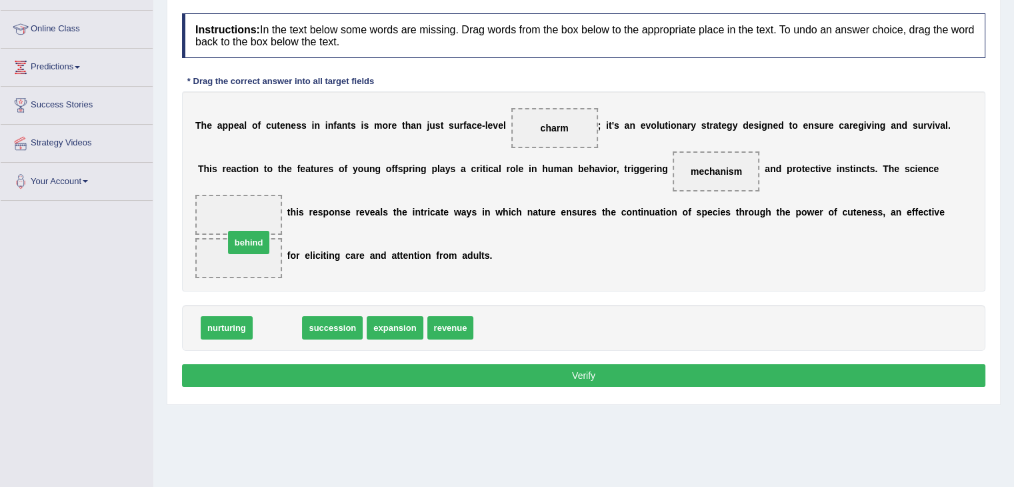
drag, startPoint x: 271, startPoint y: 325, endPoint x: 235, endPoint y: 216, distance: 114.5
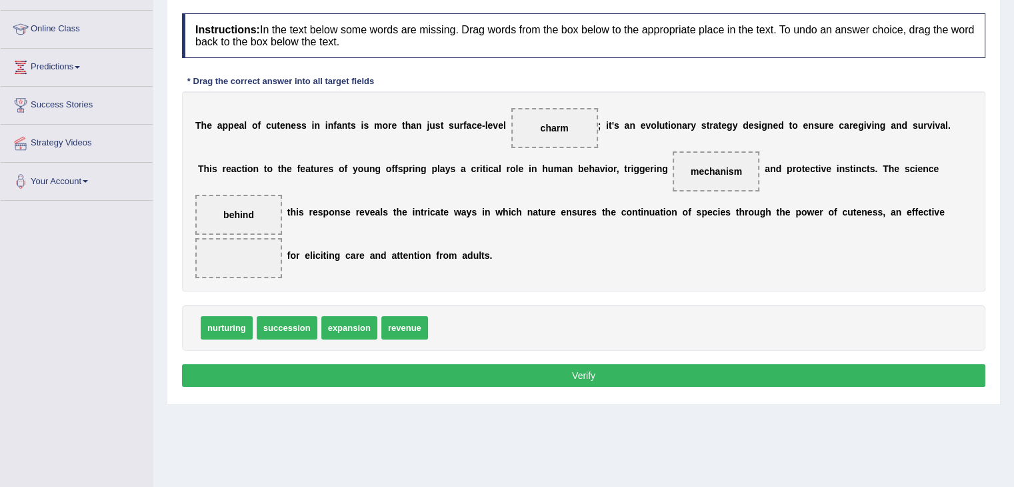
drag, startPoint x: 702, startPoint y: 163, endPoint x: 557, endPoint y: 215, distance: 153.4
click at [557, 215] on div "T h e a p p e a l o f c u t e n e s s i n i n f a n t s i s m o r e t h a n j u…" at bounding box center [584, 191] width 804 height 200
drag, startPoint x: 691, startPoint y: 170, endPoint x: 255, endPoint y: 275, distance: 449.1
drag, startPoint x: 214, startPoint y: 330, endPoint x: 700, endPoint y: 185, distance: 506.7
click at [583, 374] on button "Verify" at bounding box center [584, 375] width 804 height 23
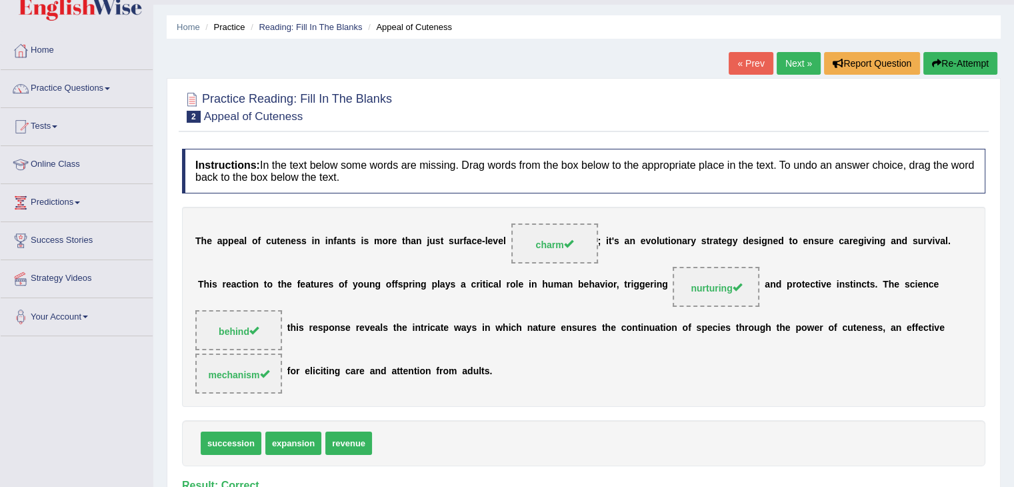
scroll to position [16, 0]
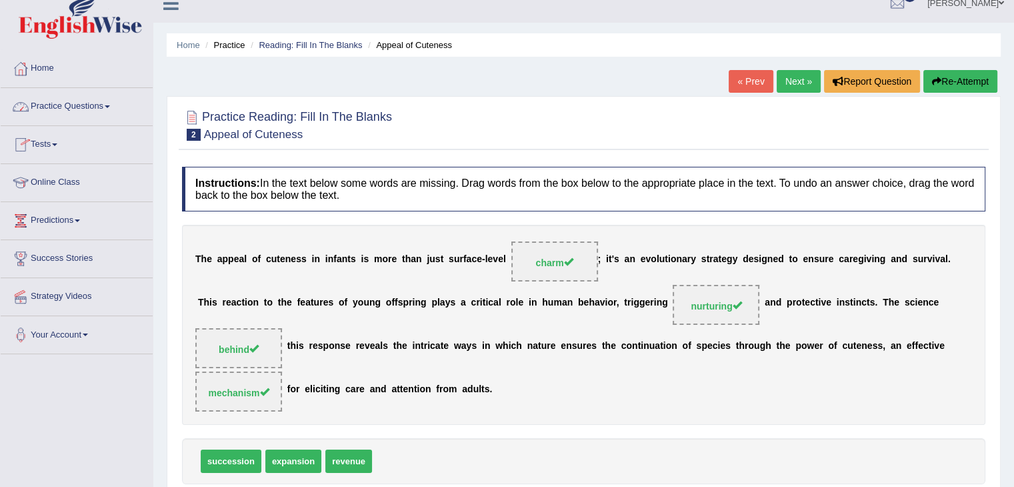
click at [109, 105] on span at bounding box center [107, 106] width 5 height 3
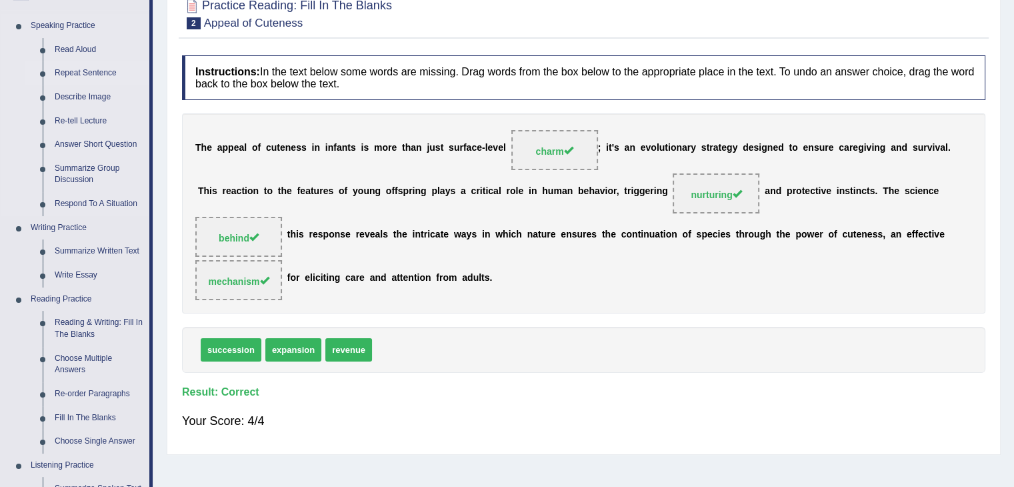
scroll to position [128, 0]
click at [115, 381] on link "Re-order Paragraphs" at bounding box center [99, 393] width 101 height 24
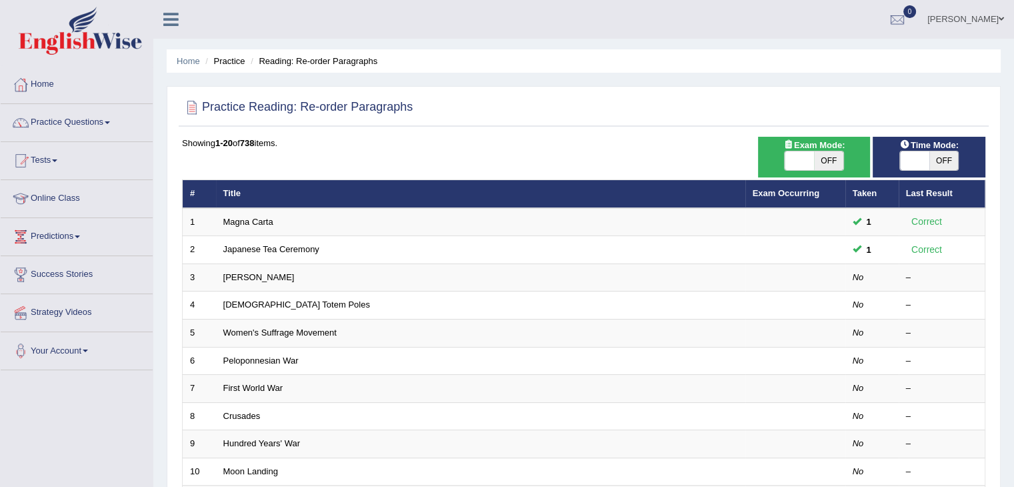
click at [56, 80] on link "Home" at bounding box center [77, 82] width 152 height 33
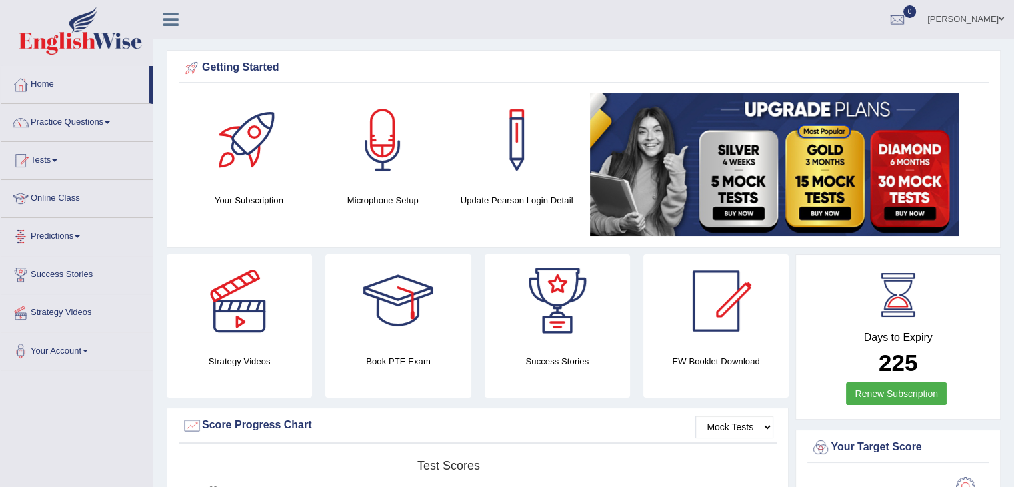
click at [69, 194] on link "Online Class" at bounding box center [77, 196] width 152 height 33
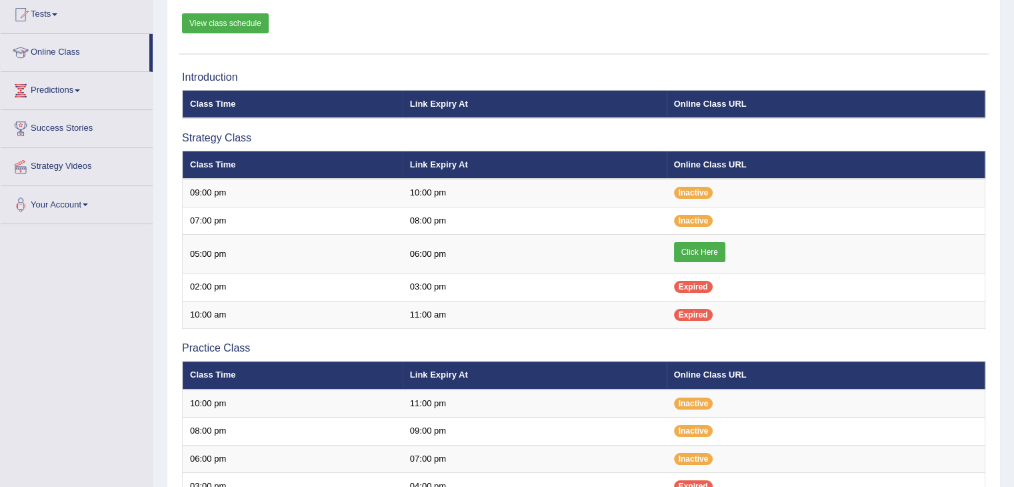
scroll to position [145, 0]
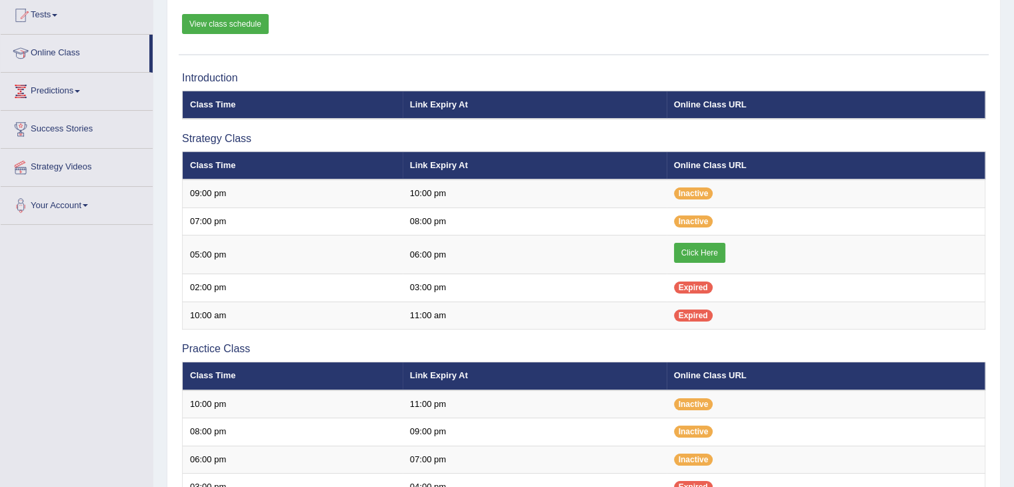
click at [207, 18] on link "View class schedule" at bounding box center [225, 24] width 87 height 20
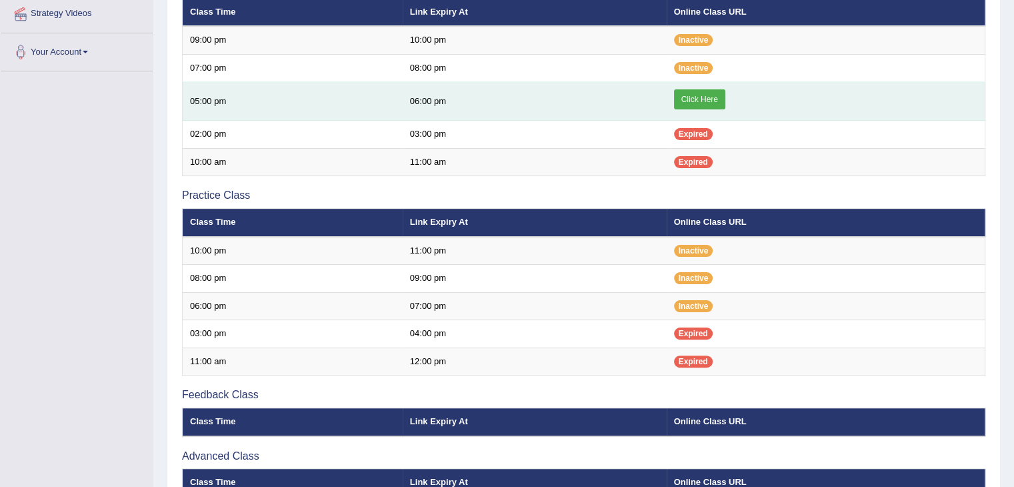
scroll to position [298, 0]
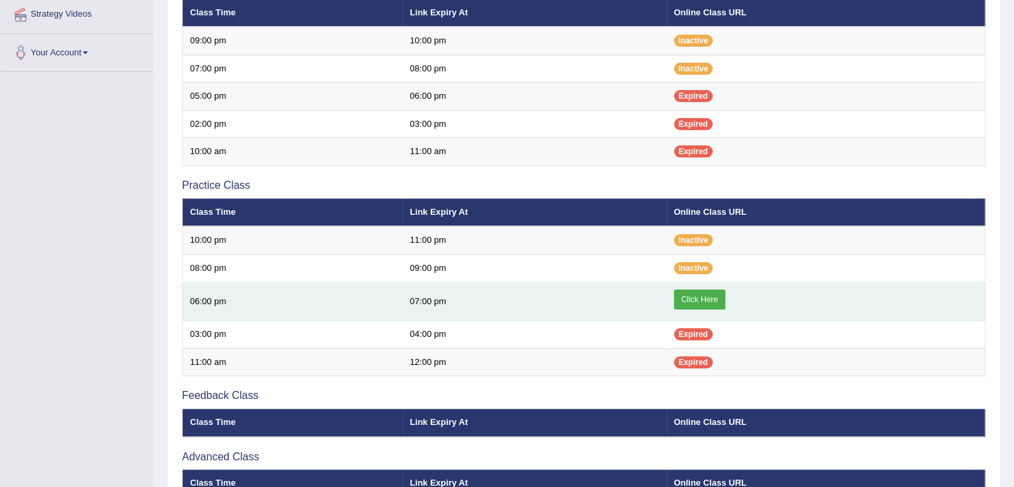
click at [699, 299] on link "Click Here" at bounding box center [699, 299] width 51 height 20
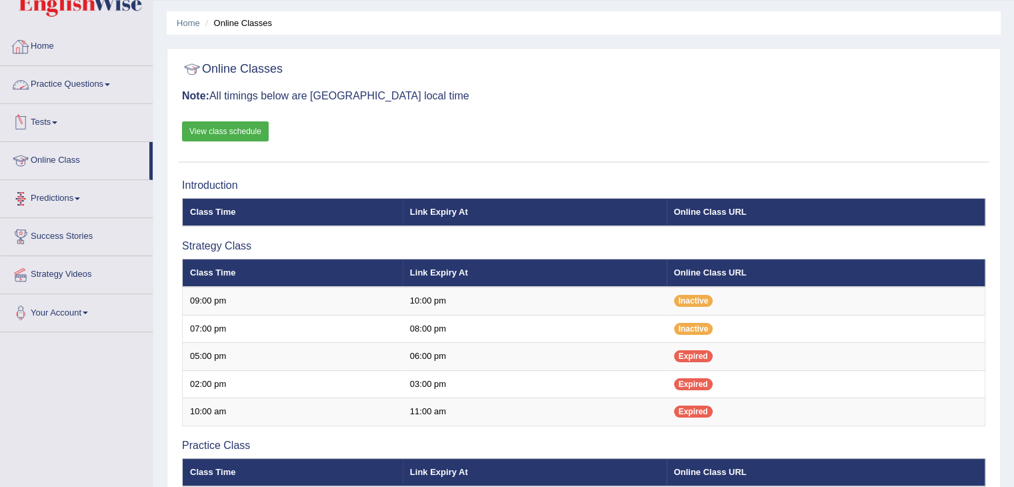
scroll to position [37, 0]
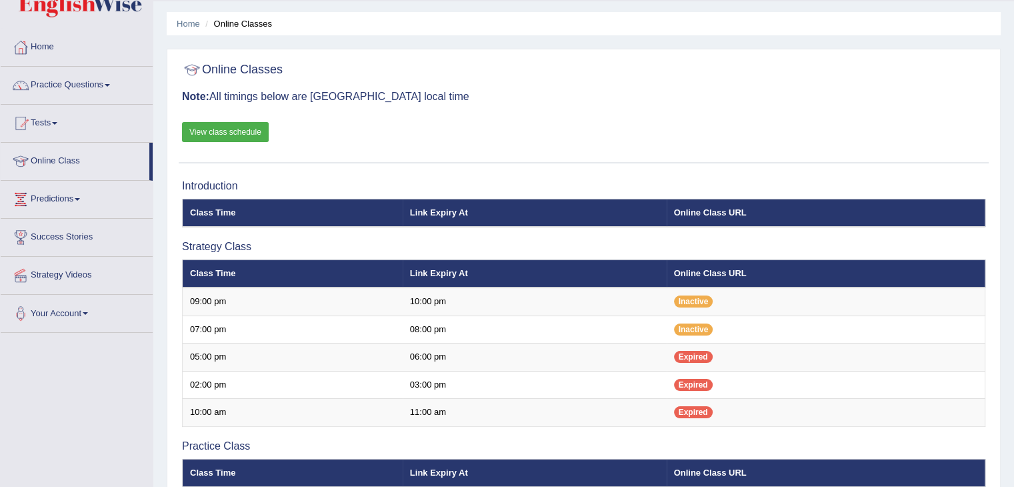
click at [104, 81] on link "Practice Questions" at bounding box center [77, 83] width 152 height 33
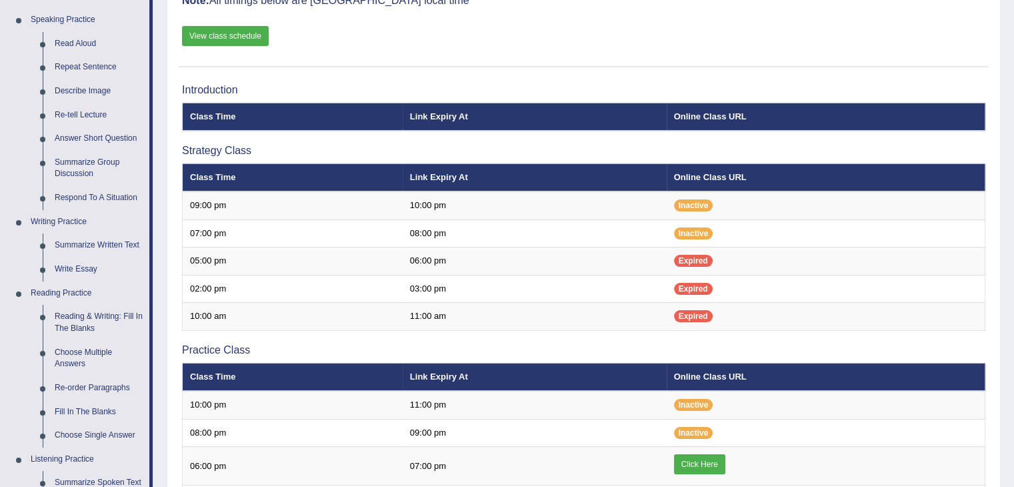
scroll to position [133, 0]
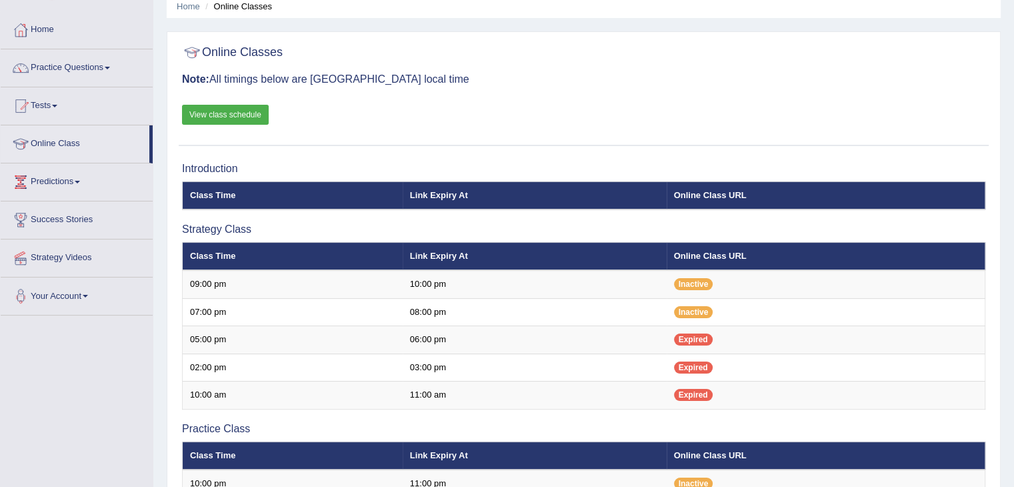
scroll to position [53, 0]
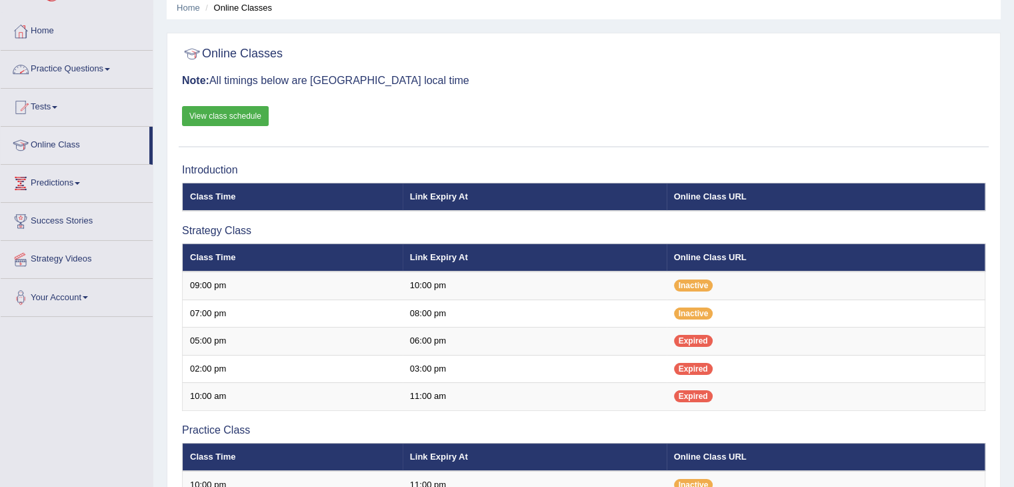
click at [110, 68] on span at bounding box center [107, 69] width 5 height 3
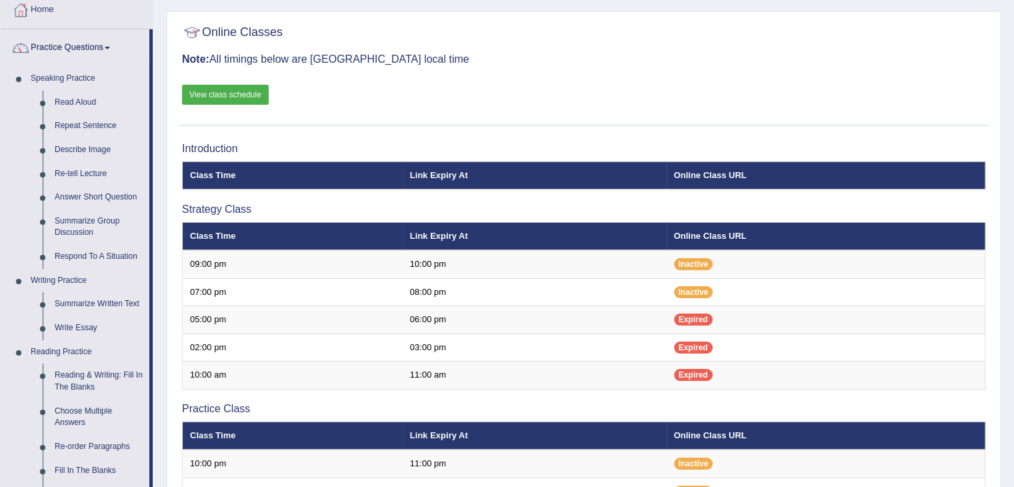
scroll to position [0, 0]
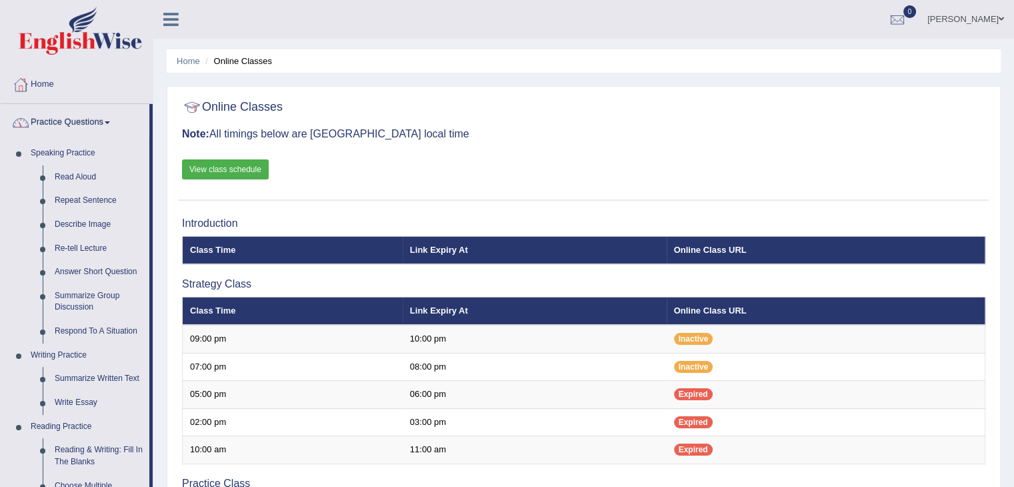
click at [104, 117] on link "Practice Questions" at bounding box center [75, 120] width 149 height 33
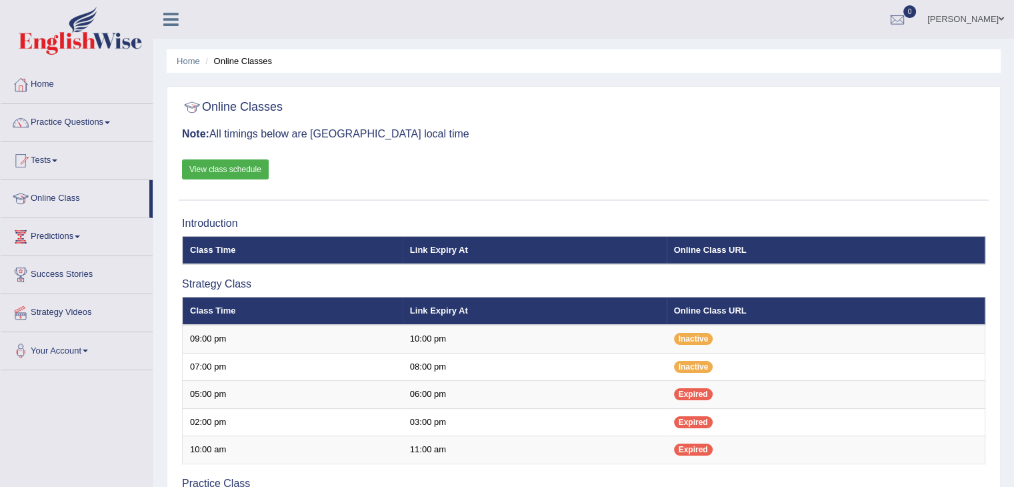
click at [57, 160] on span at bounding box center [54, 160] width 5 height 3
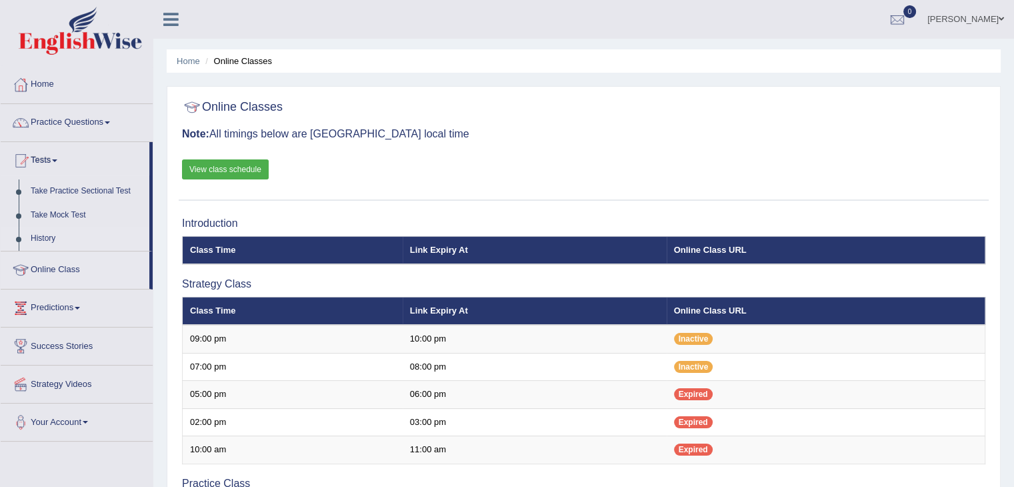
click at [43, 235] on link "History" at bounding box center [87, 239] width 125 height 24
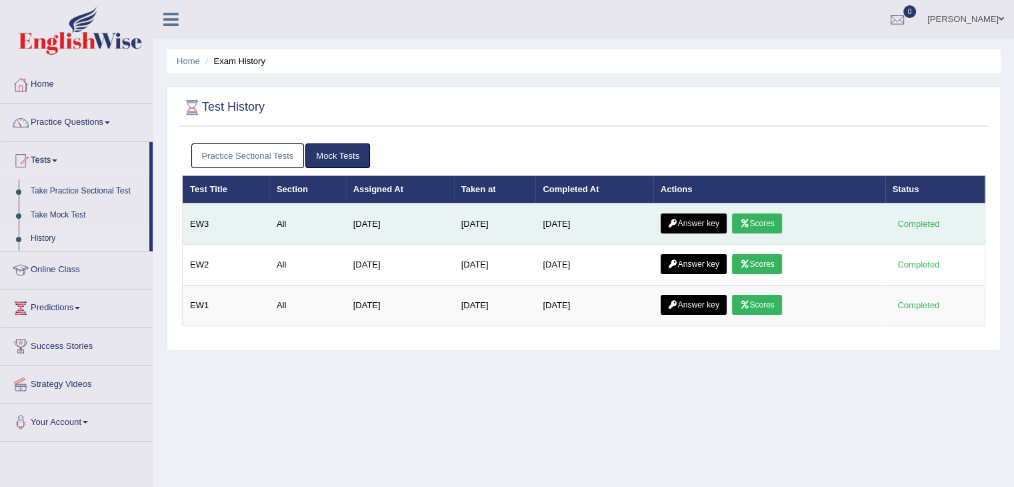
click at [704, 217] on link "Answer key" at bounding box center [694, 223] width 66 height 20
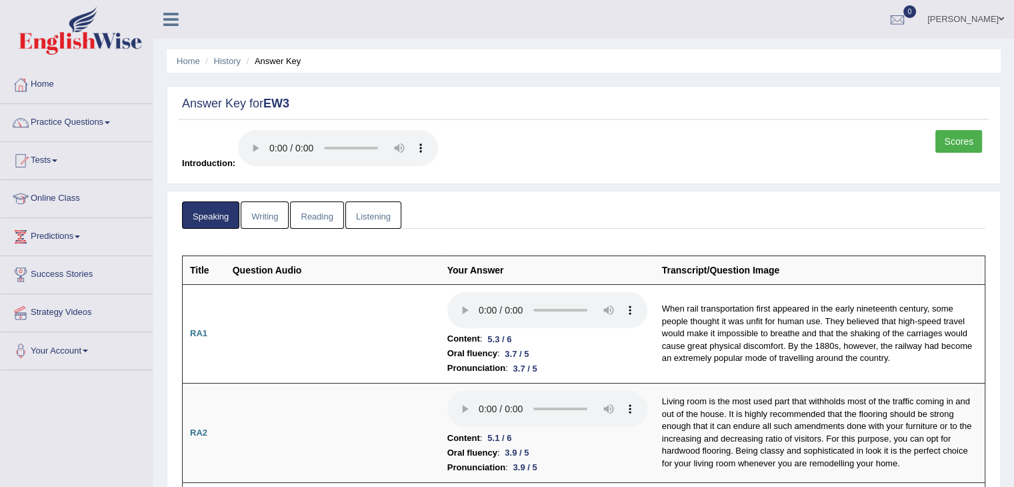
click at [368, 214] on link "Listening" at bounding box center [373, 214] width 56 height 27
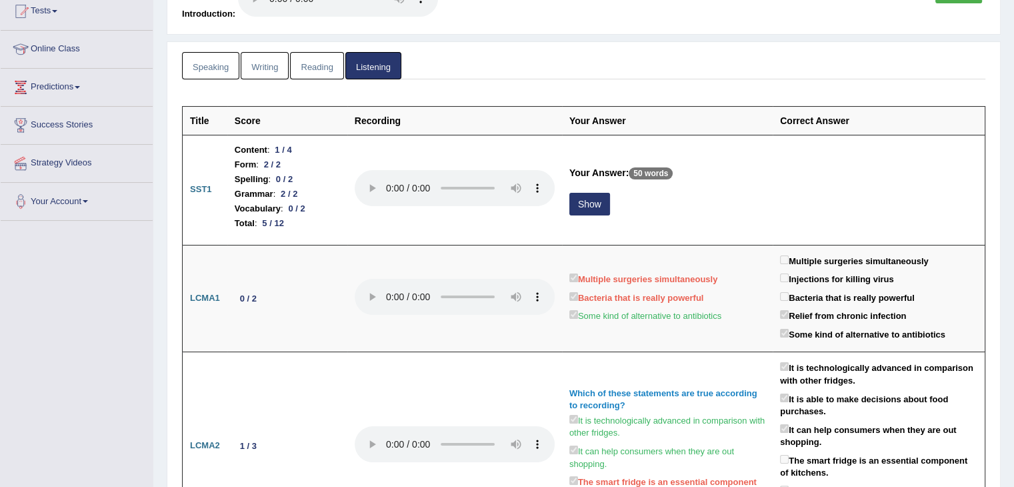
scroll to position [153, 0]
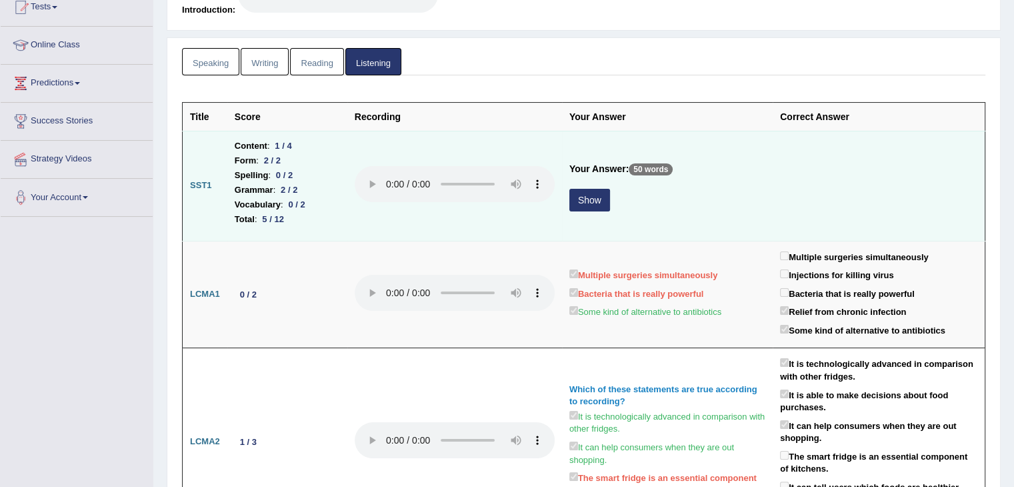
click at [589, 191] on button "Show" at bounding box center [589, 200] width 41 height 23
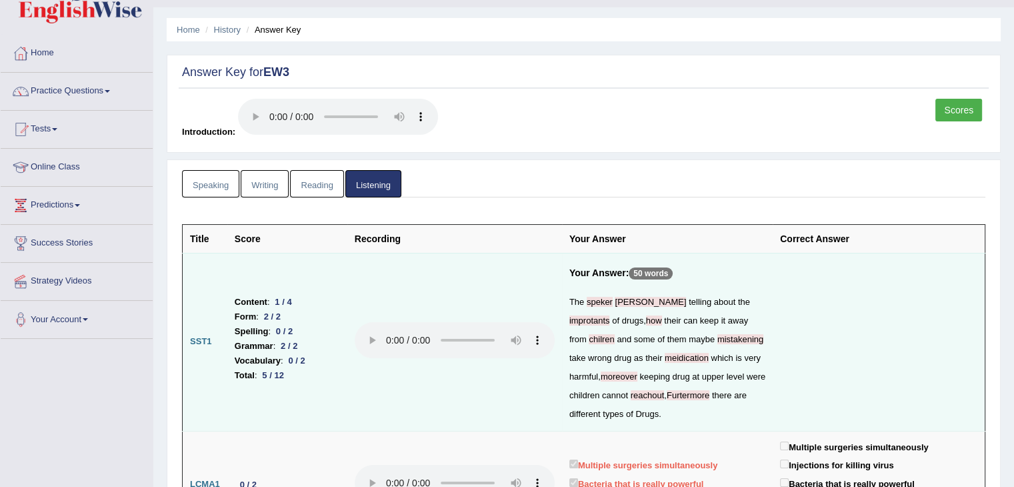
scroll to position [0, 0]
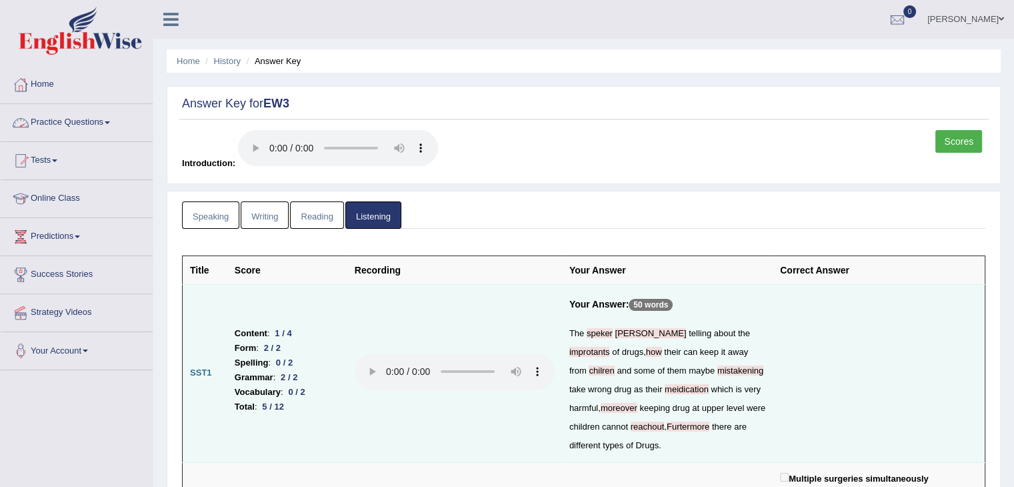
click at [111, 120] on link "Practice Questions" at bounding box center [77, 120] width 152 height 33
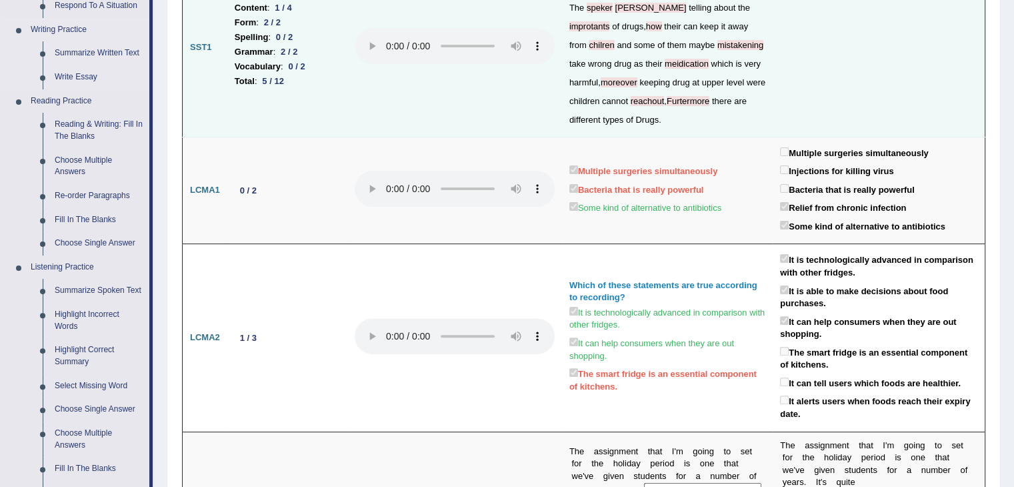
scroll to position [331, 0]
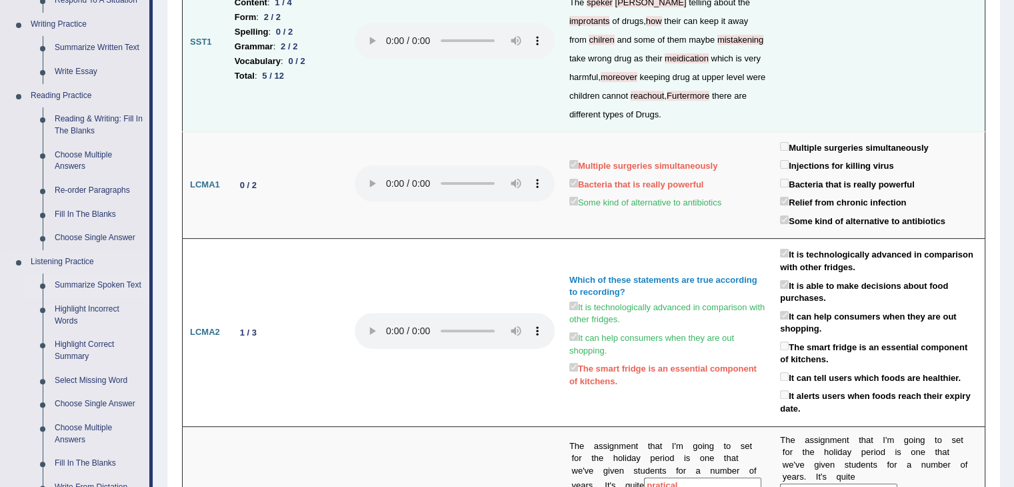
click at [88, 281] on link "Summarize Spoken Text" at bounding box center [99, 285] width 101 height 24
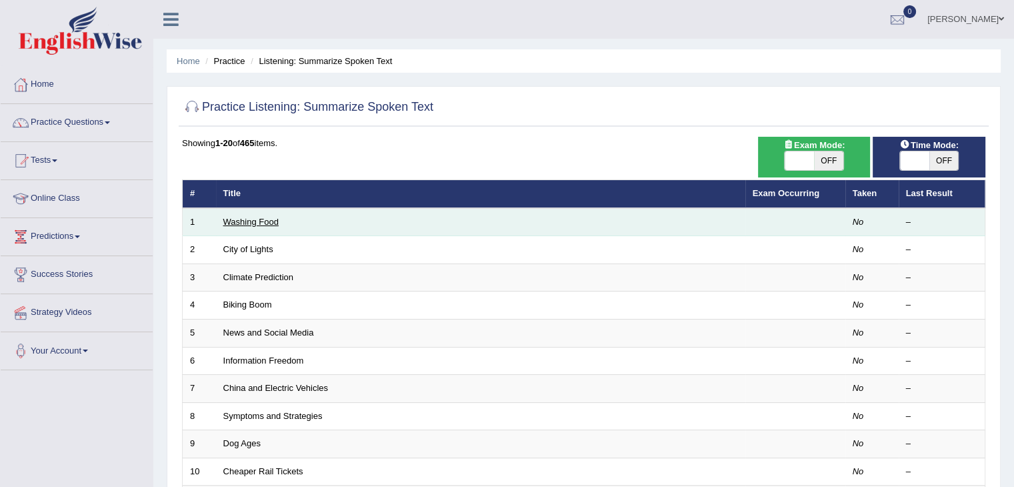
click at [253, 225] on link "Washing Food" at bounding box center [250, 222] width 55 height 10
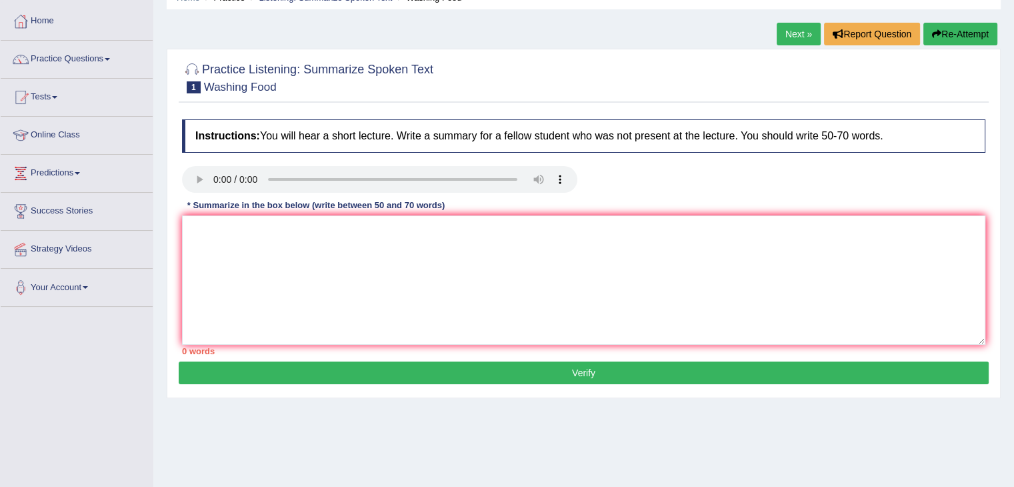
scroll to position [64, 0]
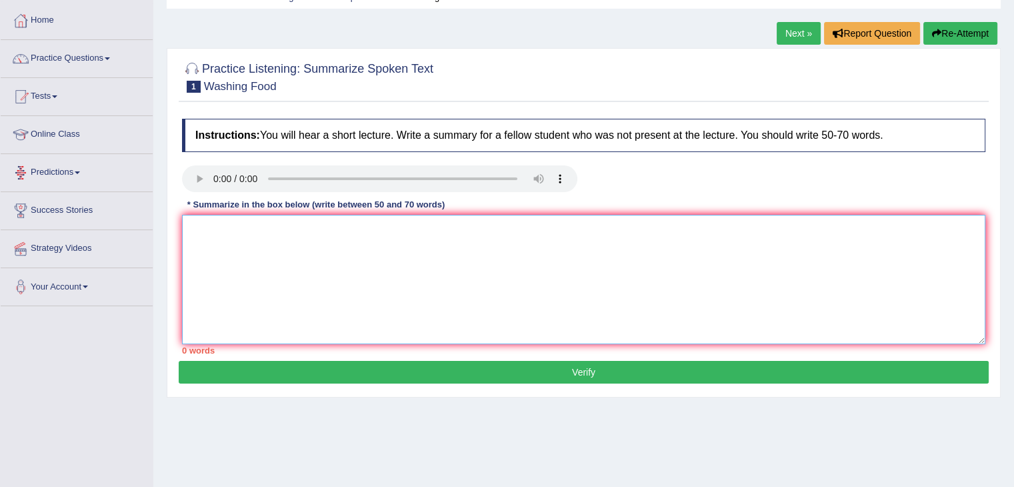
click at [206, 224] on textarea at bounding box center [584, 279] width 804 height 129
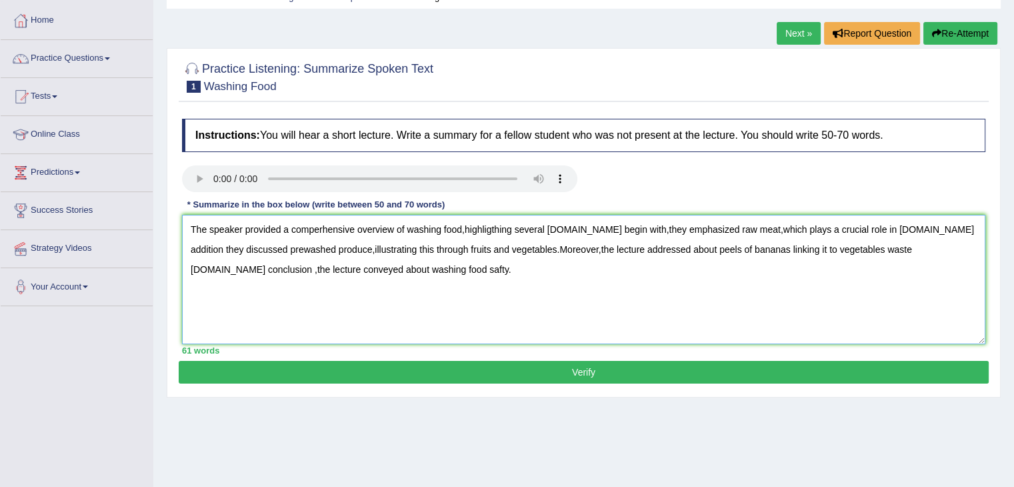
type textarea "The speaker provided a comperhensive overview of washing food,highligthing seve…"
click at [576, 371] on button "Verify" at bounding box center [584, 372] width 810 height 23
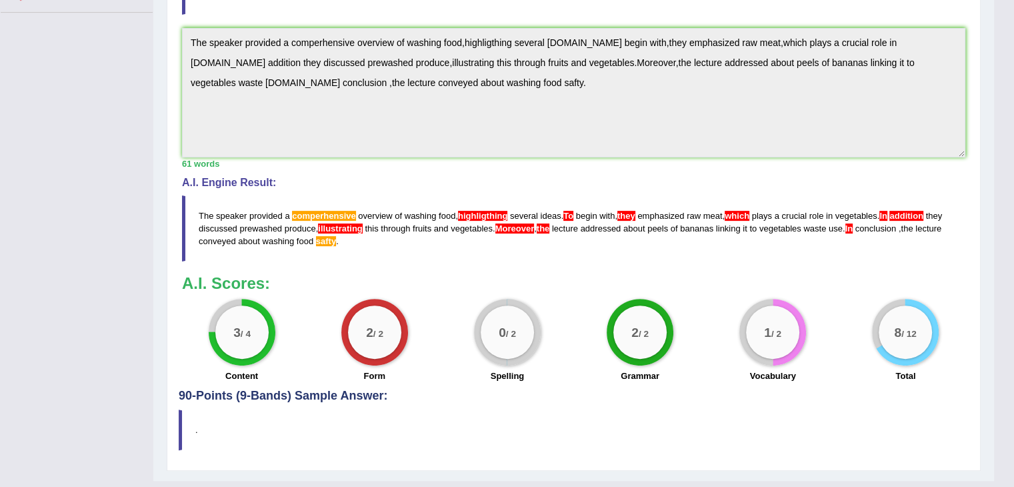
scroll to position [383, 0]
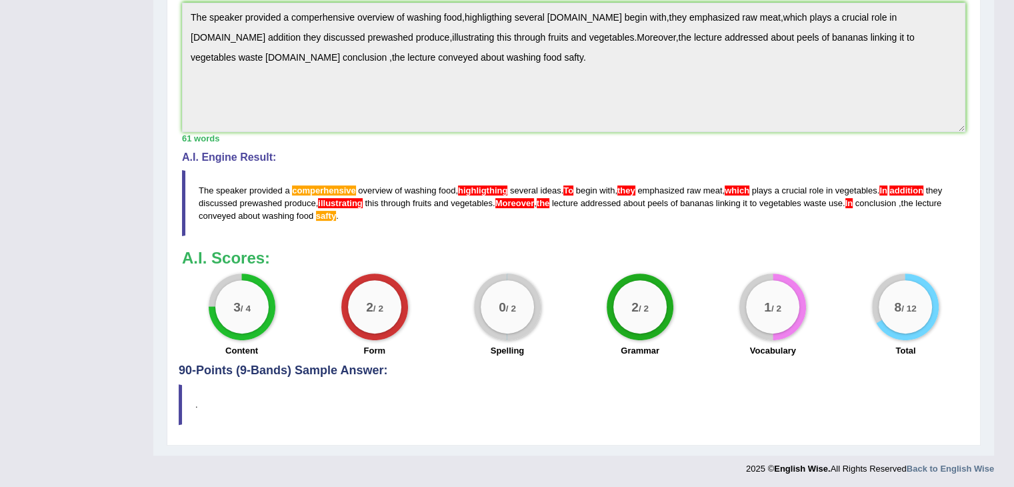
click at [597, 391] on blockquote "." at bounding box center [574, 404] width 790 height 41
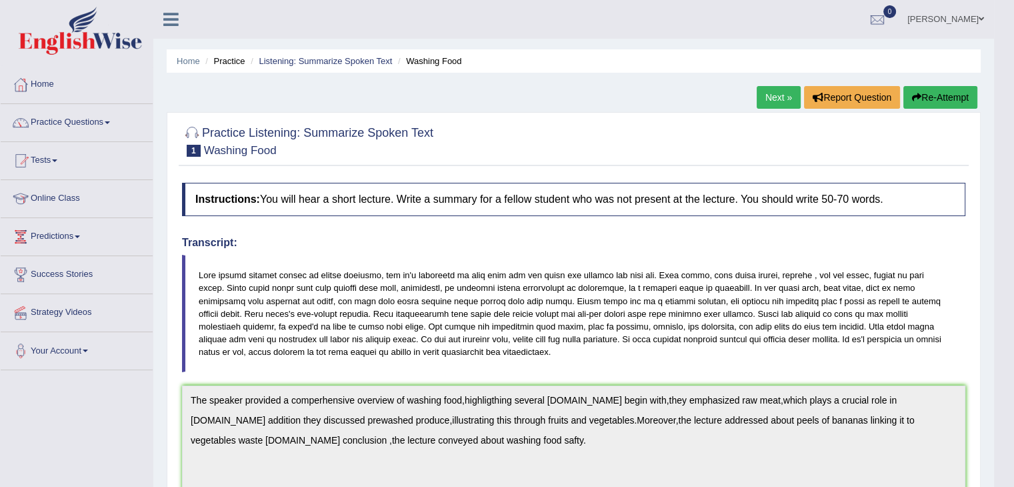
scroll to position [0, 0]
click at [64, 198] on link "Online Class" at bounding box center [77, 196] width 152 height 33
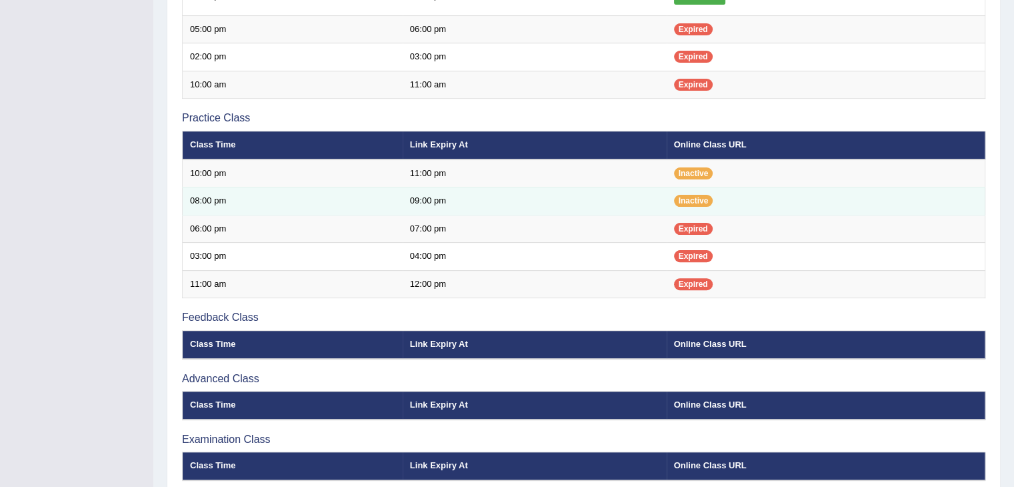
scroll to position [375, 0]
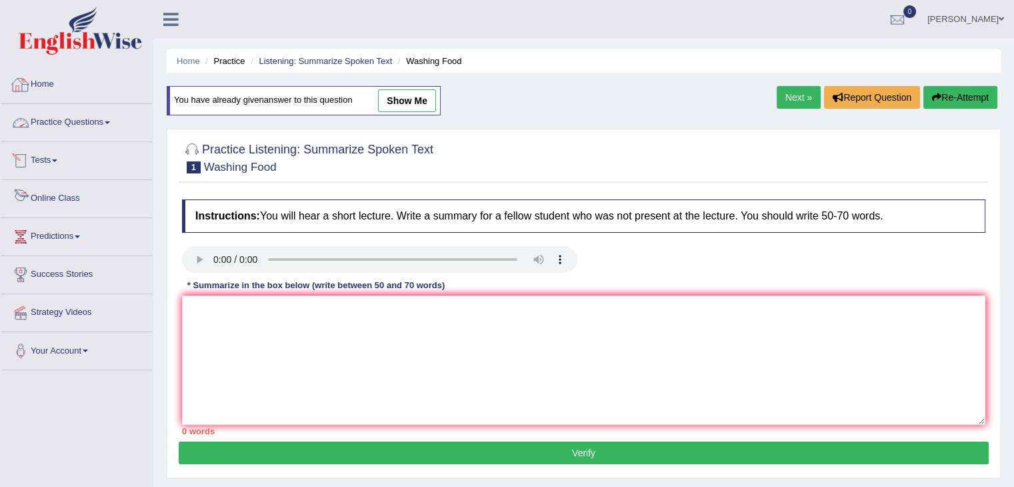
click at [42, 193] on link "Online Class" at bounding box center [77, 196] width 152 height 33
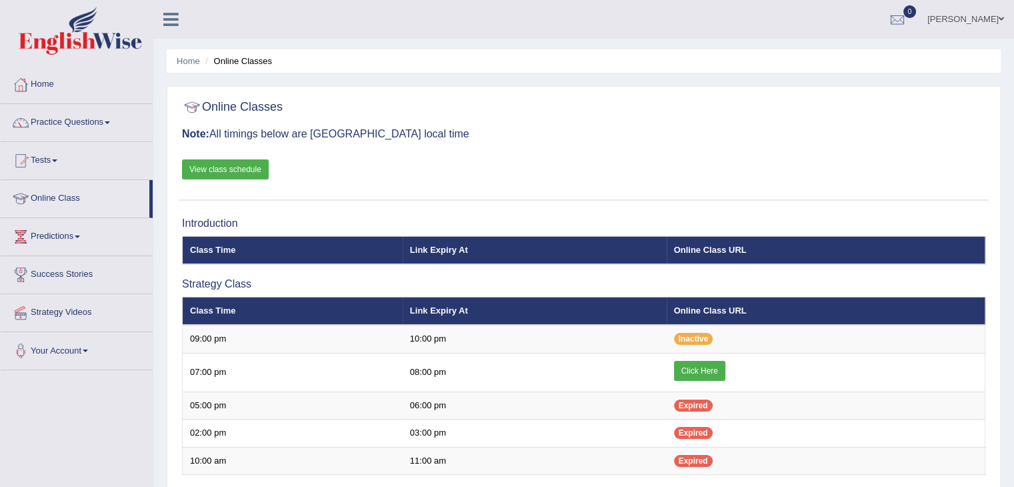
click at [204, 165] on link "View class schedule" at bounding box center [225, 169] width 87 height 20
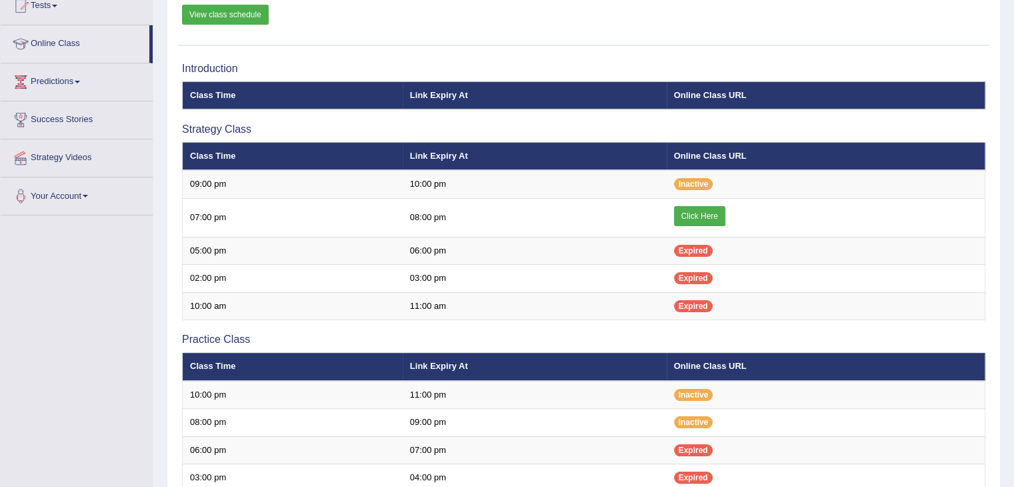
scroll to position [163, 0]
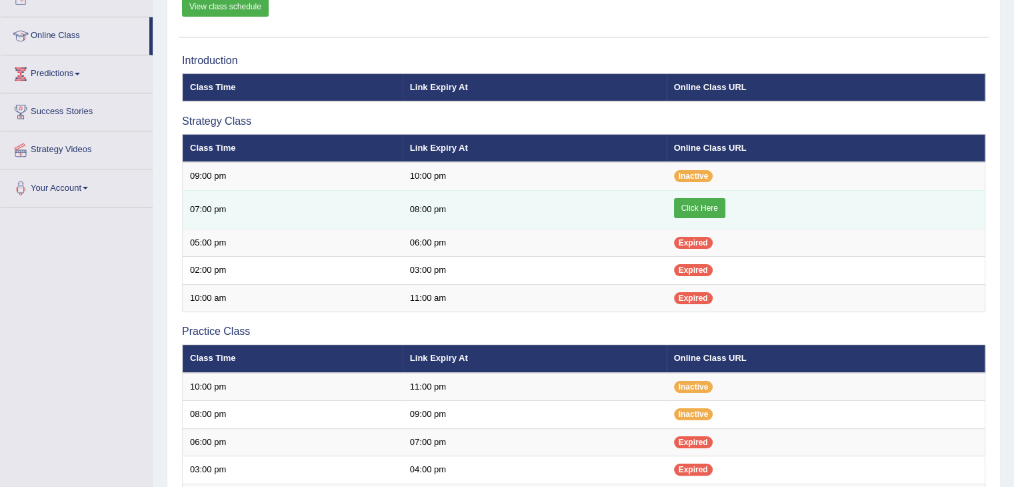
click at [698, 199] on link "Click Here" at bounding box center [699, 208] width 51 height 20
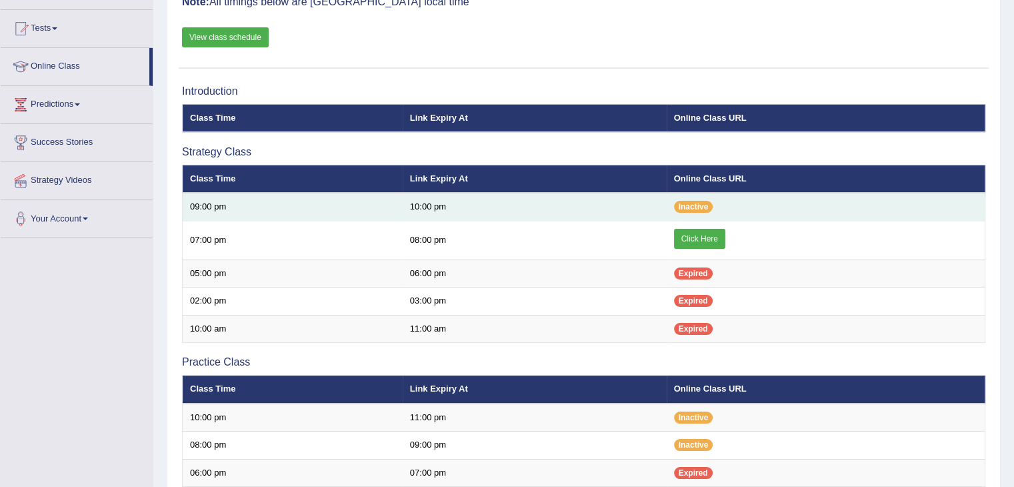
scroll to position [65, 0]
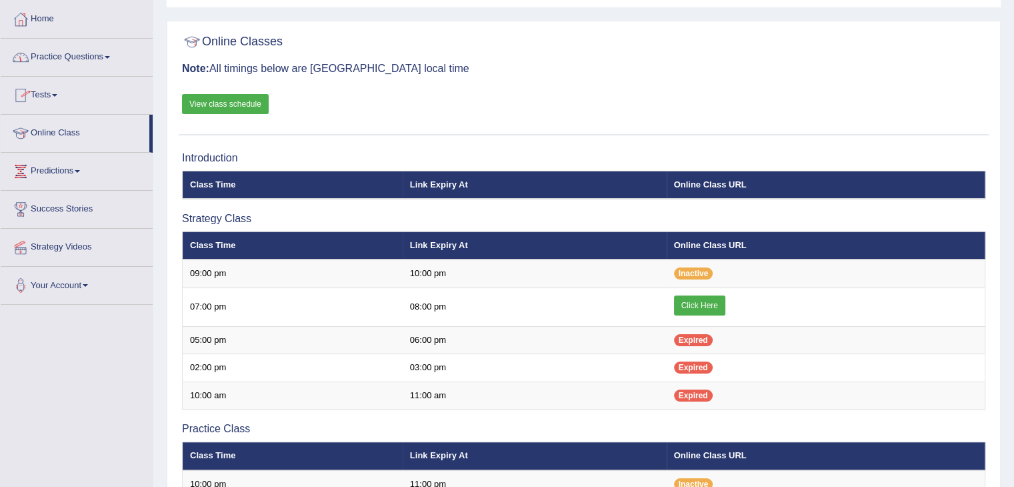
click at [108, 53] on link "Practice Questions" at bounding box center [77, 55] width 152 height 33
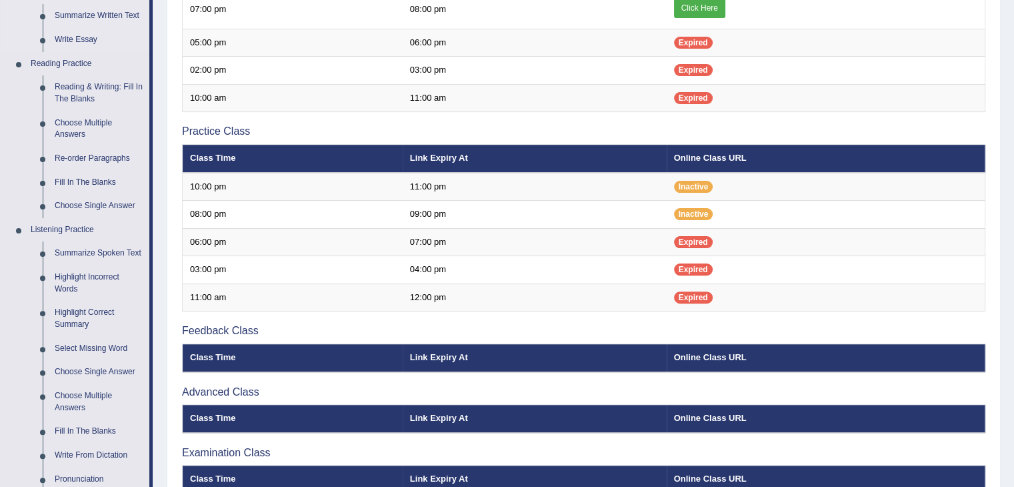
scroll to position [364, 0]
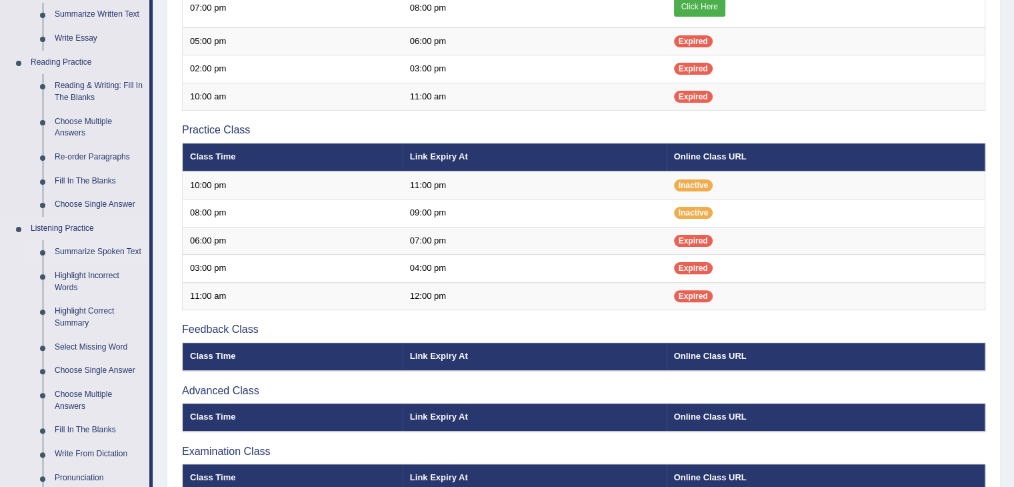
click at [93, 251] on link "Summarize Spoken Text" at bounding box center [99, 252] width 101 height 24
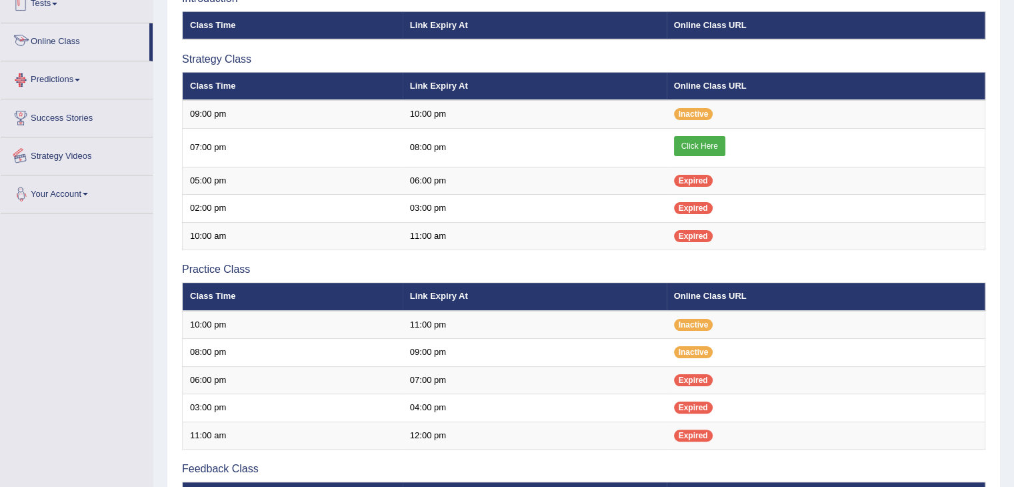
scroll to position [369, 0]
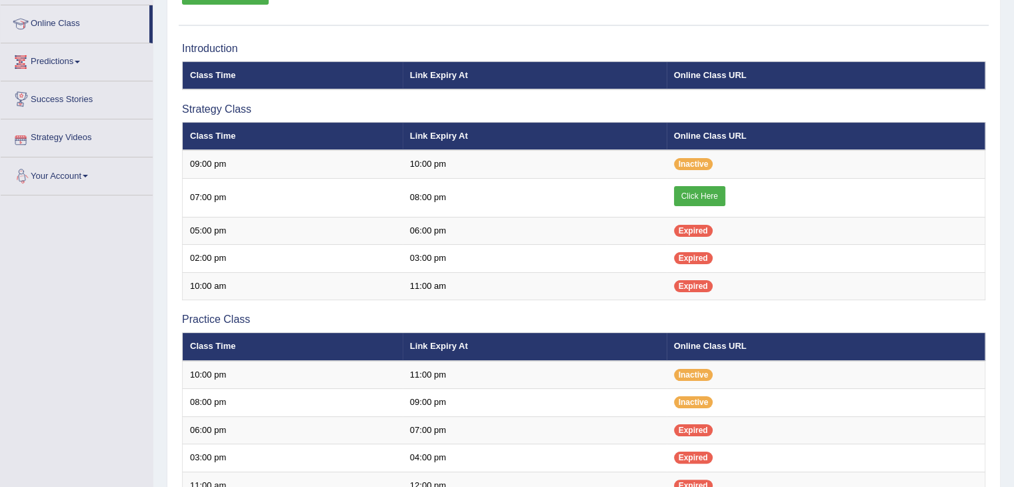
click at [80, 61] on span at bounding box center [77, 62] width 5 height 3
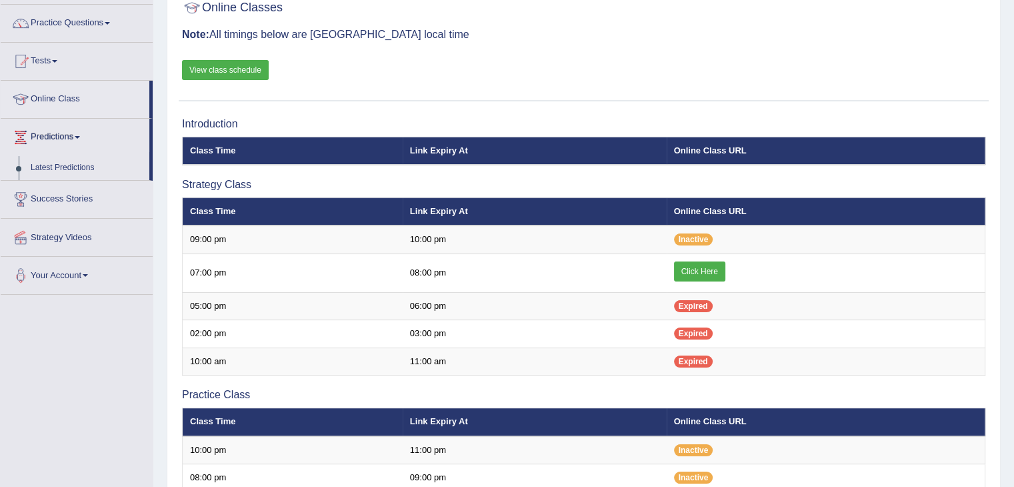
scroll to position [98, 0]
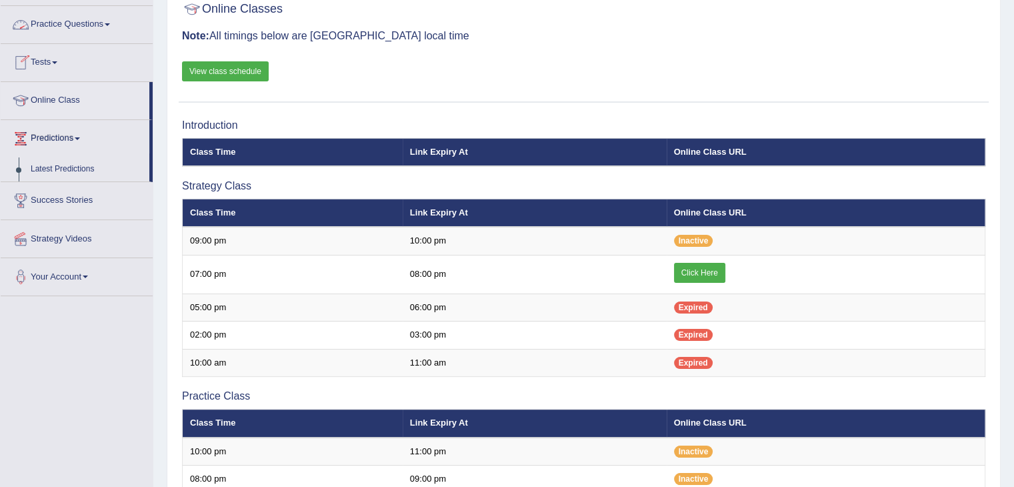
click at [107, 22] on link "Practice Questions" at bounding box center [77, 22] width 152 height 33
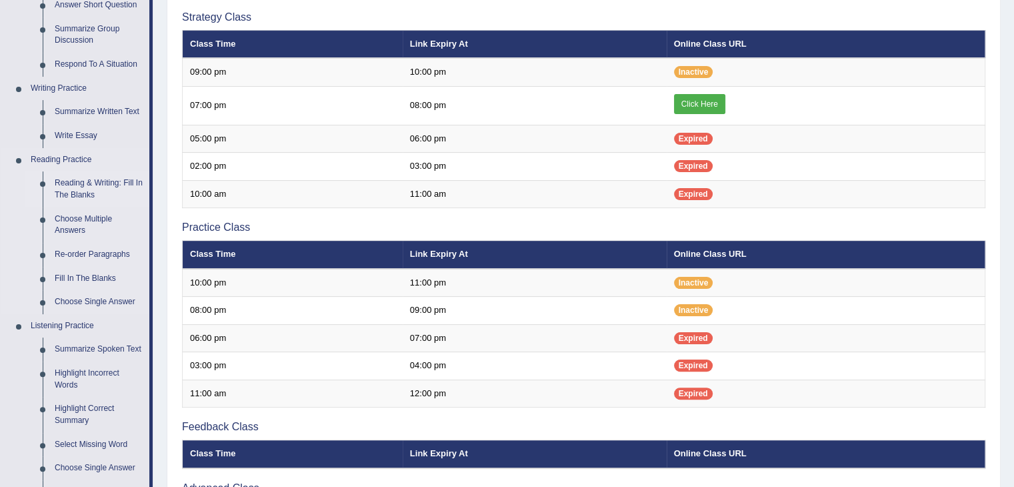
scroll to position [266, 0]
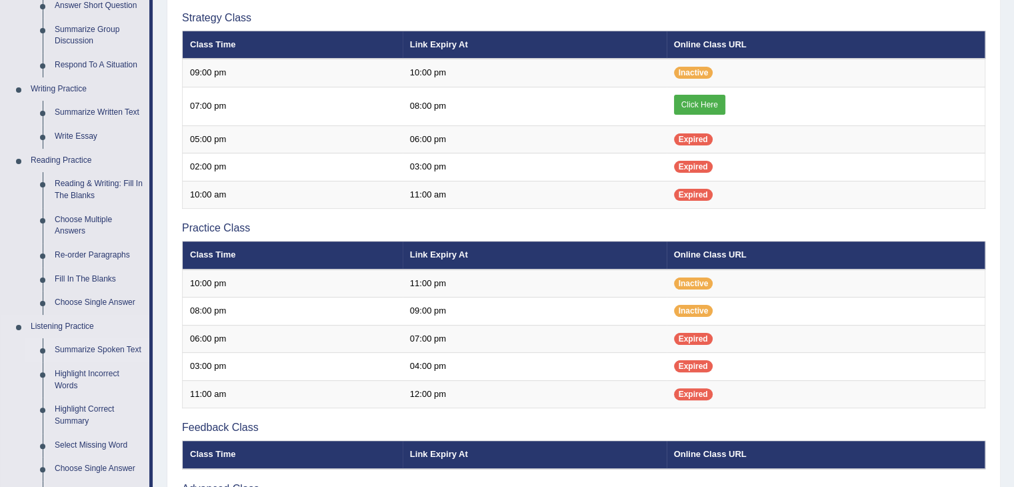
click at [105, 349] on link "Summarize Spoken Text" at bounding box center [99, 350] width 101 height 24
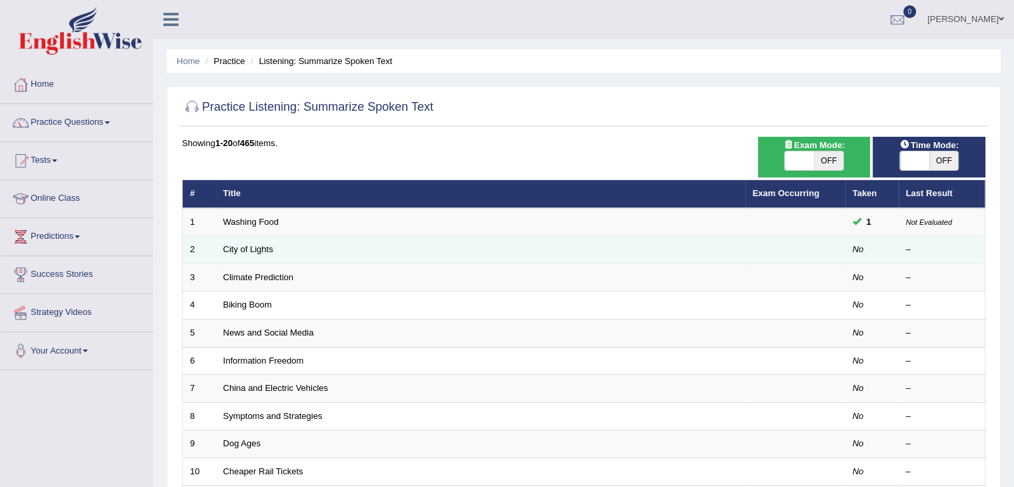
click at [300, 249] on td "City of Lights" at bounding box center [480, 250] width 529 height 28
click at [243, 244] on link "City of Lights" at bounding box center [248, 249] width 50 height 10
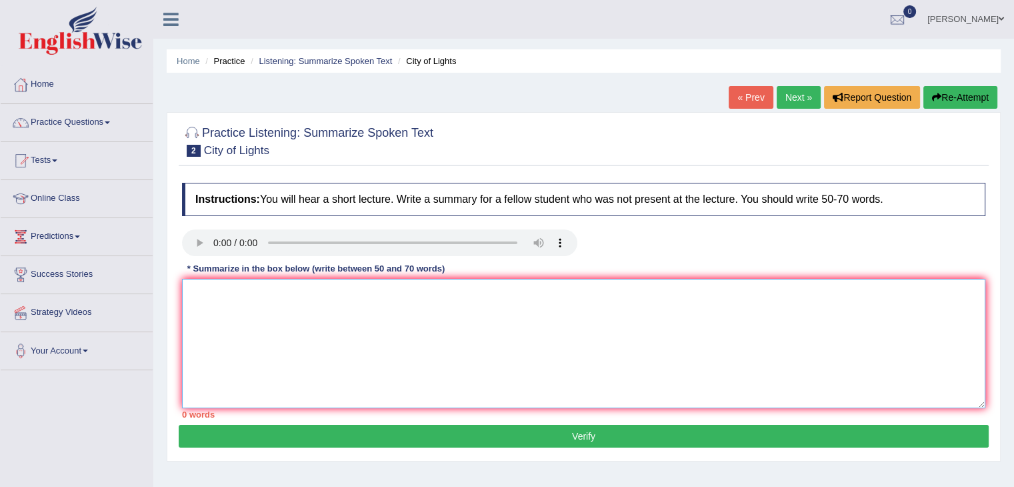
click at [197, 285] on textarea at bounding box center [584, 343] width 804 height 129
type textarea "The speaker provided comprehensive"
click at [45, 85] on link "Home" at bounding box center [77, 82] width 152 height 33
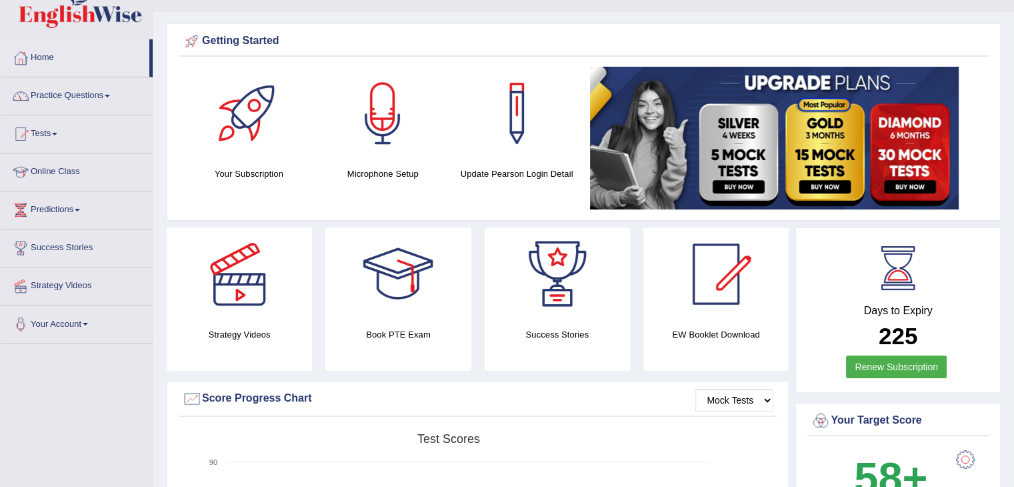
scroll to position [29, 0]
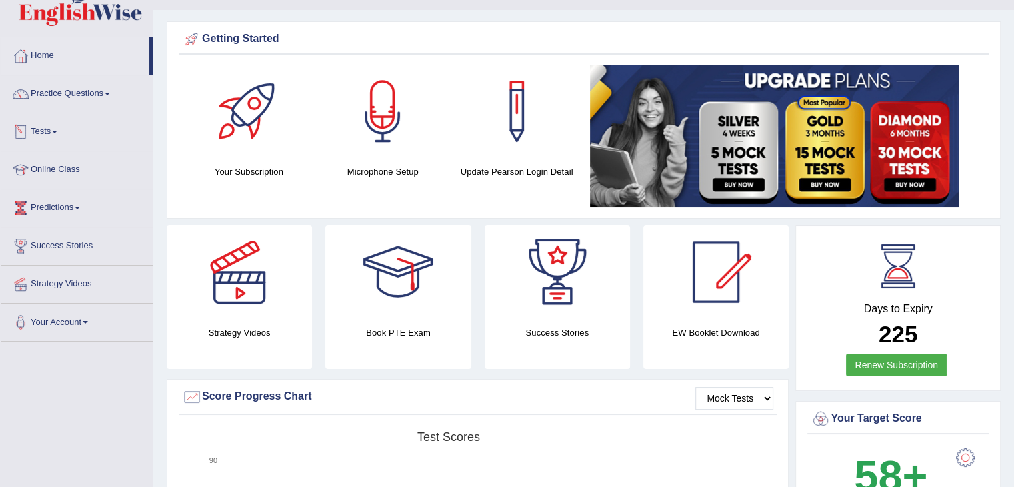
click at [53, 127] on link "Tests" at bounding box center [77, 129] width 152 height 33
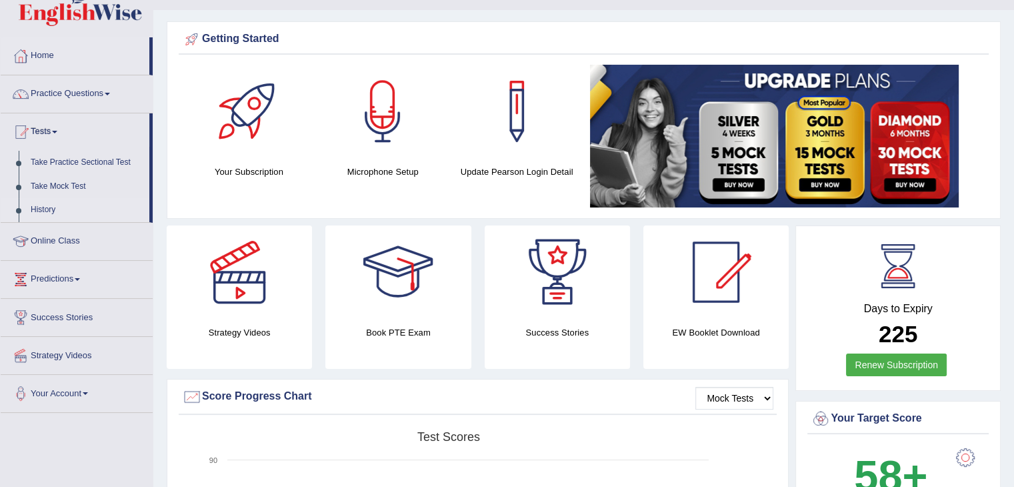
click at [58, 212] on link "History" at bounding box center [87, 210] width 125 height 24
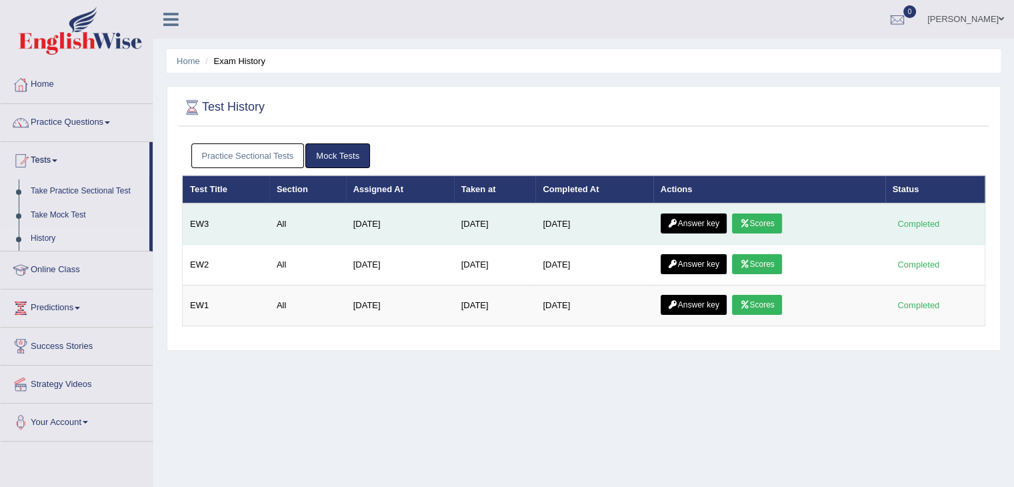
click at [757, 218] on link "Scores" at bounding box center [756, 223] width 49 height 20
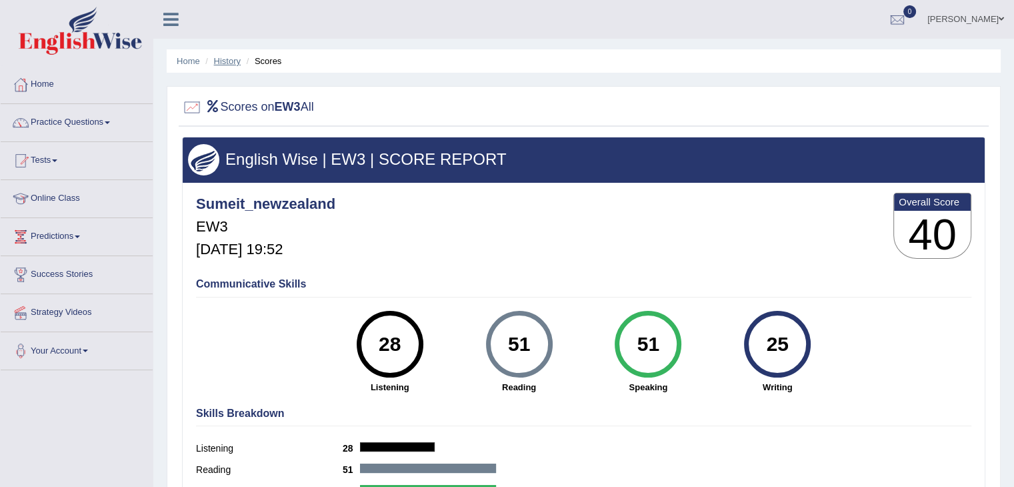
click at [225, 61] on link "History" at bounding box center [227, 61] width 27 height 10
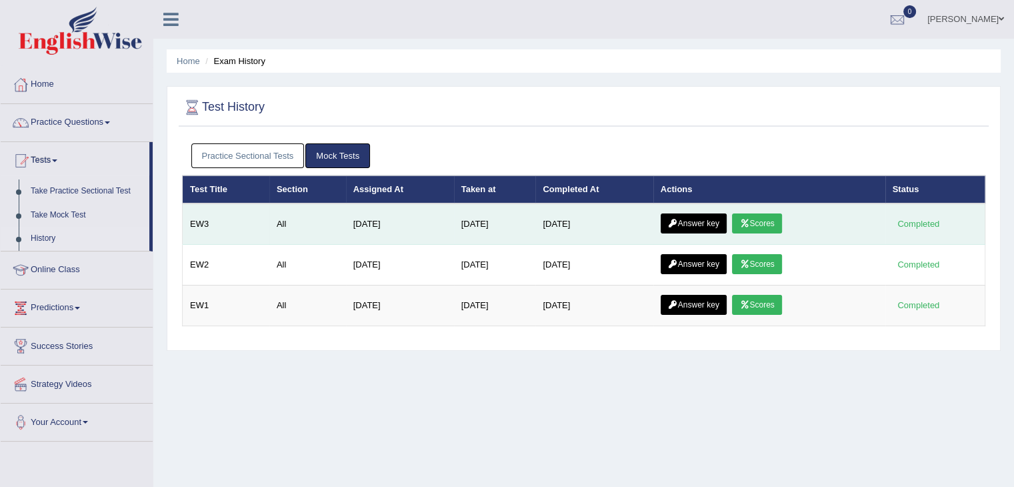
click at [689, 225] on link "Answer key" at bounding box center [694, 223] width 66 height 20
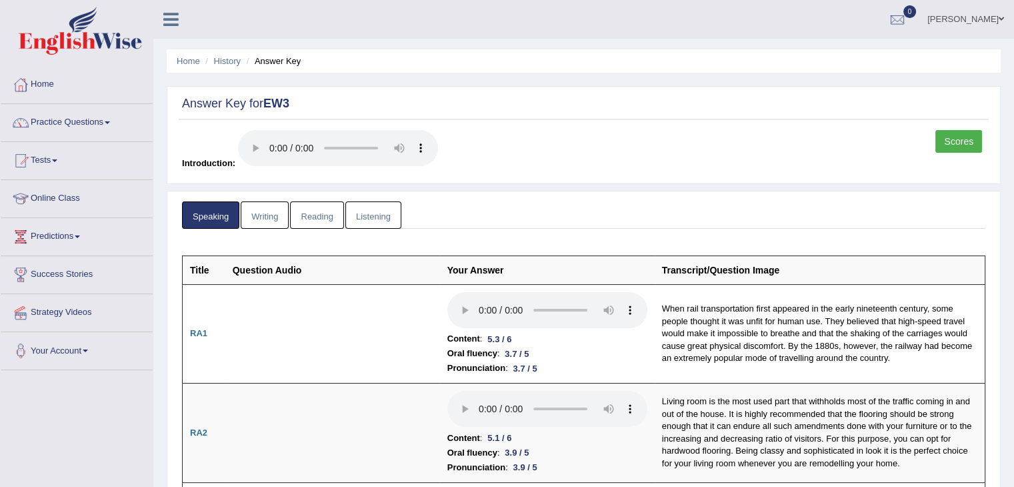
click at [264, 217] on link "Writing" at bounding box center [265, 214] width 48 height 27
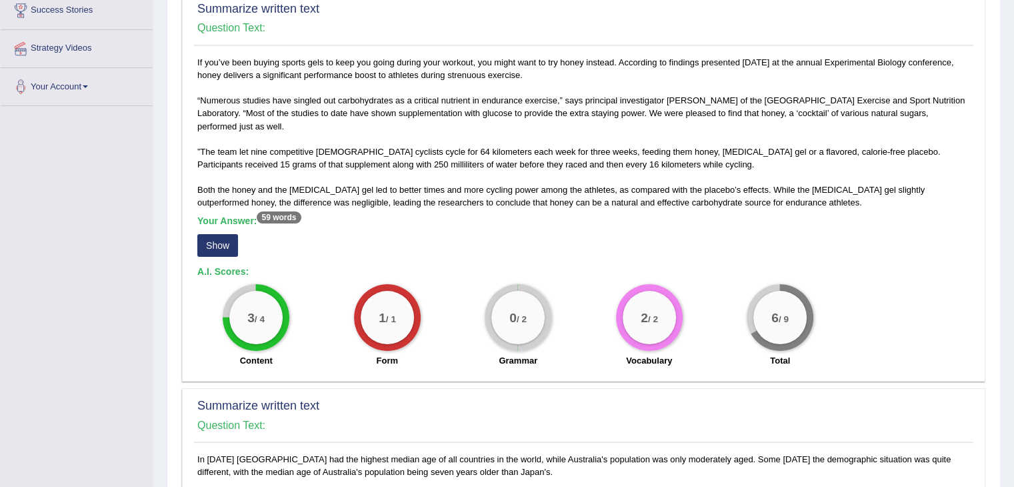
scroll to position [265, 0]
click at [217, 245] on button "Show" at bounding box center [217, 244] width 41 height 23
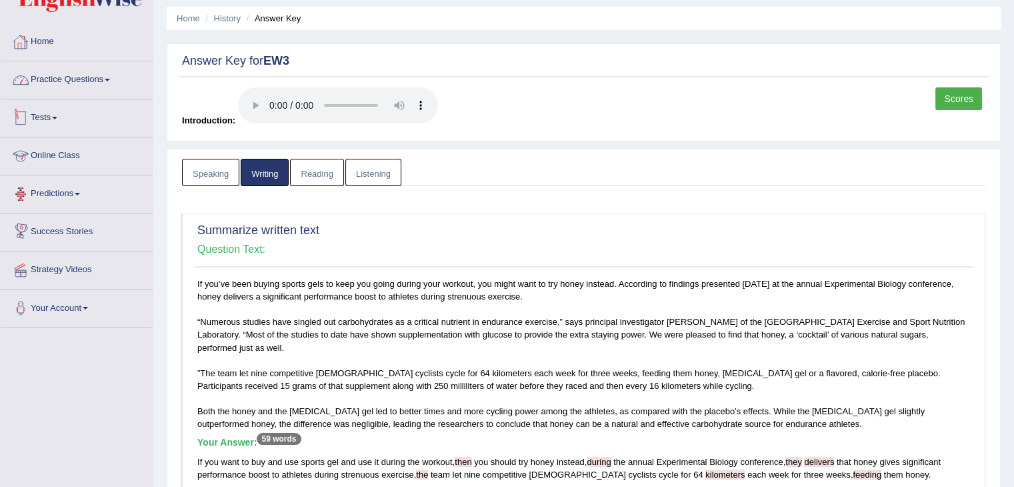
scroll to position [43, 0]
click at [110, 79] on span at bounding box center [107, 80] width 5 height 3
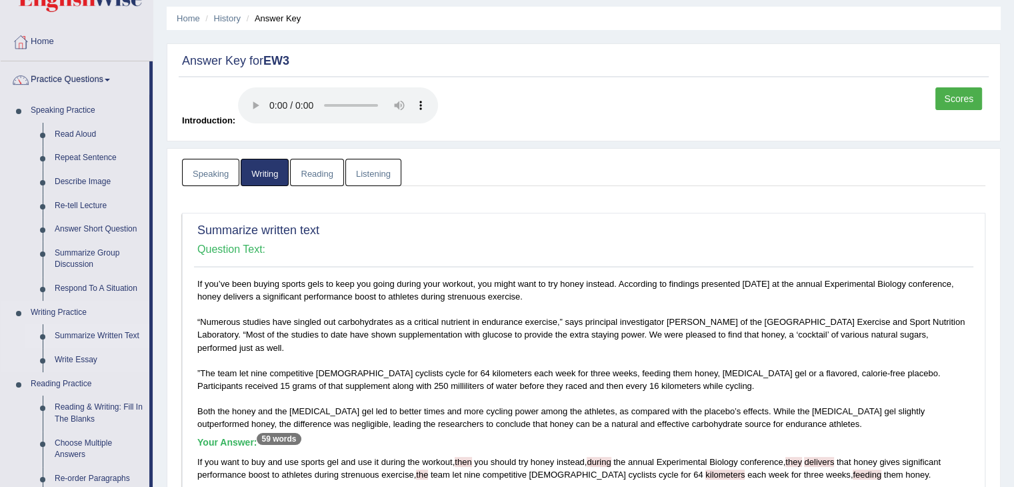
click at [85, 336] on link "Summarize Written Text" at bounding box center [99, 336] width 101 height 24
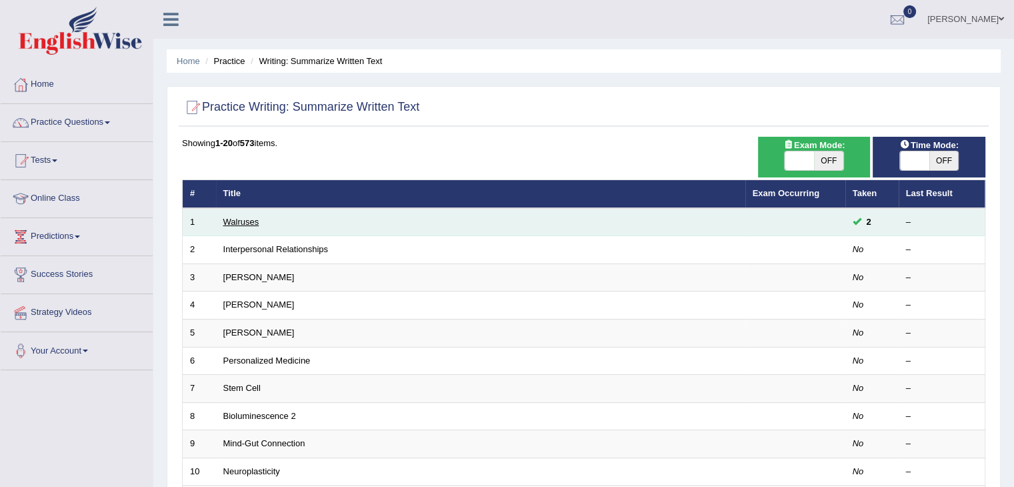
click at [254, 222] on link "Walruses" at bounding box center [241, 222] width 36 height 10
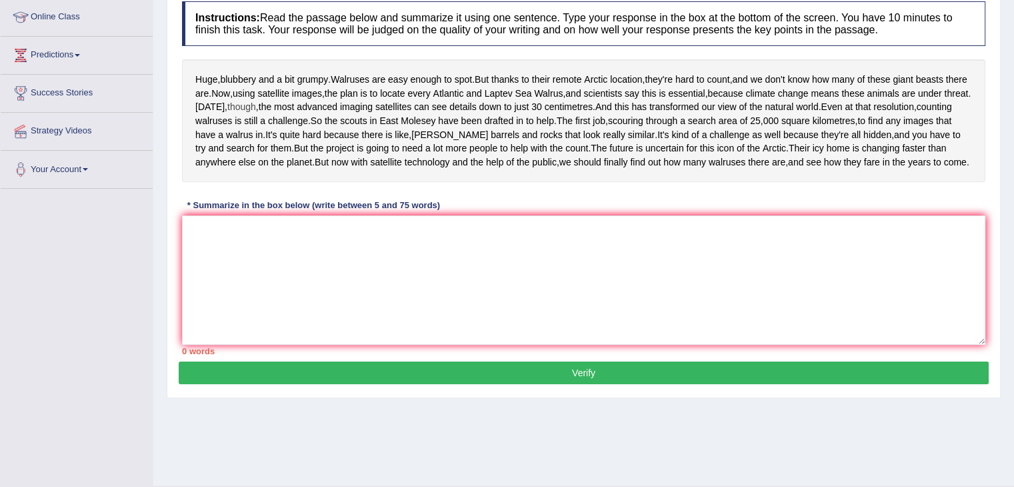
scroll to position [181, 0]
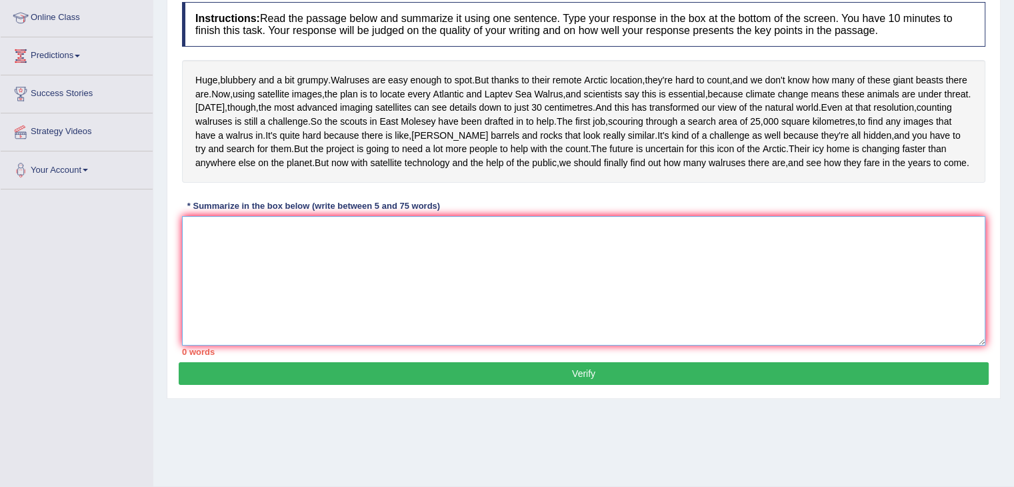
click at [210, 305] on textarea at bounding box center [584, 280] width 804 height 129
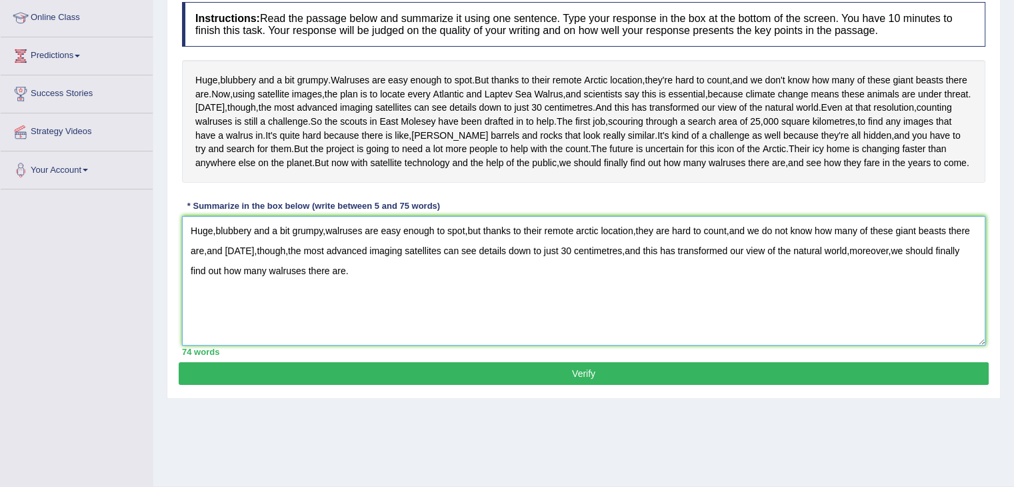
type textarea "Huge,blubbery and a bit grumpy,walruses are easy enough to spot,but thanks to t…"
click at [487, 385] on button "Verify" at bounding box center [584, 373] width 810 height 23
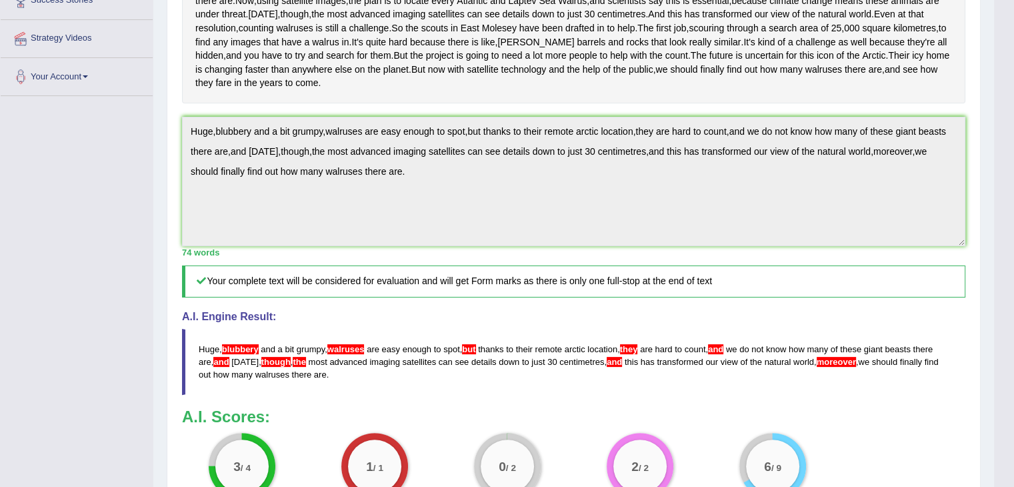
scroll to position [488, 0]
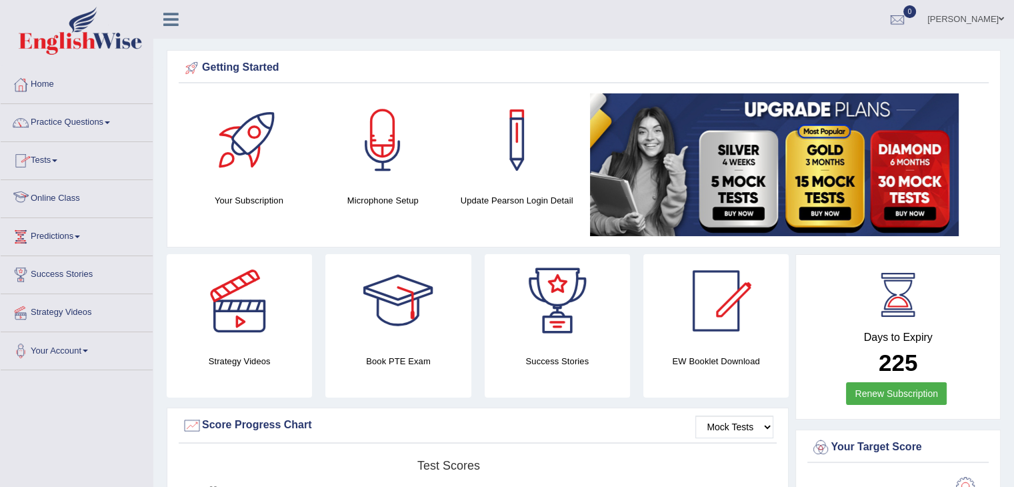
click at [67, 193] on link "Online Class" at bounding box center [77, 196] width 152 height 33
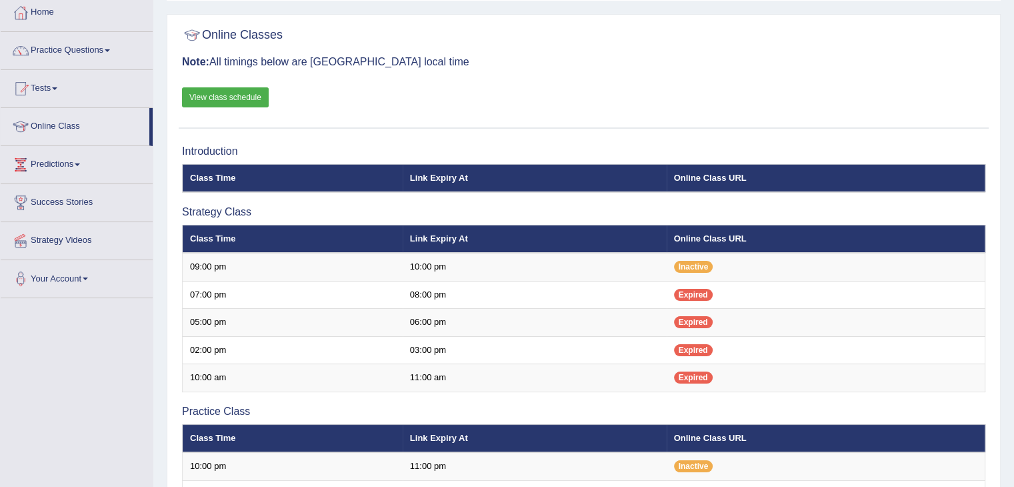
scroll to position [72, 0]
click at [208, 95] on link "View class schedule" at bounding box center [225, 97] width 87 height 20
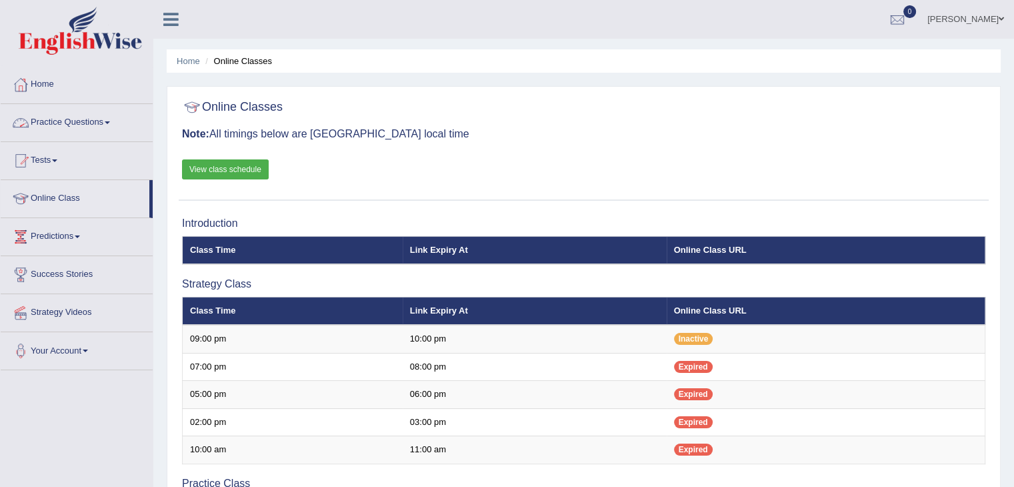
click at [108, 122] on link "Practice Questions" at bounding box center [77, 120] width 152 height 33
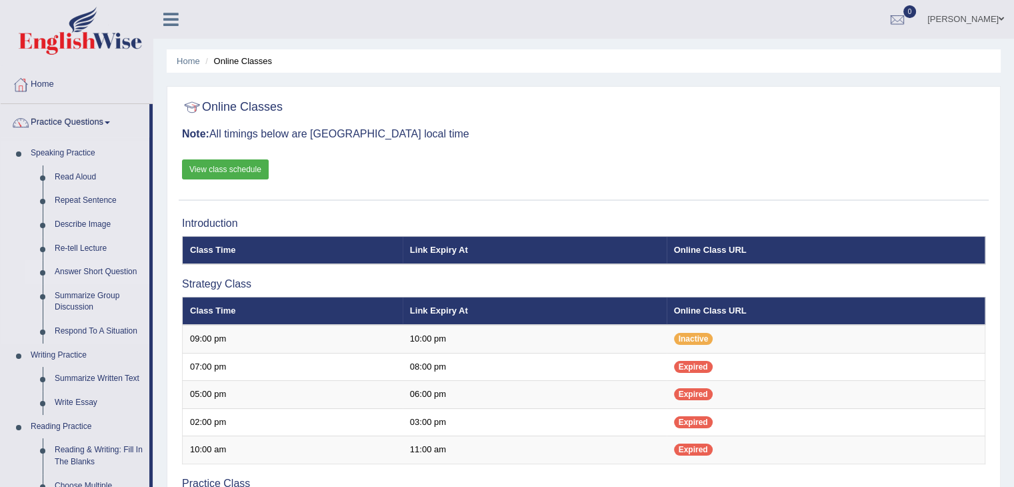
scroll to position [56, 0]
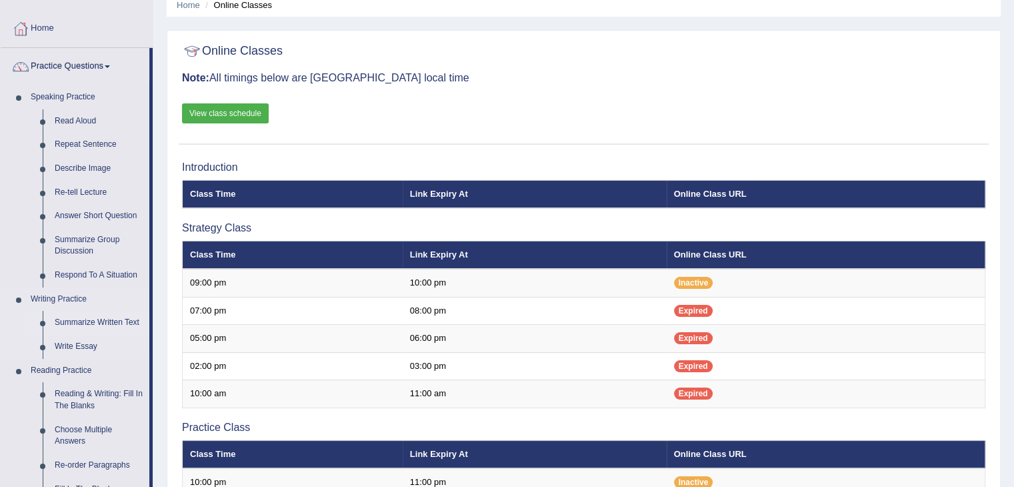
click at [90, 321] on link "Summarize Written Text" at bounding box center [99, 323] width 101 height 24
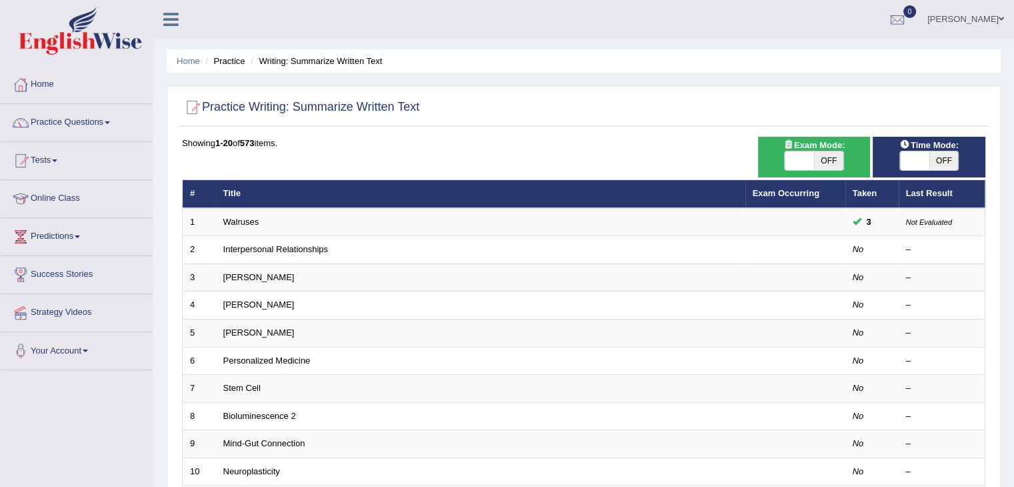
click at [817, 157] on span "OFF" at bounding box center [828, 160] width 29 height 19
checkbox input "true"
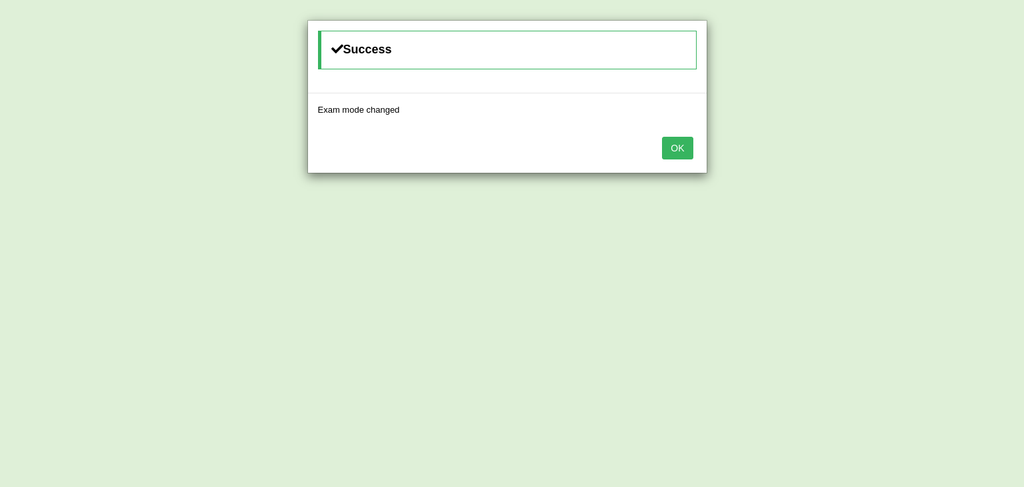
click at [681, 146] on button "OK" at bounding box center [677, 148] width 31 height 23
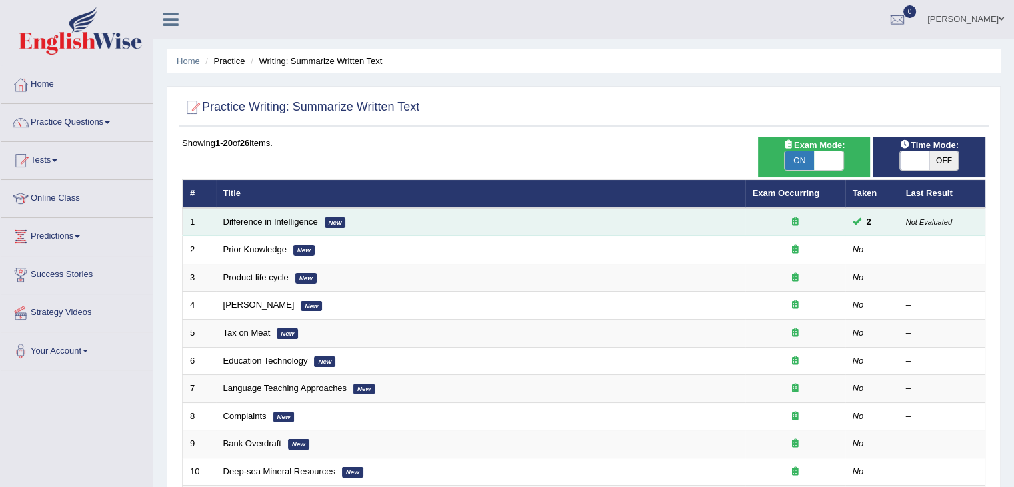
click at [422, 213] on td "Difference in Intelligence New" at bounding box center [480, 222] width 529 height 28
click at [290, 219] on link "Difference in Intelligence" at bounding box center [270, 222] width 95 height 10
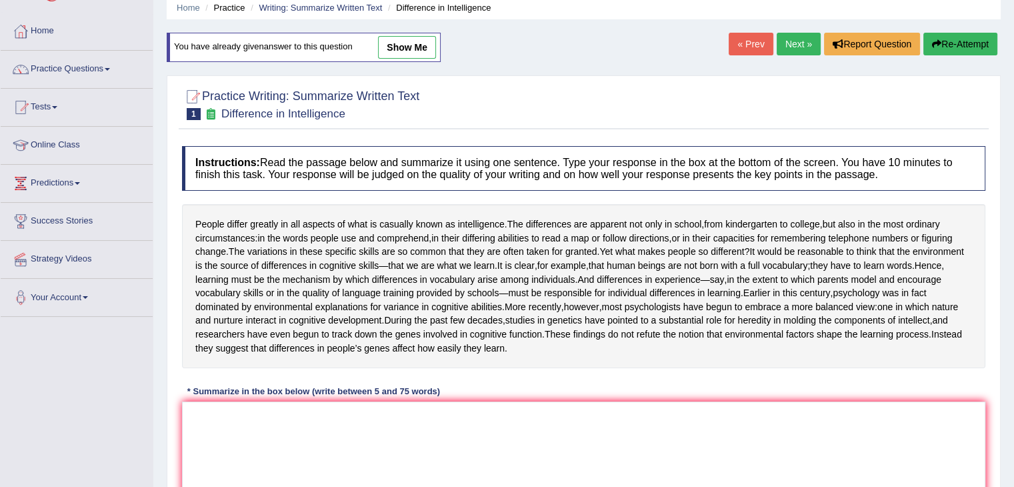
scroll to position [55, 0]
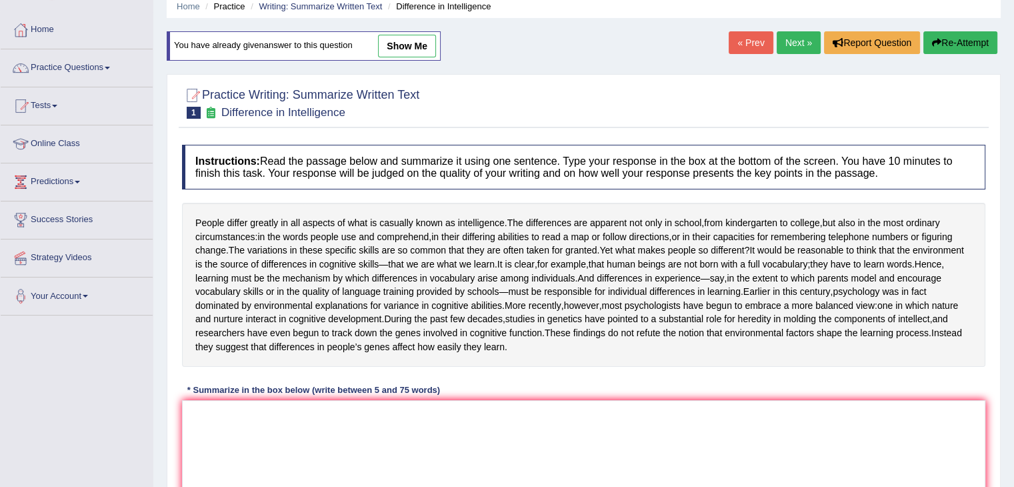
click at [403, 42] on link "show me" at bounding box center [407, 46] width 58 height 23
type textarea "people differ greatly in all aspects of what is casually known as intelligence,…"
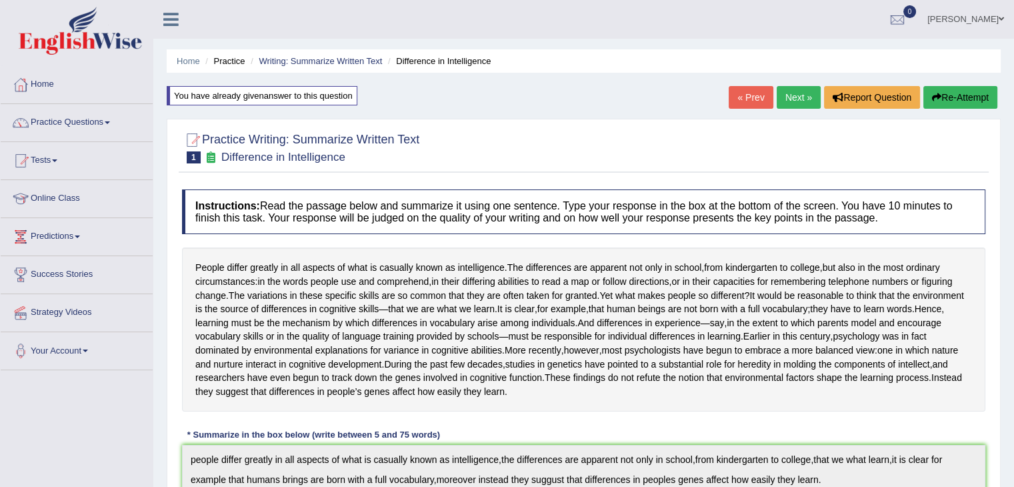
scroll to position [0, 0]
click at [944, 99] on button "Re-Attempt" at bounding box center [961, 97] width 74 height 23
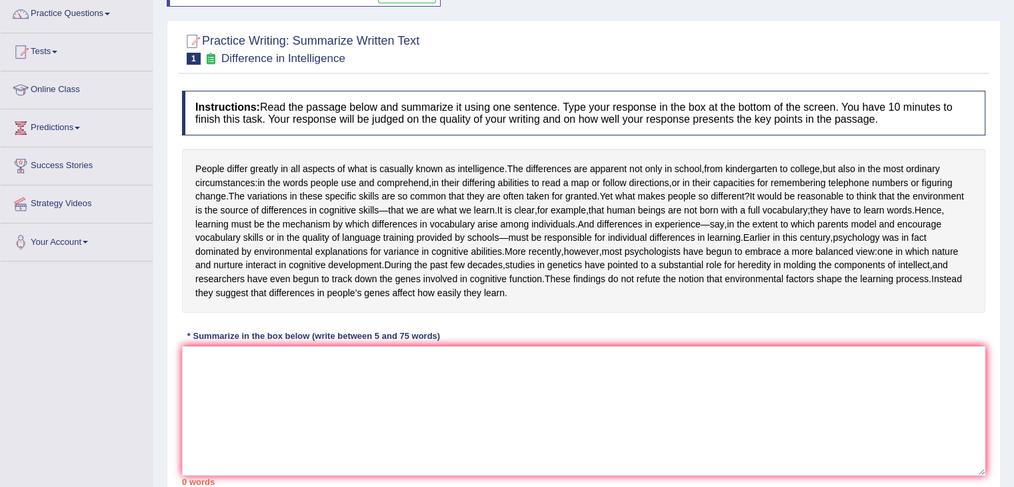
scroll to position [219, 0]
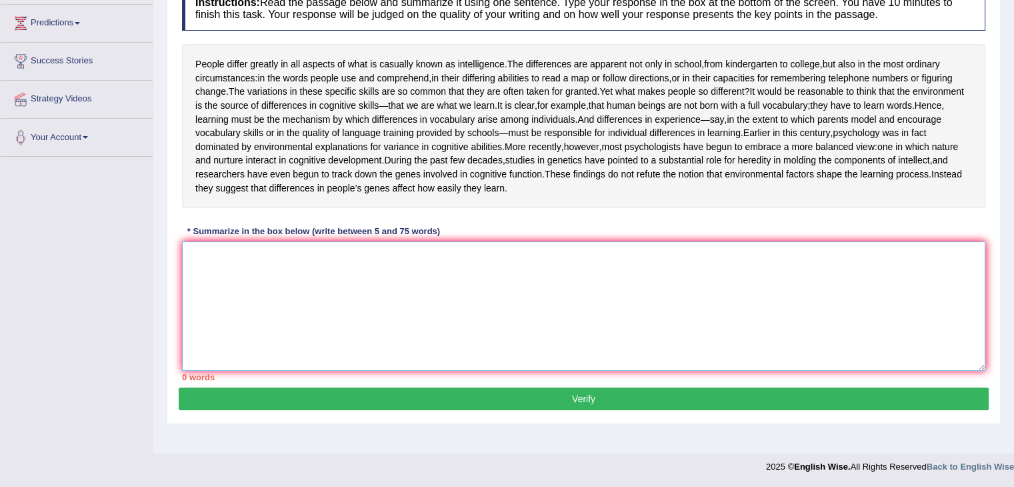
click at [271, 291] on textarea at bounding box center [584, 305] width 804 height 129
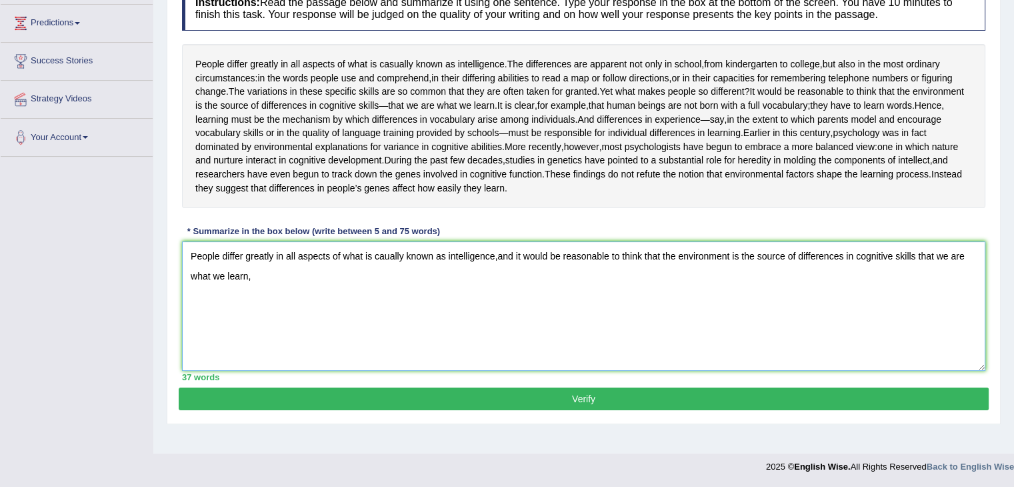
click at [271, 291] on textarea "People differ greatly in all aspects of what is caually known as intelligence,a…" at bounding box center [584, 305] width 804 height 129
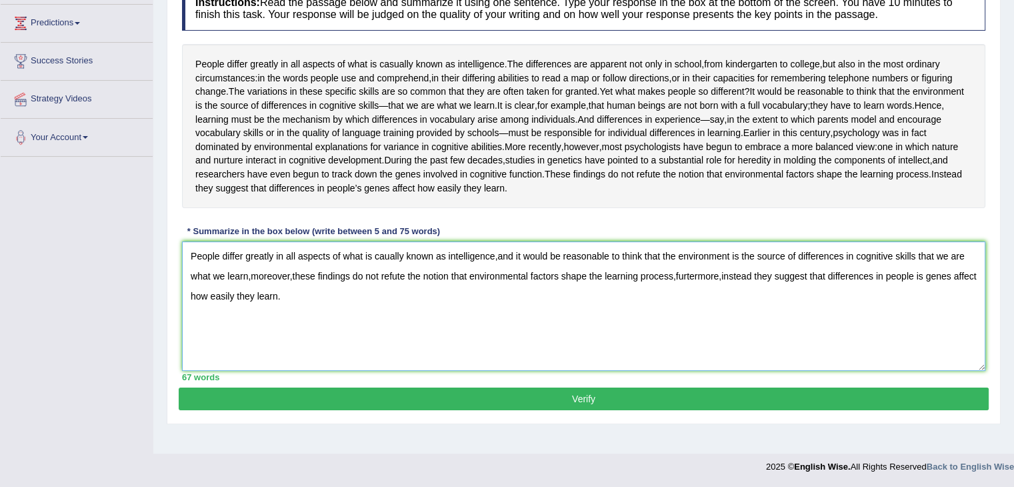
type textarea "People differ greatly in all aspects of what is caually known as intelligence,a…"
click at [404, 410] on button "Verify" at bounding box center [584, 398] width 810 height 23
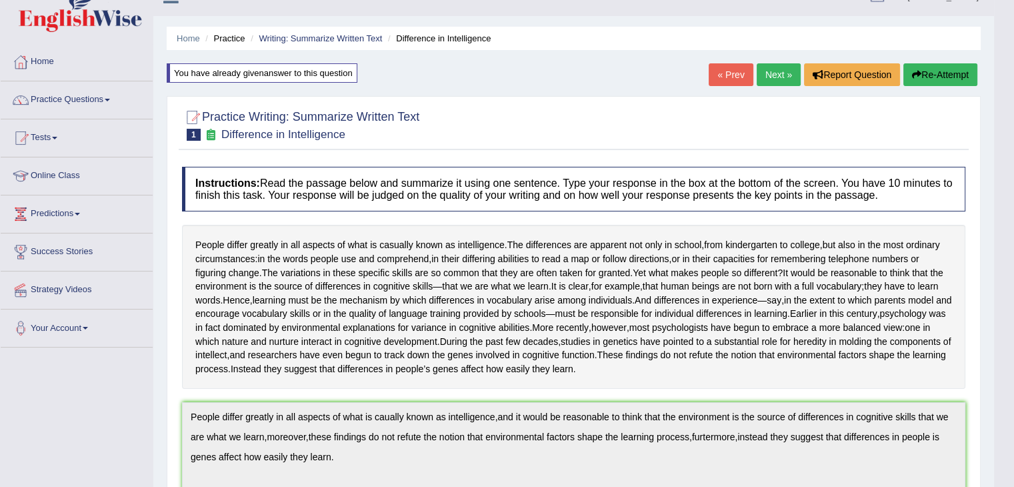
scroll to position [0, 0]
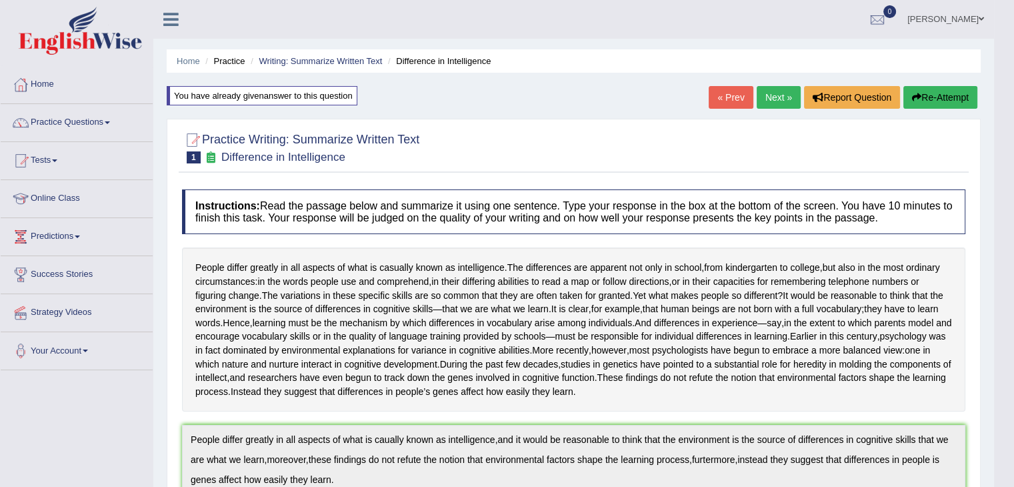
click at [233, 63] on li "Practice" at bounding box center [223, 61] width 43 height 13
click at [310, 62] on link "Writing: Summarize Written Text" at bounding box center [320, 61] width 123 height 10
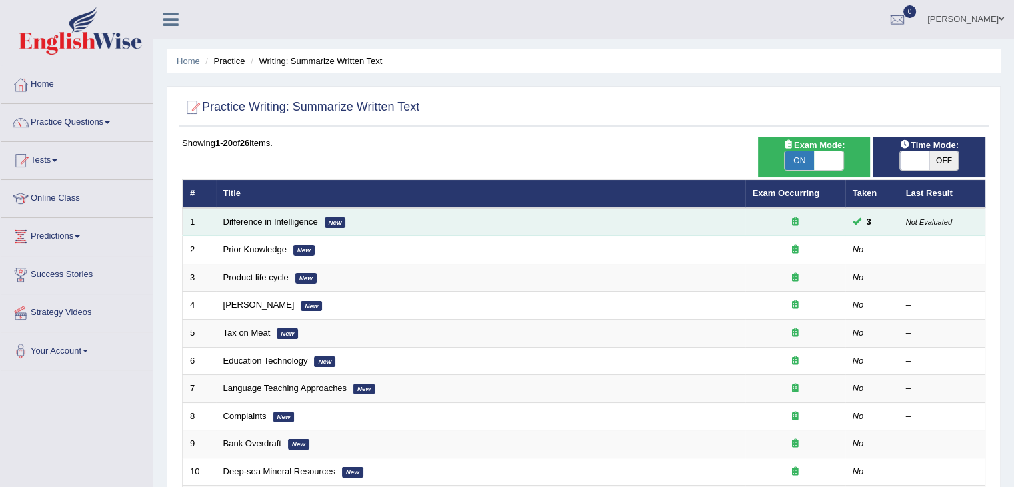
click at [337, 217] on em "New" at bounding box center [335, 222] width 21 height 11
click at [247, 221] on link "Difference in Intelligence" at bounding box center [270, 222] width 95 height 10
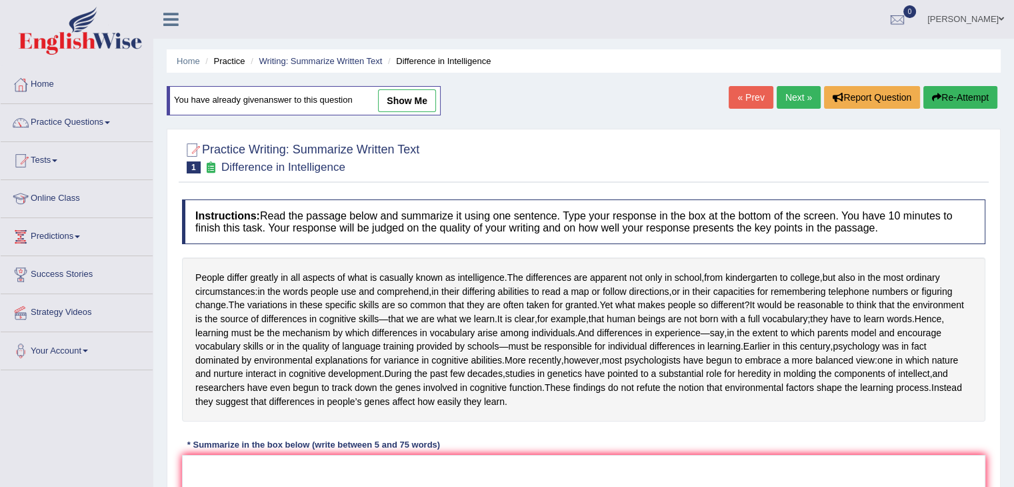
click at [395, 102] on link "show me" at bounding box center [407, 100] width 58 height 23
type textarea "People differ greatly in all aspects of what is caually known as intelligence,a…"
